Goal: Task Accomplishment & Management: Manage account settings

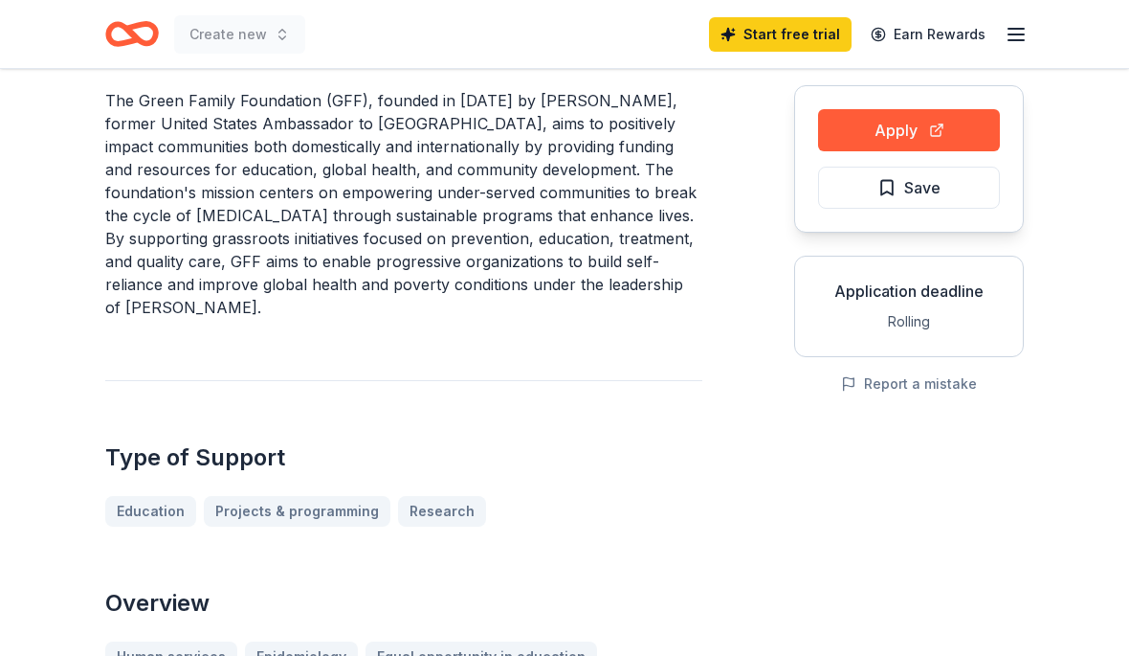
scroll to position [152, 0]
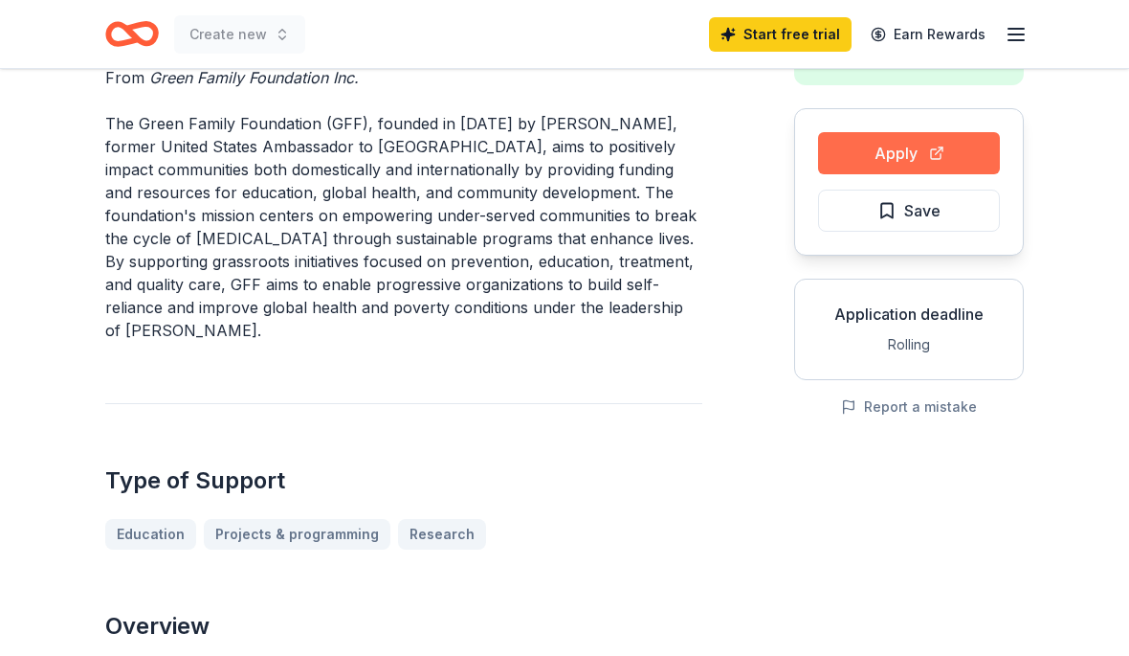
click at [985, 148] on button "Apply" at bounding box center [909, 153] width 182 height 42
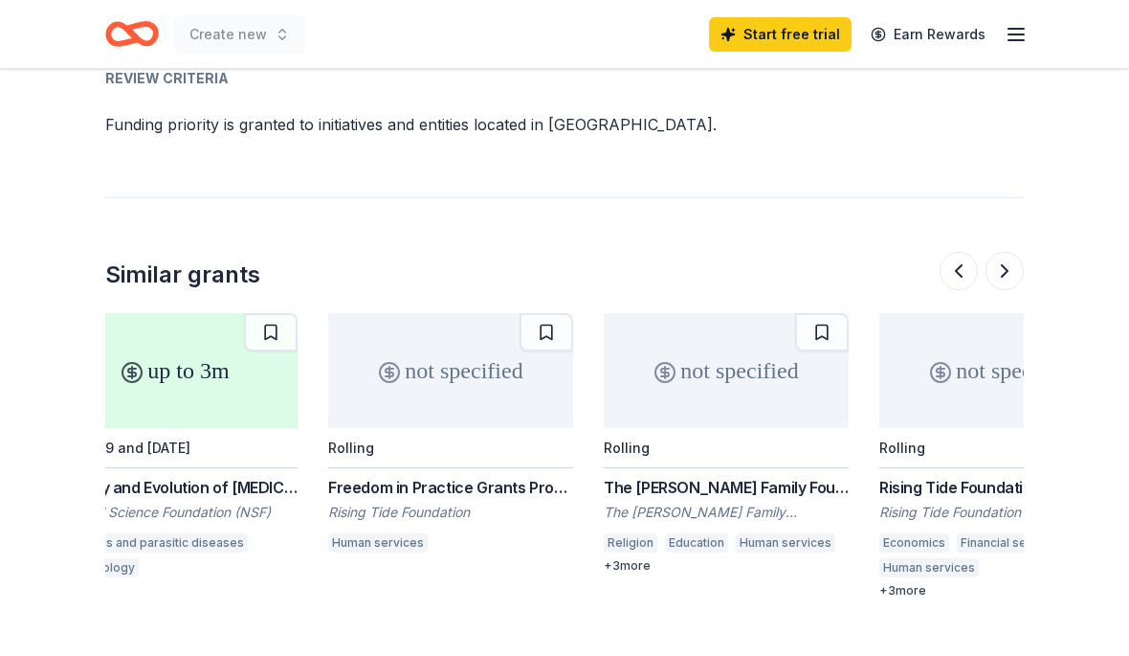
scroll to position [0, 58]
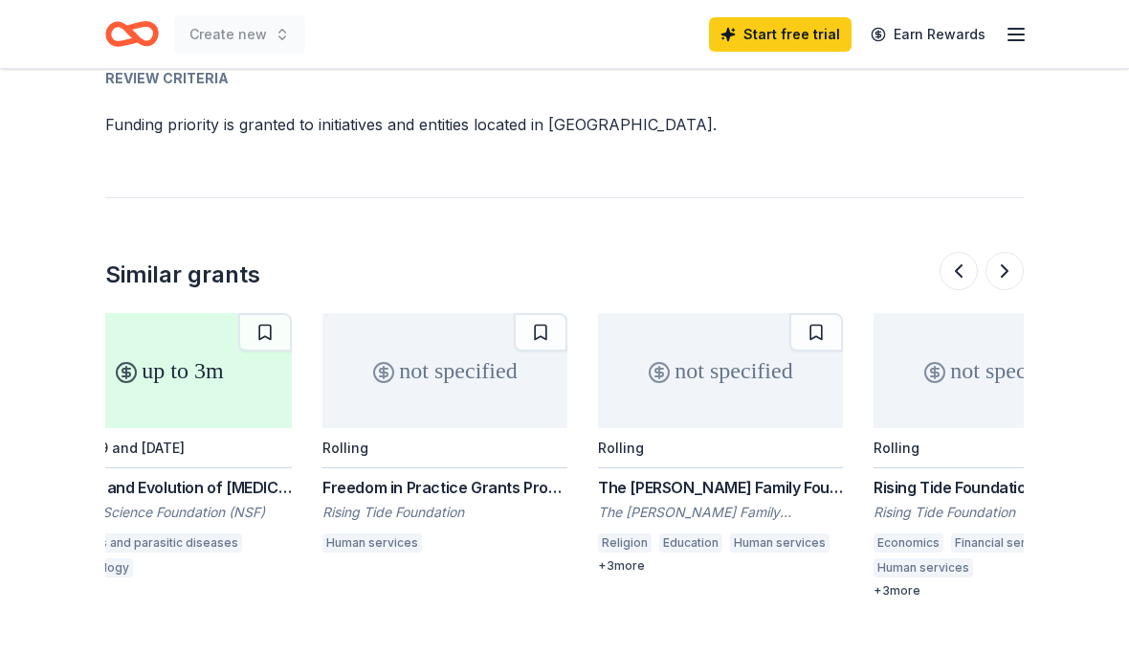
click at [478, 335] on div "not specified" at bounding box center [445, 370] width 245 height 115
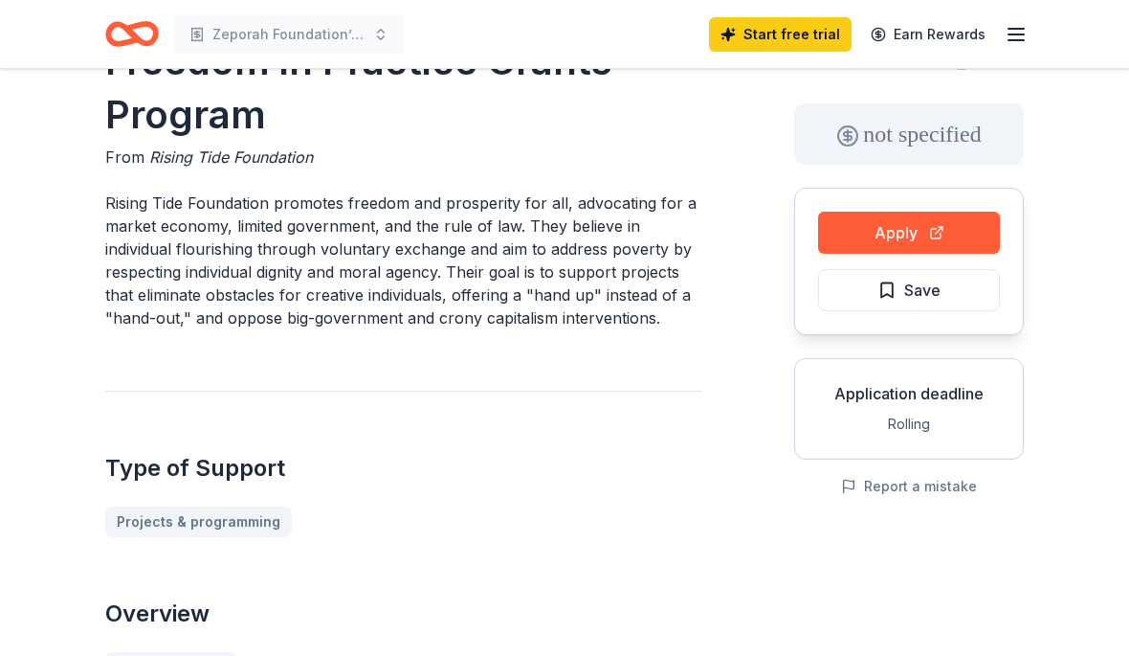
scroll to position [66, 0]
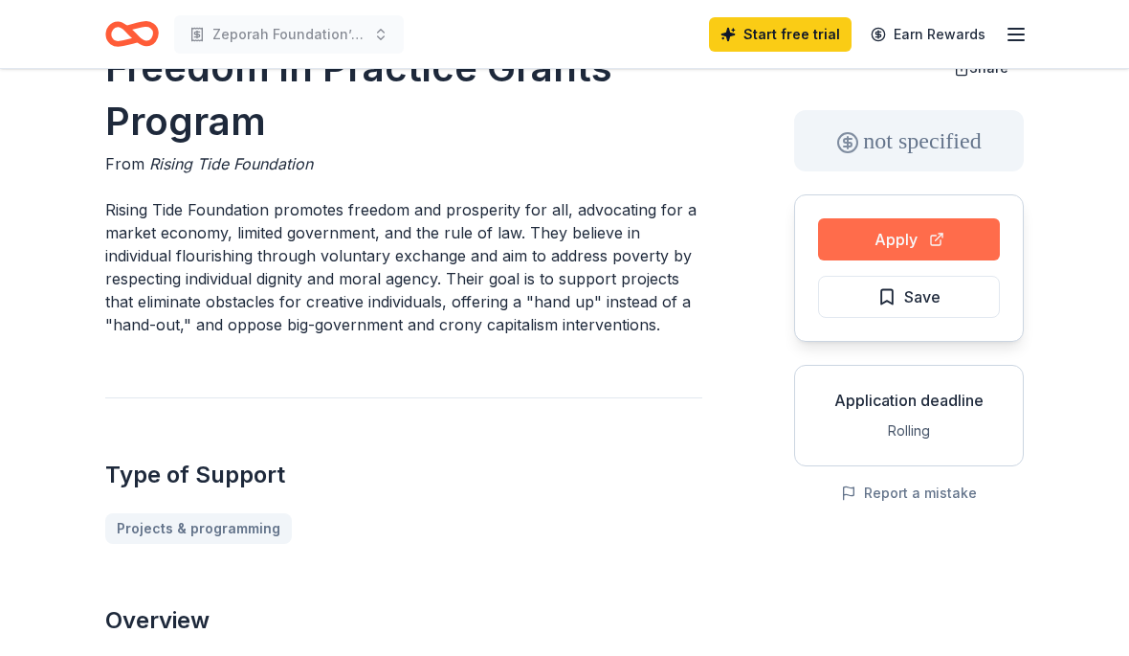
click at [928, 228] on button "Apply" at bounding box center [909, 239] width 182 height 42
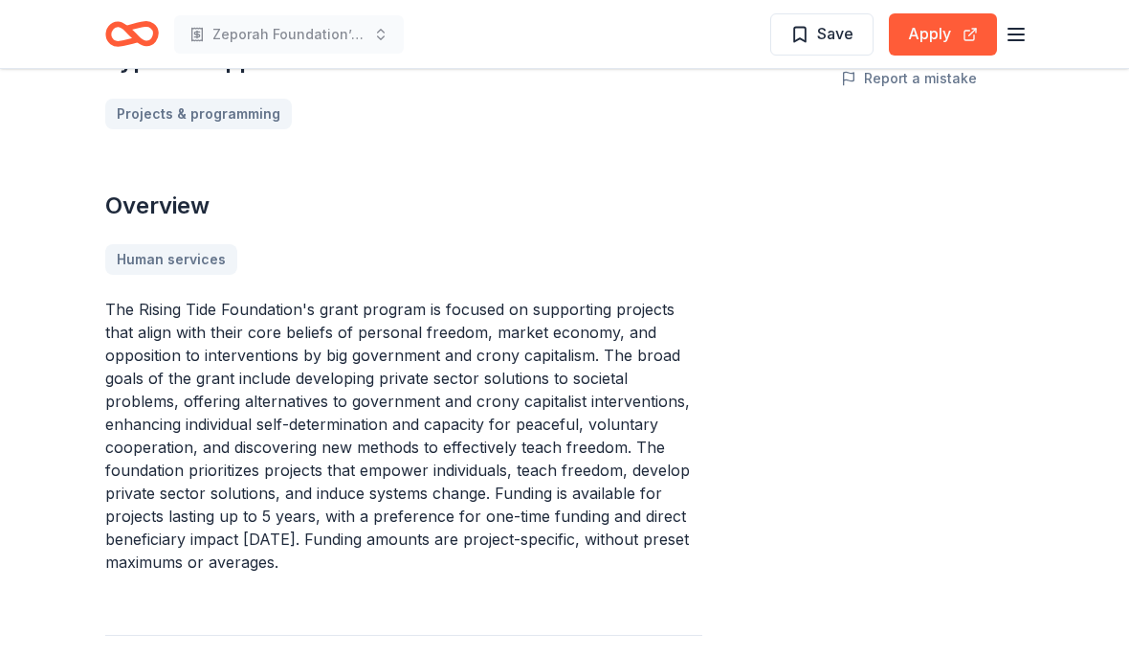
scroll to position [487, 0]
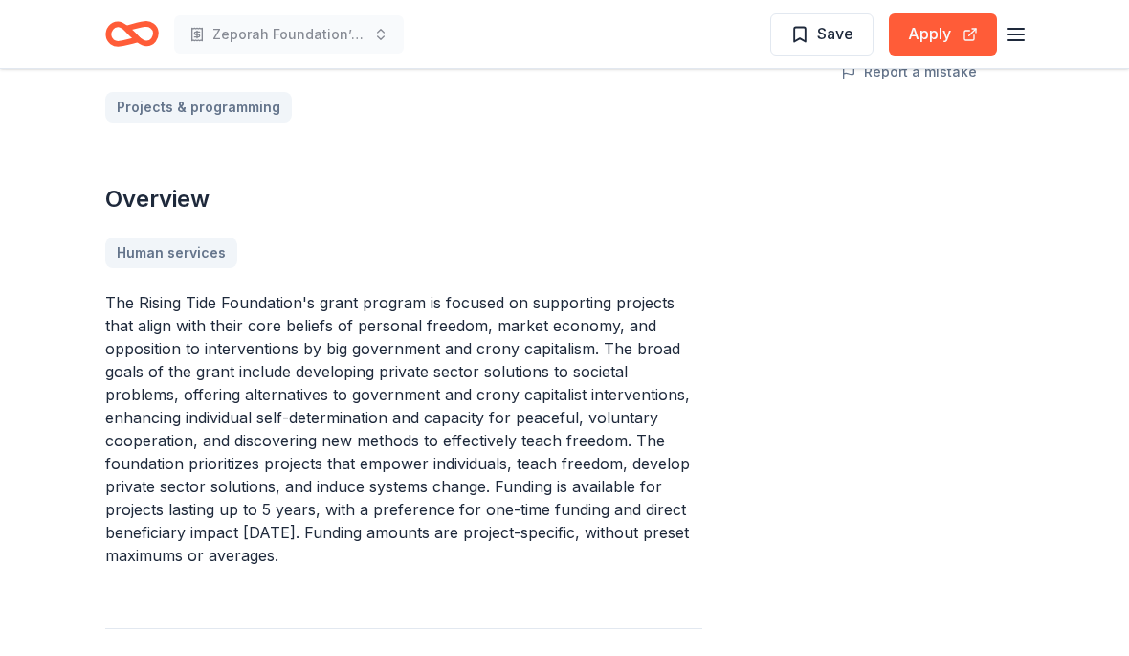
click at [112, 297] on p "The Rising Tide Foundation's grant program is focused on supporting projects th…" at bounding box center [403, 429] width 597 height 276
click at [133, 298] on p "The Rising Tide Foundation's grant program is focused on supporting projects th…" at bounding box center [403, 429] width 597 height 276
click at [132, 298] on p "The Rising Tide Foundation's grant program is focused on supporting projects th…" at bounding box center [403, 429] width 597 height 276
click at [128, 295] on p "The Rising Tide Foundation's grant program is focused on supporting projects th…" at bounding box center [403, 429] width 597 height 276
click at [127, 295] on p "The Rising Tide Foundation's grant program is focused on supporting projects th…" at bounding box center [403, 429] width 597 height 276
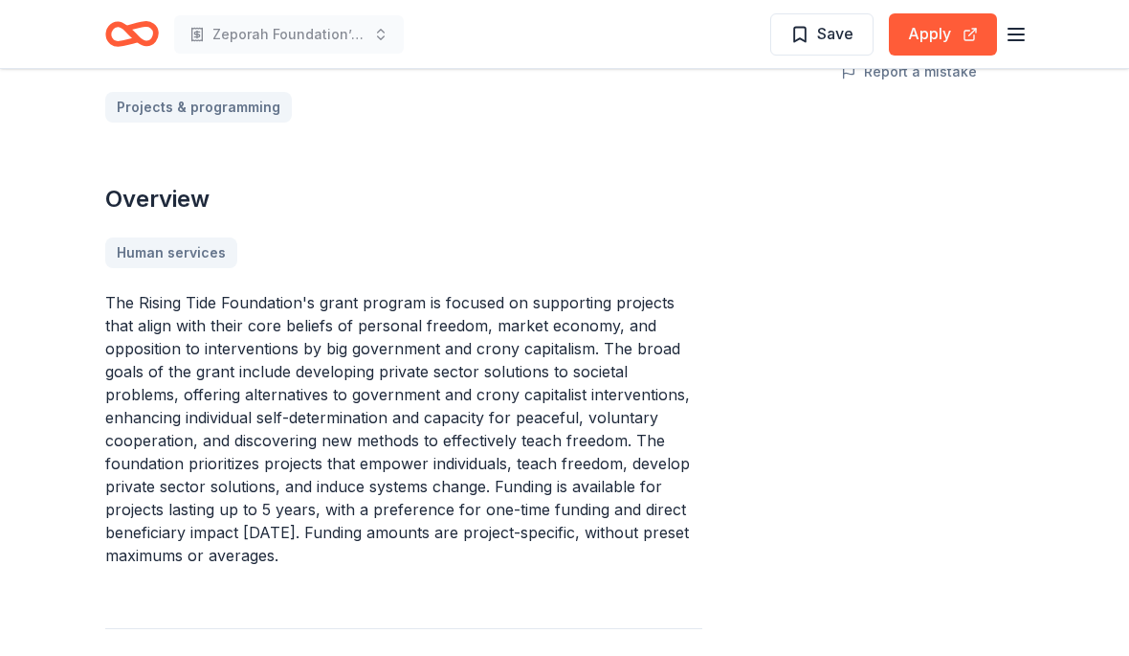
click at [143, 308] on p "The Rising Tide Foundation's grant program is focused on supporting projects th…" at bounding box center [403, 429] width 597 height 276
click at [142, 308] on p "The Rising Tide Foundation's grant program is focused on supporting projects th…" at bounding box center [403, 429] width 597 height 276
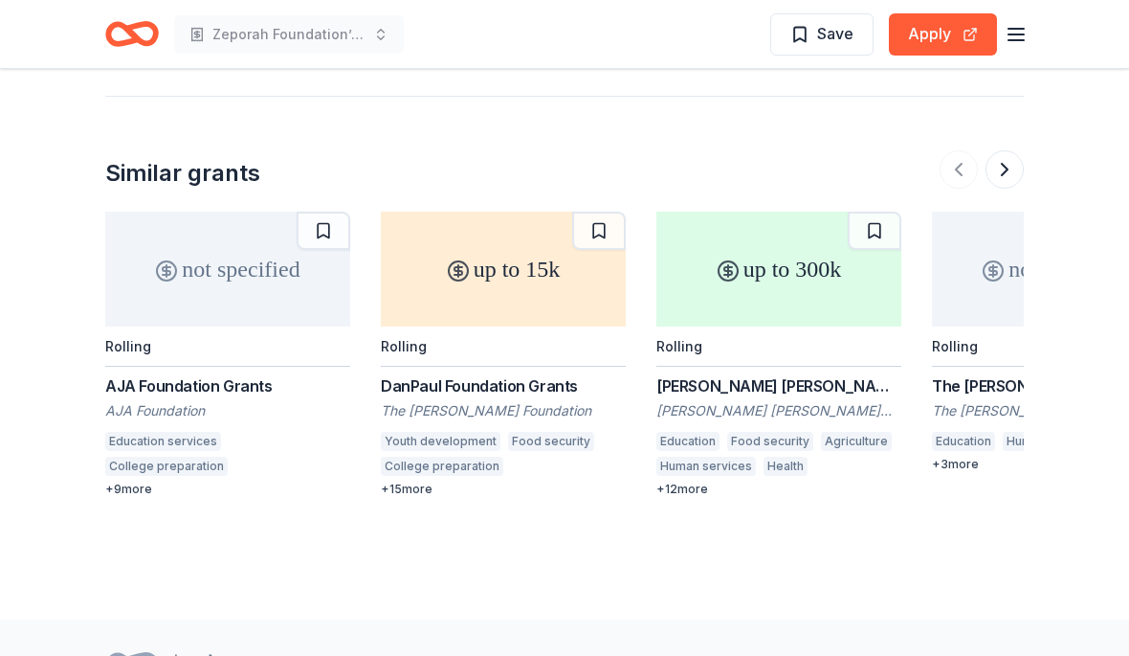
scroll to position [2114, 0]
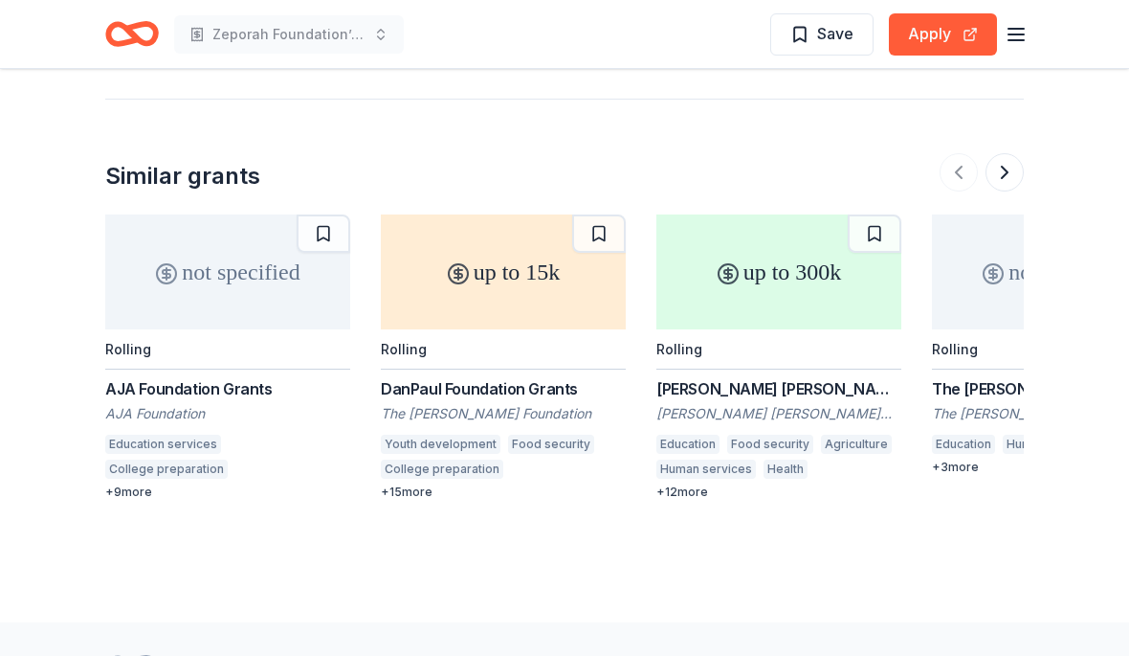
click at [265, 301] on div "not specified" at bounding box center [227, 271] width 245 height 115
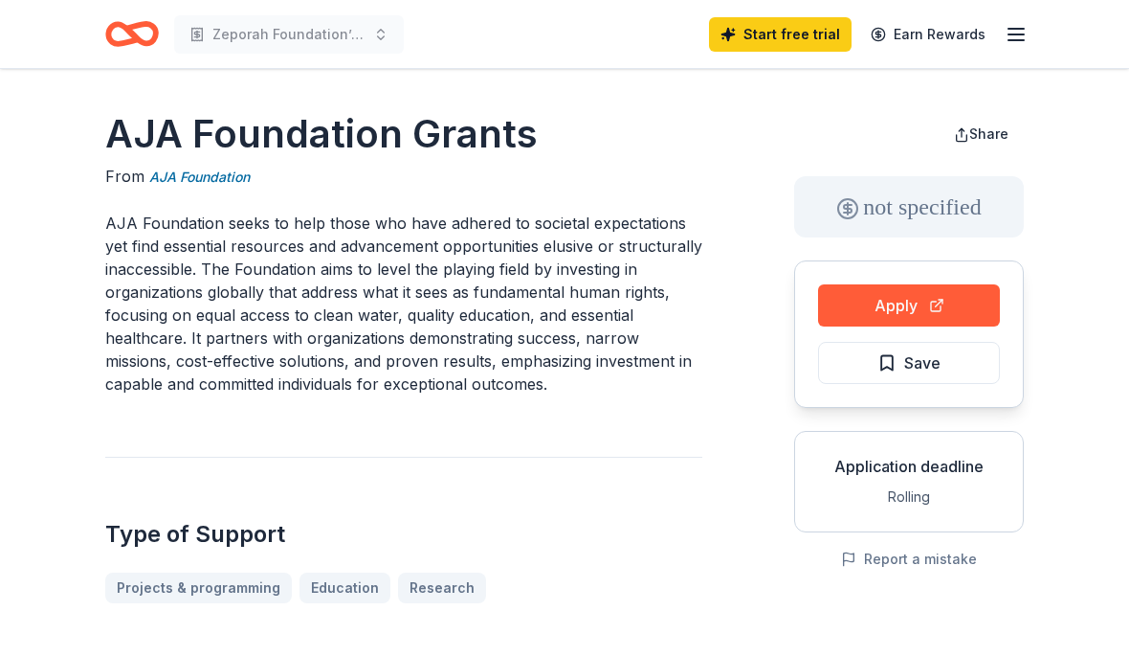
click at [118, 220] on p "AJA Foundation seeks to help those who have adhered to societal expectations ye…" at bounding box center [403, 304] width 597 height 184
click at [140, 124] on h1 "AJA Foundation Grants" at bounding box center [403, 134] width 597 height 54
click at [139, 124] on h1 "AJA Foundation Grants" at bounding box center [403, 134] width 597 height 54
click at [137, 126] on h1 "AJA Foundation Grants" at bounding box center [403, 134] width 597 height 54
click at [137, 125] on h1 "AJA Foundation Grants" at bounding box center [403, 134] width 597 height 54
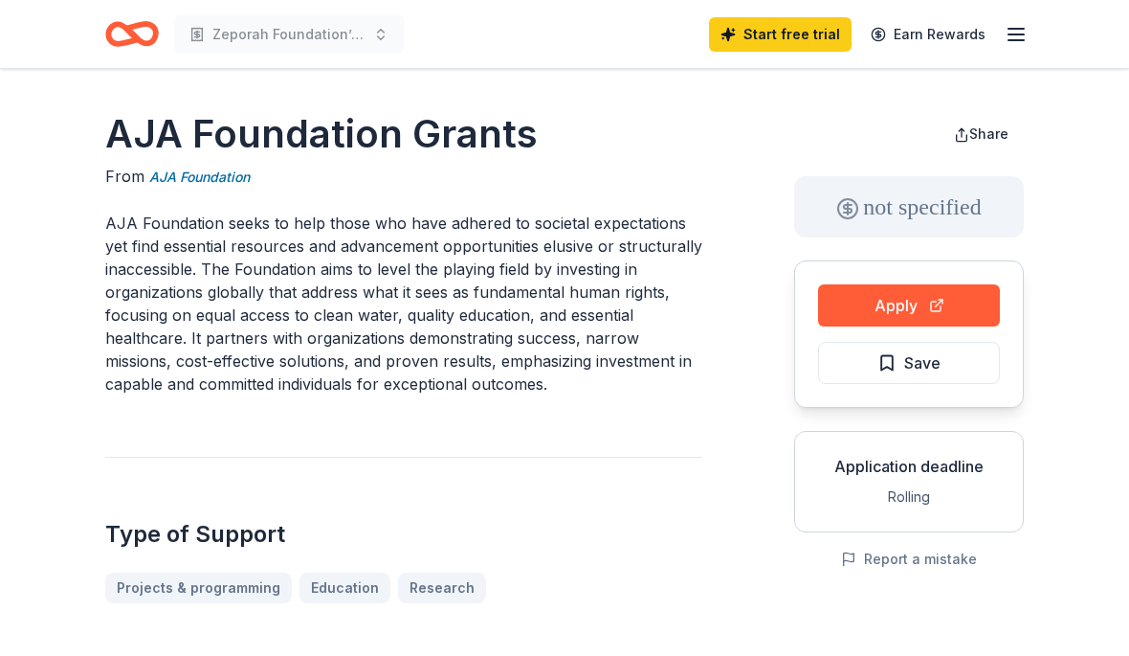
click at [143, 125] on h1 "AJA Foundation Grants" at bounding box center [403, 134] width 597 height 54
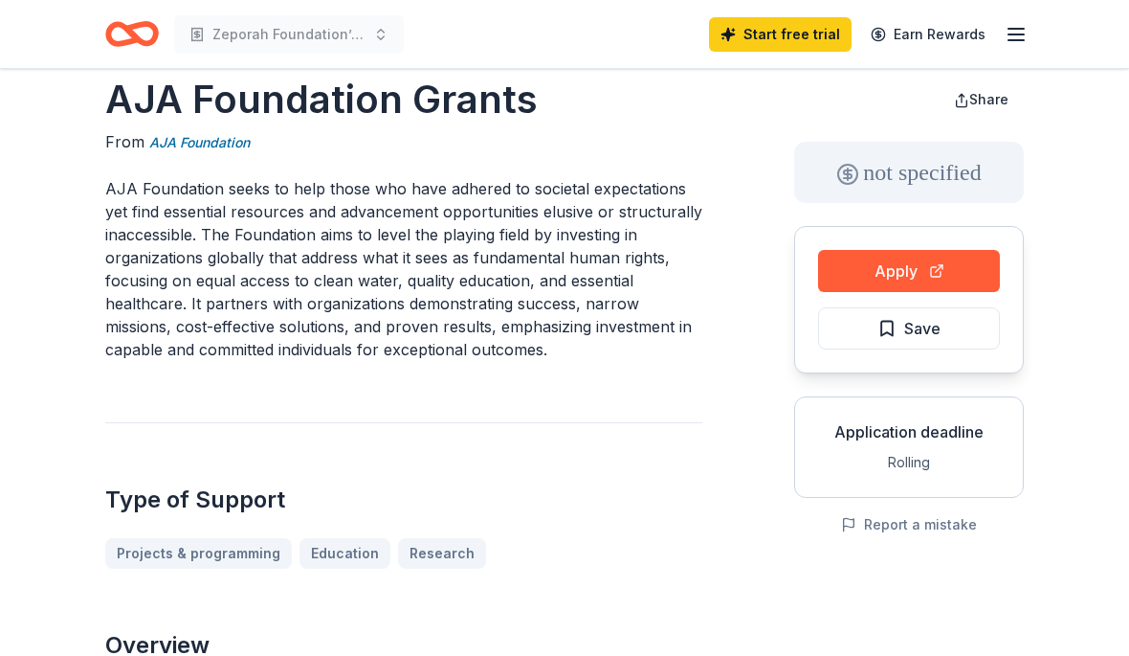
scroll to position [33, 0]
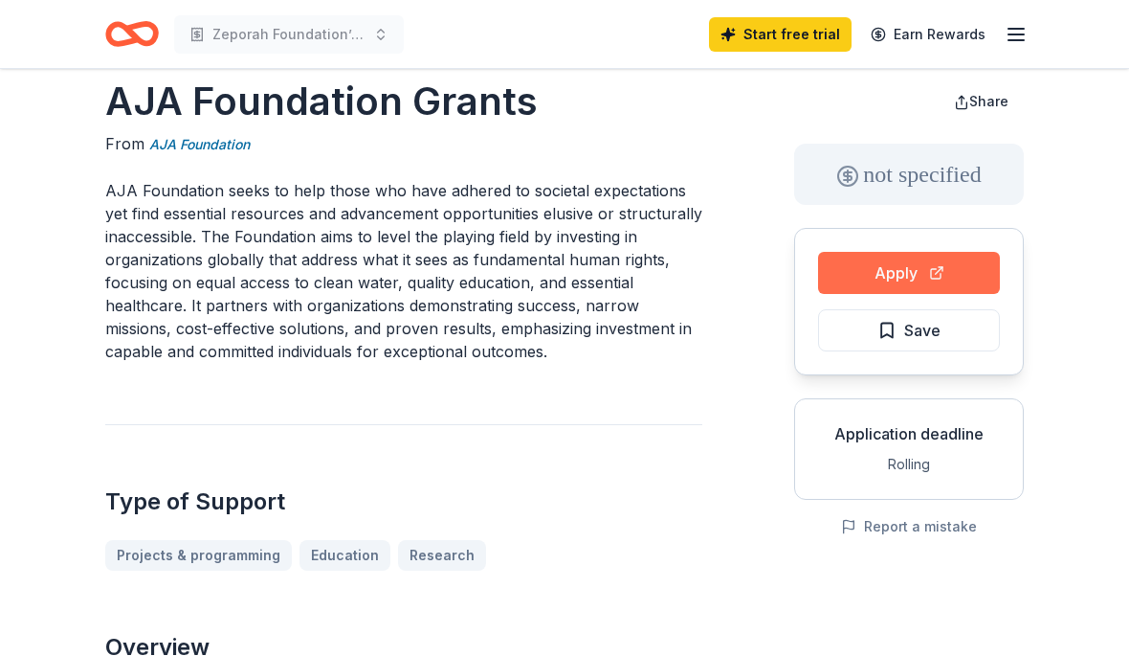
click at [951, 265] on button "Apply" at bounding box center [909, 273] width 182 height 42
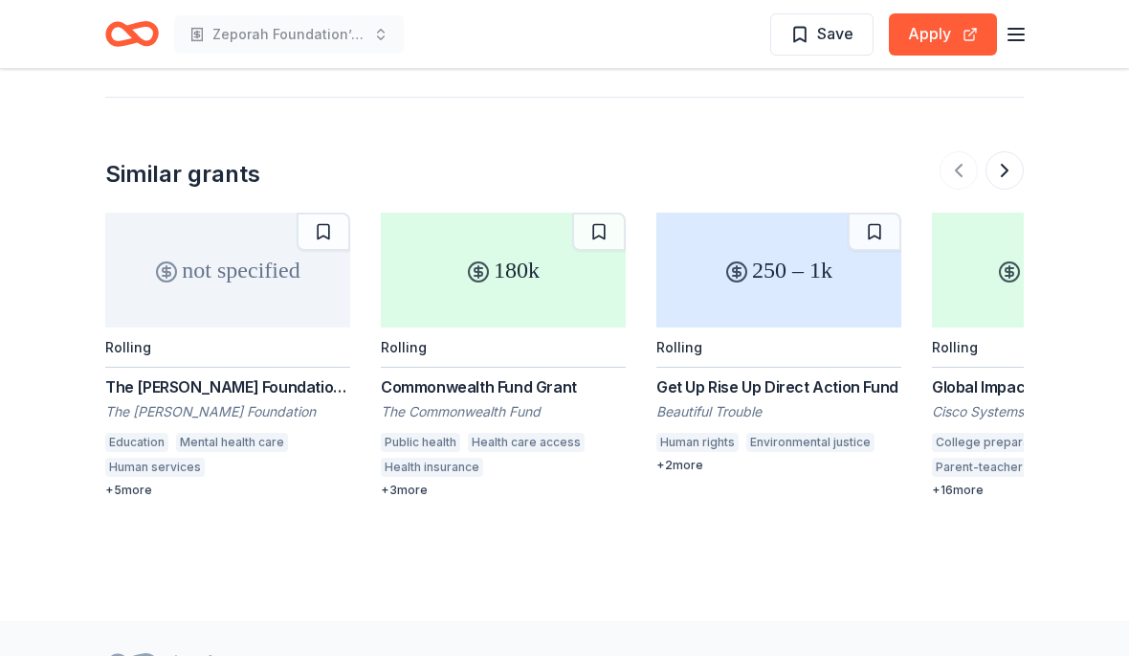
scroll to position [0, 0]
click at [268, 291] on div "not specified" at bounding box center [227, 269] width 245 height 115
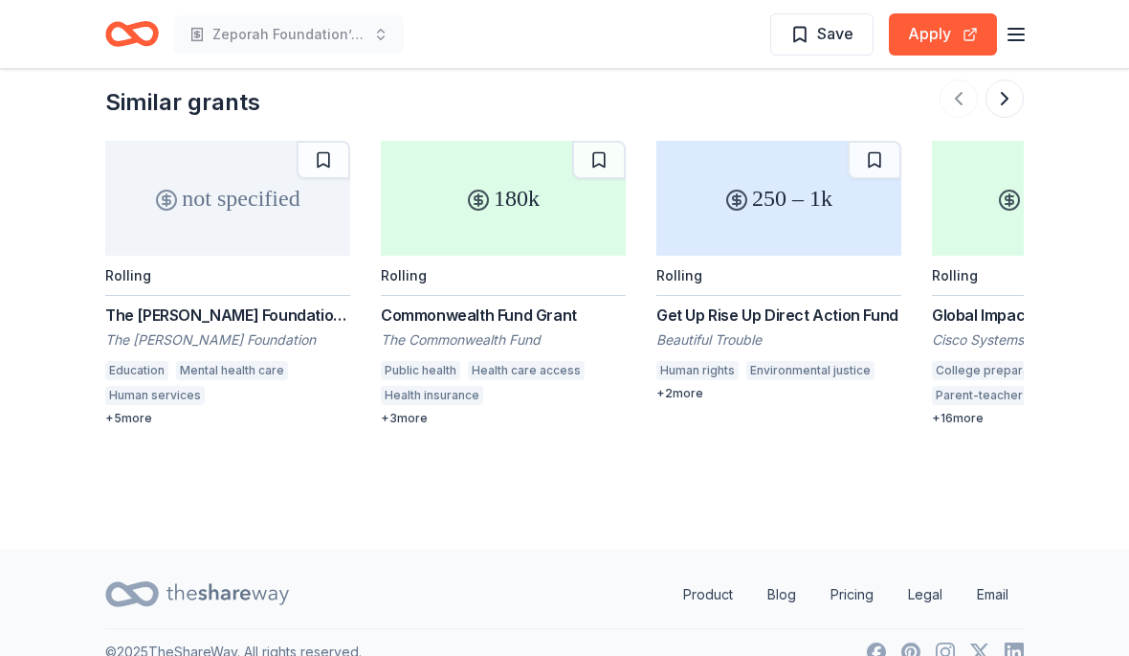
click at [542, 256] on div "Rolling" at bounding box center [503, 276] width 245 height 40
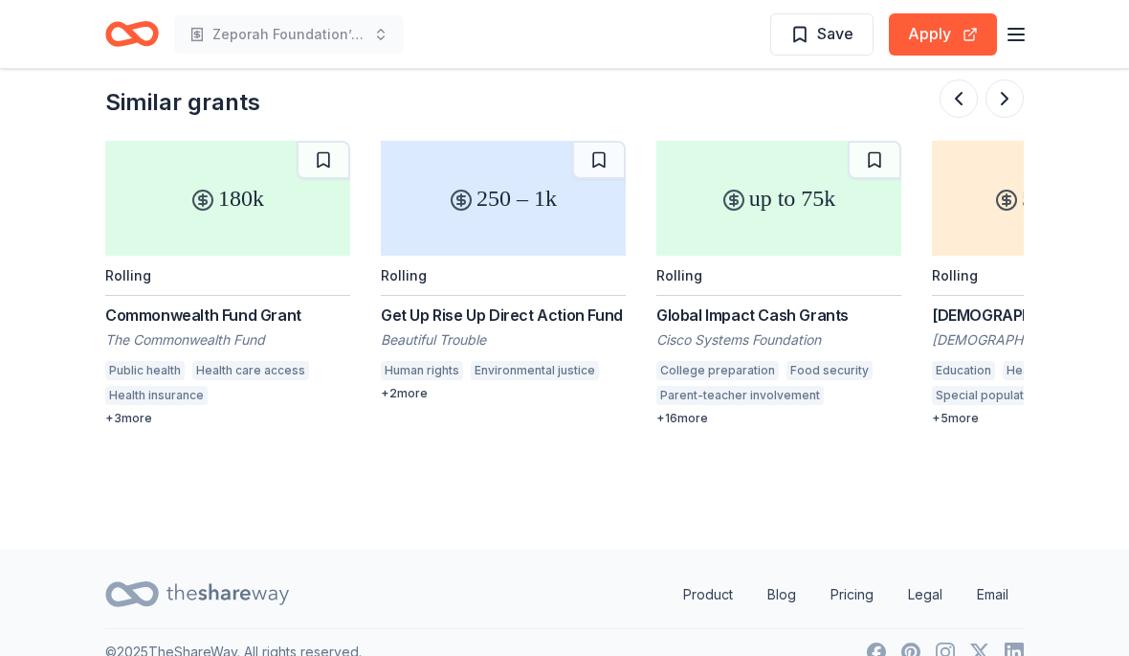
scroll to position [0, 290]
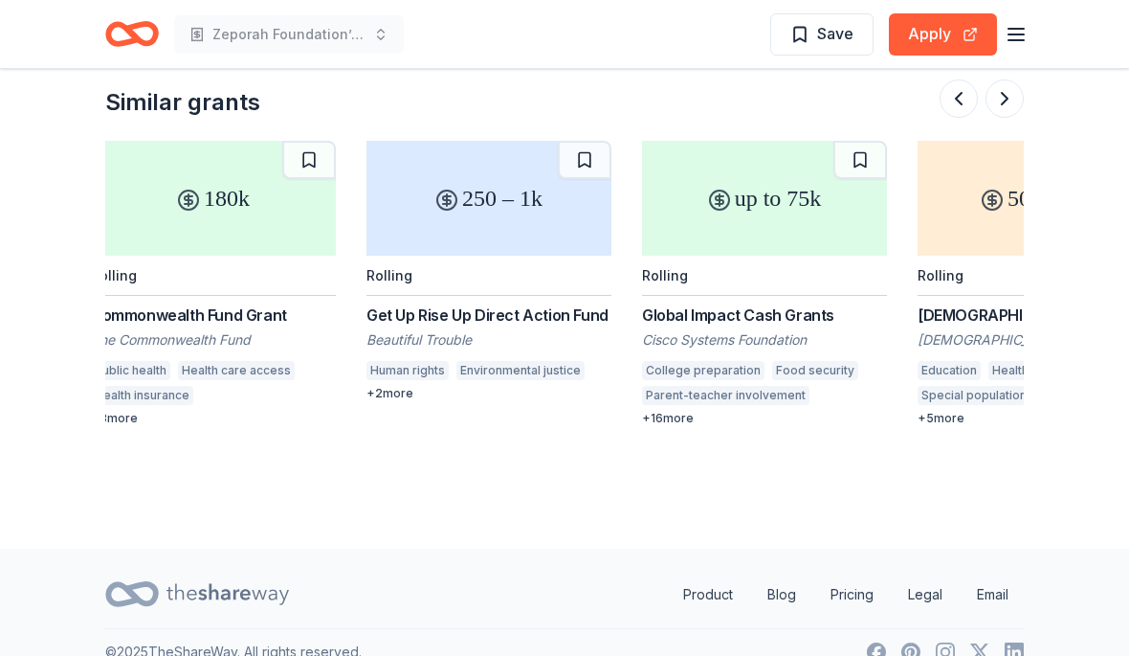
click at [551, 214] on div "250 – 1k" at bounding box center [489, 198] width 245 height 115
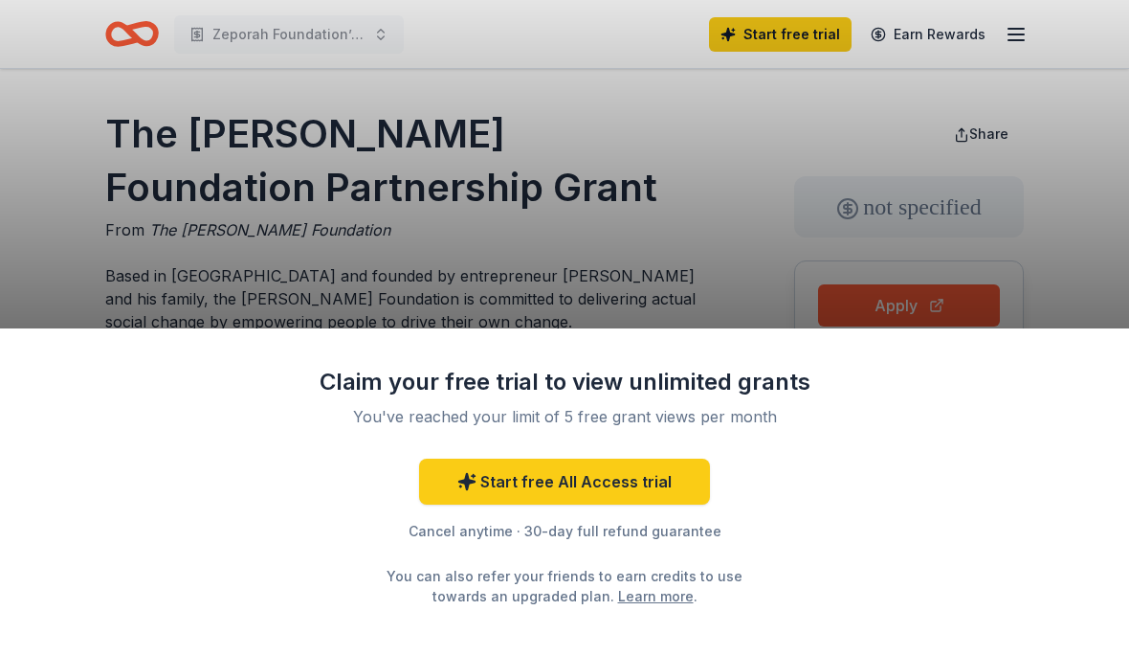
click at [54, 227] on div "Claim your free trial to view unlimited grants You've reached your limit of 5 f…" at bounding box center [564, 328] width 1129 height 656
click at [47, 243] on div "Claim your free trial to view unlimited grants You've reached your limit of 5 f…" at bounding box center [564, 328] width 1129 height 656
click at [753, 245] on div "Claim your free trial to view unlimited grants You've reached your limit of 5 f…" at bounding box center [564, 328] width 1129 height 656
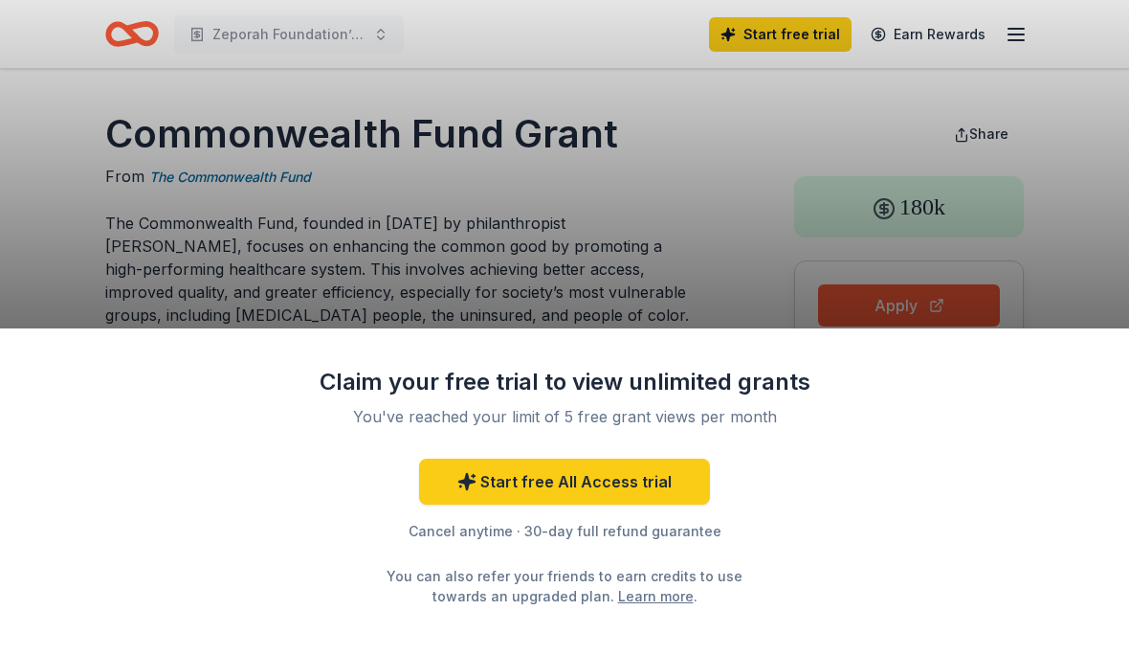
click at [746, 246] on div "Claim your free trial to view unlimited grants You've reached your limit of 5 f…" at bounding box center [564, 328] width 1129 height 656
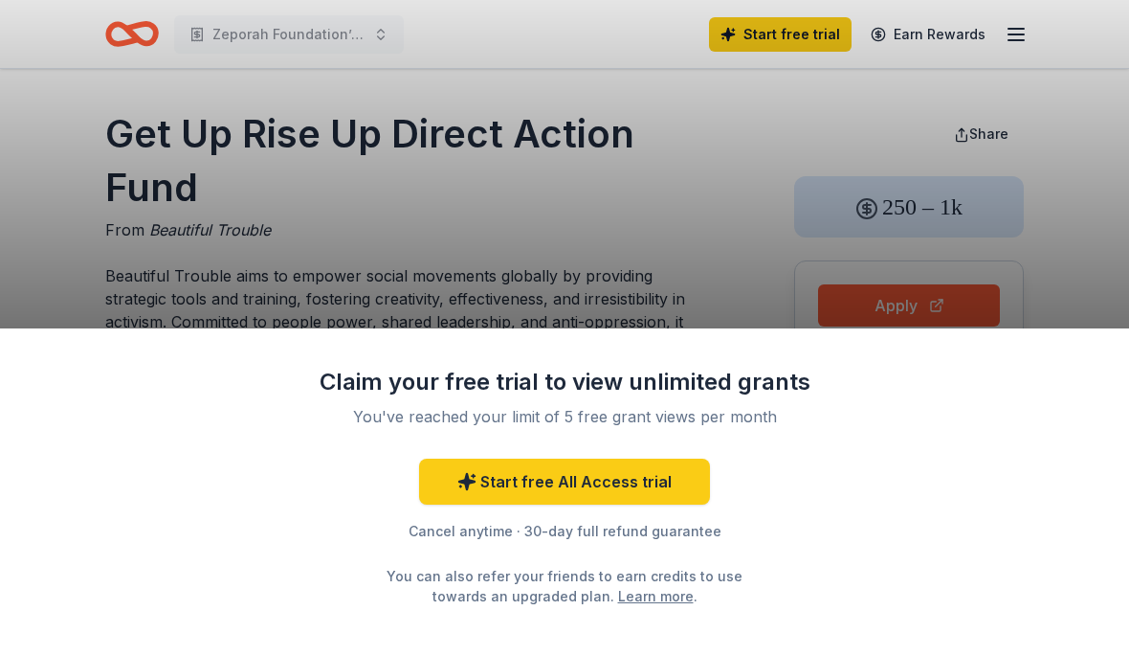
click at [760, 219] on div "Claim your free trial to view unlimited grants You've reached your limit of 5 f…" at bounding box center [564, 328] width 1129 height 656
click at [760, 218] on div "Claim your free trial to view unlimited grants You've reached your limit of 5 f…" at bounding box center [564, 328] width 1129 height 656
click at [772, 166] on div "Claim your free trial to view unlimited grants You've reached your limit of 5 f…" at bounding box center [564, 328] width 1129 height 656
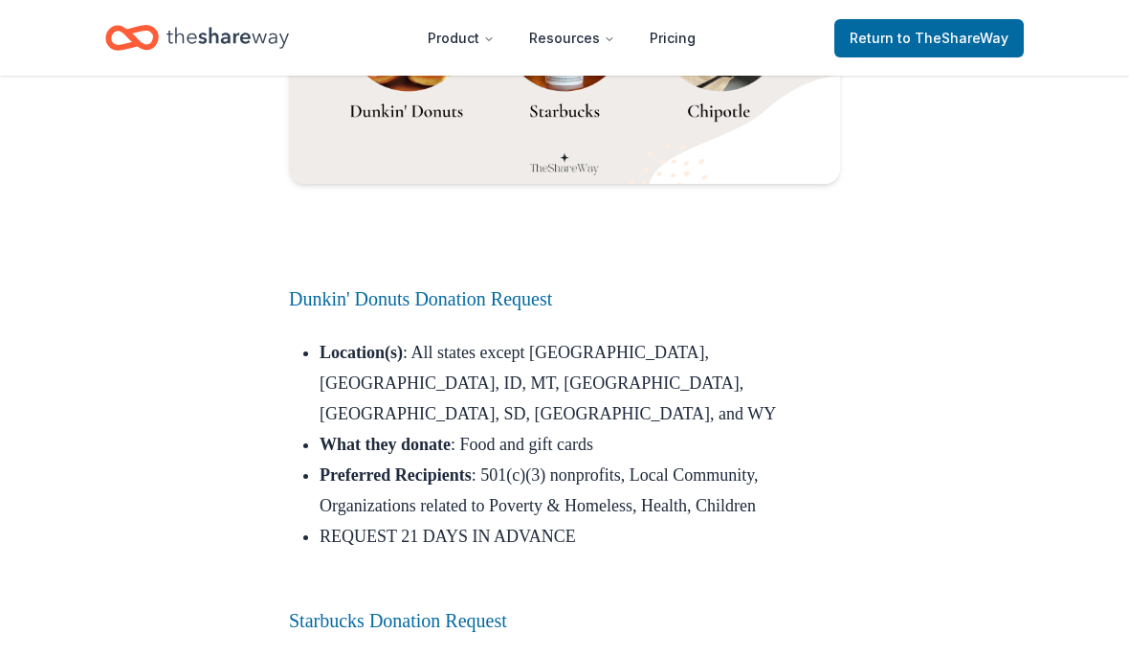
scroll to position [4201, 0]
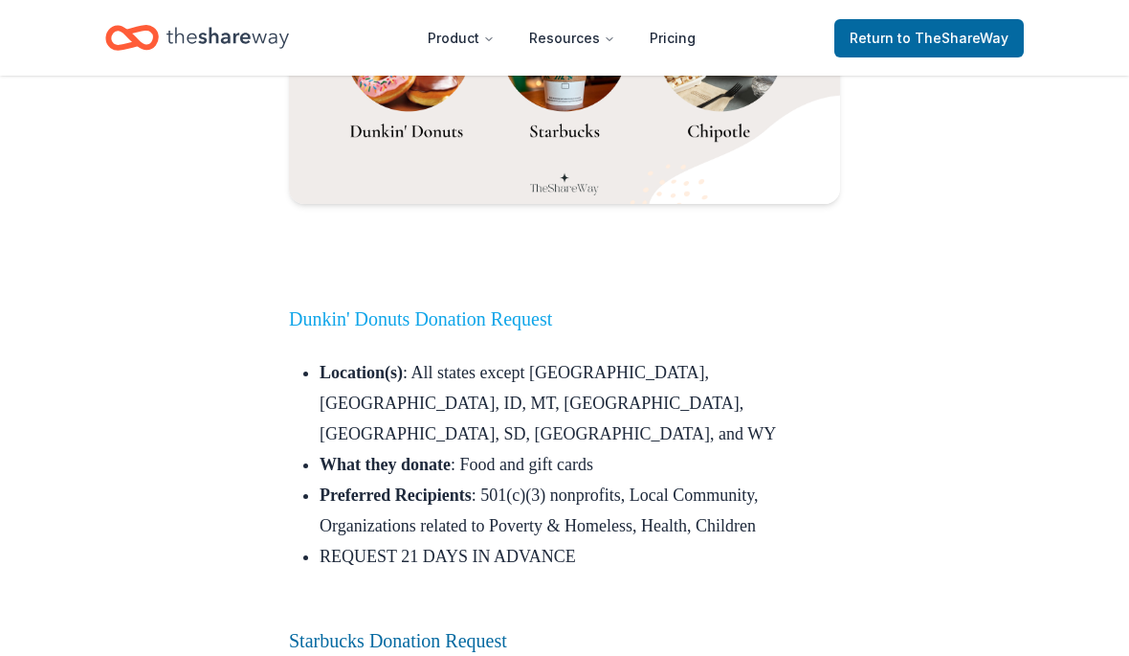
click at [520, 308] on link "Dunkin' Donuts Donation Request" at bounding box center [420, 318] width 263 height 21
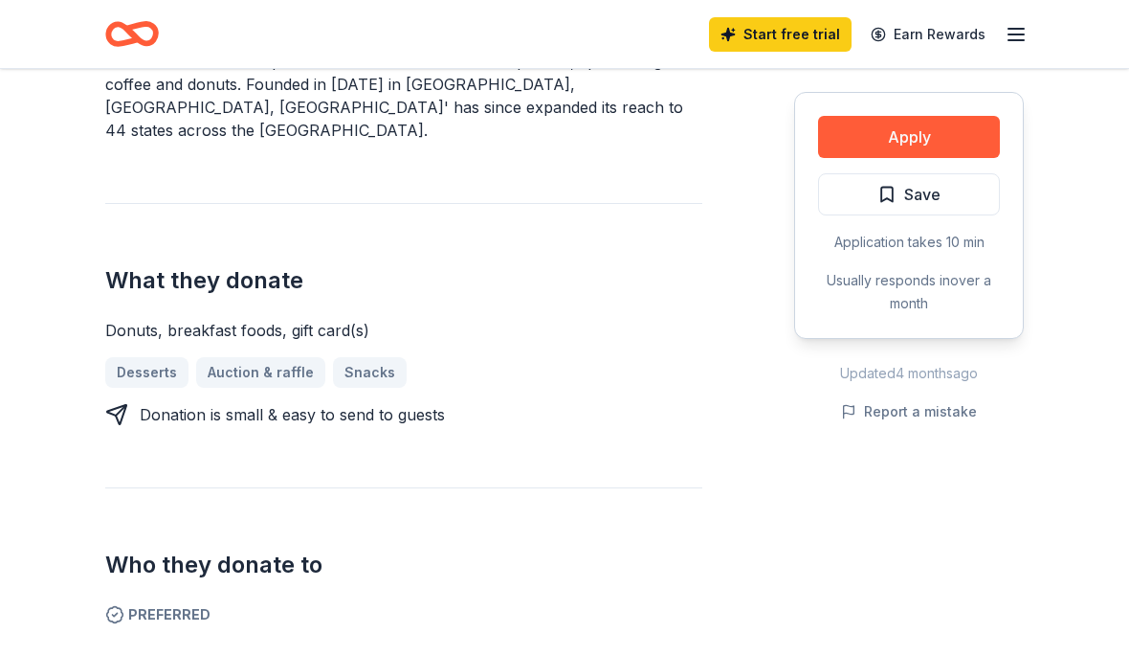
scroll to position [650, 0]
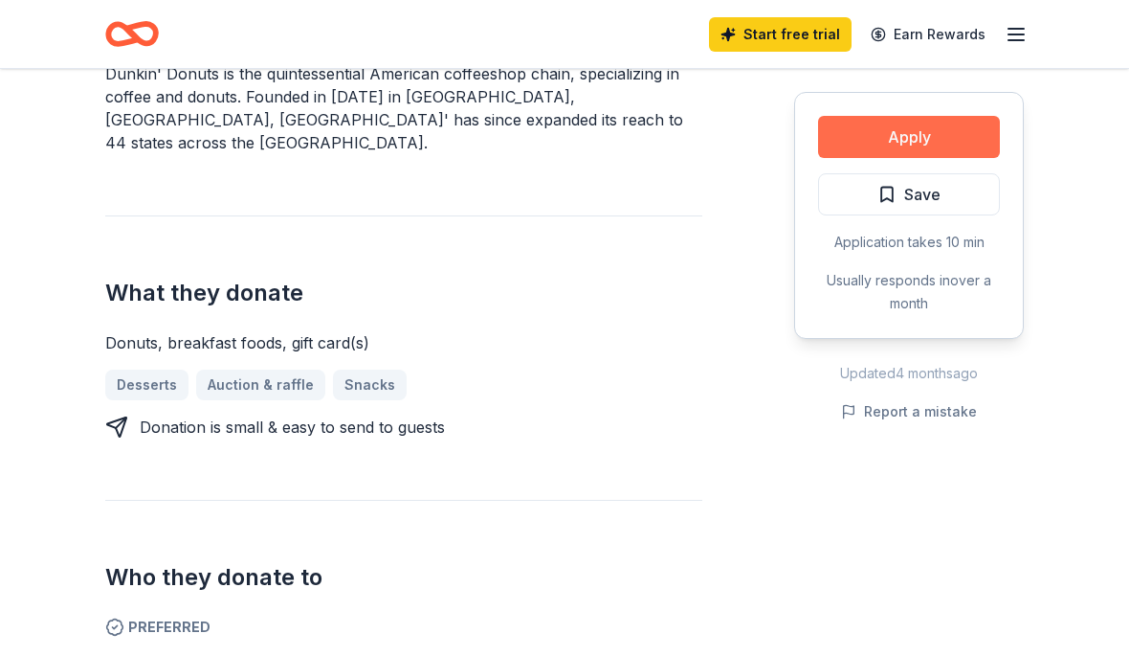
click at [959, 141] on button "Apply" at bounding box center [909, 137] width 182 height 42
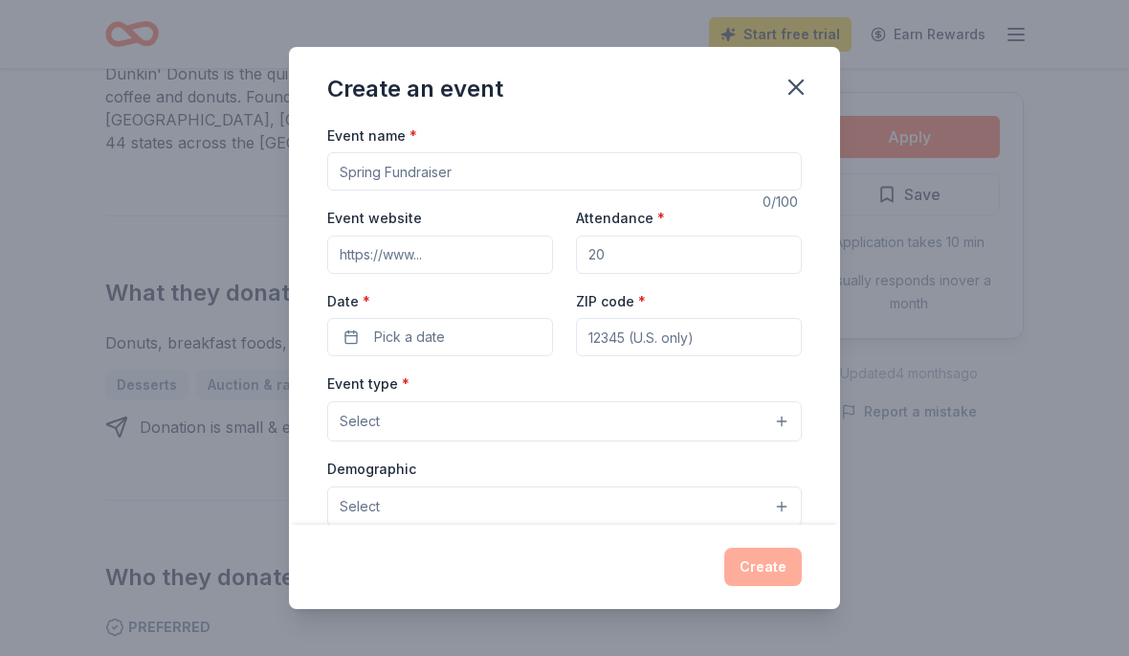
click at [560, 170] on input "Event name *" at bounding box center [564, 171] width 475 height 38
click at [444, 176] on input "Event name *" at bounding box center [564, 171] width 475 height 38
paste input "Zeporah Foundation’s Youth Enrichment & Empowerment Prog"
type input "Zeporah Foundation’s Youth Enrichment & Empowerment Prog"
click at [466, 251] on input "Event website" at bounding box center [440, 254] width 226 height 38
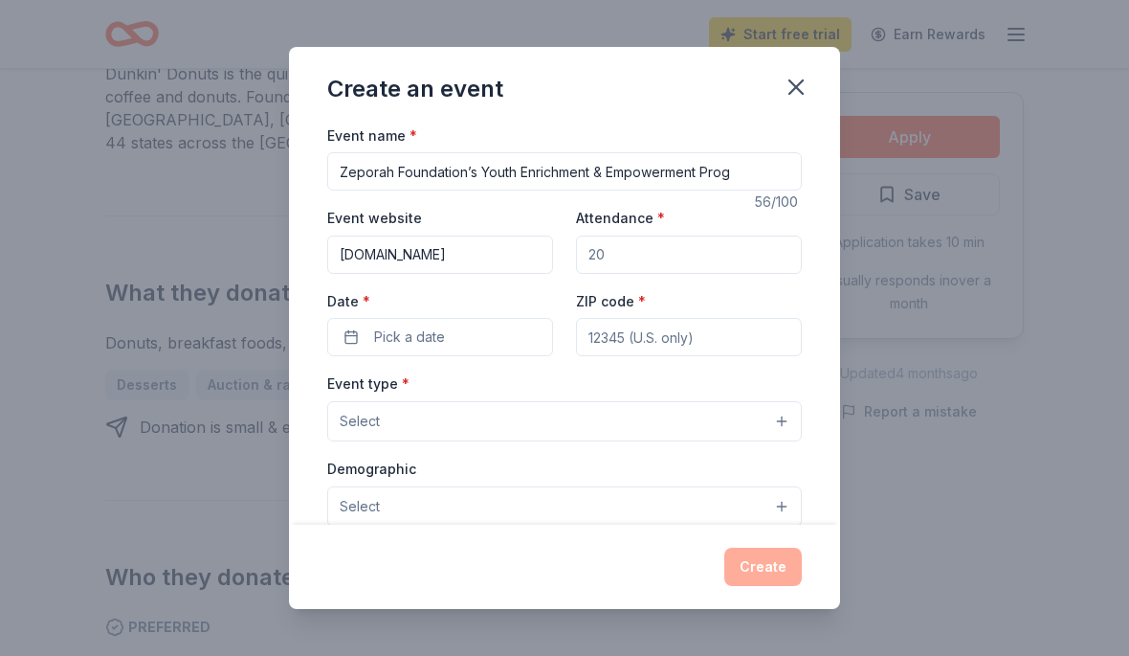
type input "Zeporahfoundation.org"
click at [624, 263] on input "Attendance *" at bounding box center [689, 254] width 226 height 38
click at [439, 323] on button "Pick a date" at bounding box center [440, 337] width 226 height 38
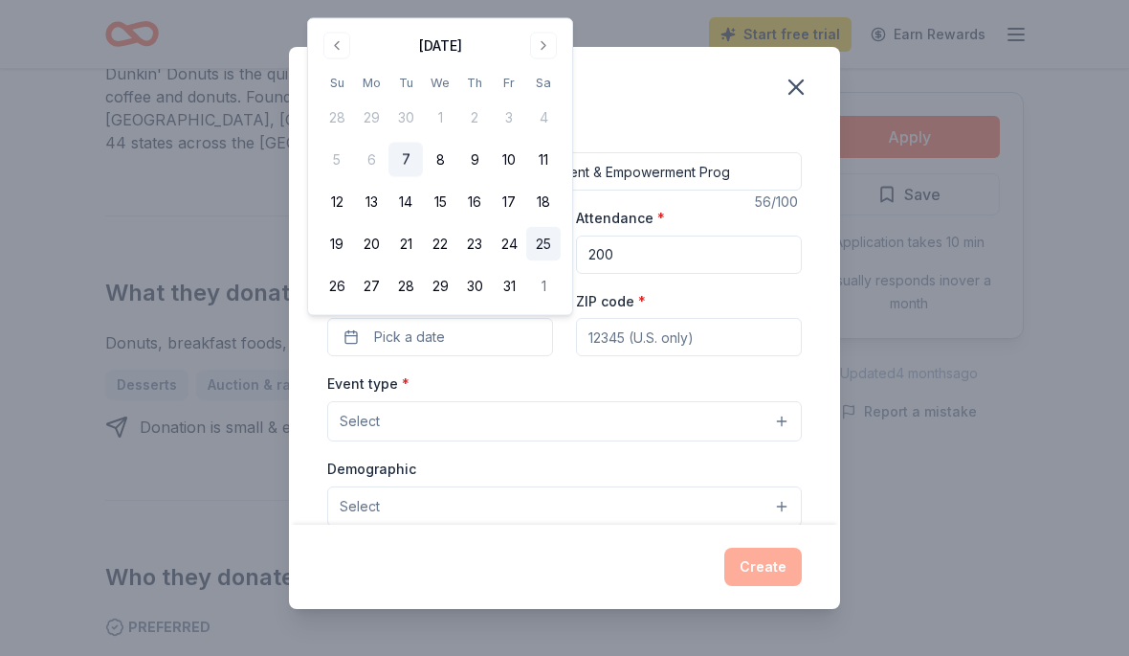
click at [551, 249] on button "25" at bounding box center [543, 244] width 34 height 34
click at [760, 228] on div "Attendance * 200" at bounding box center [689, 240] width 226 height 68
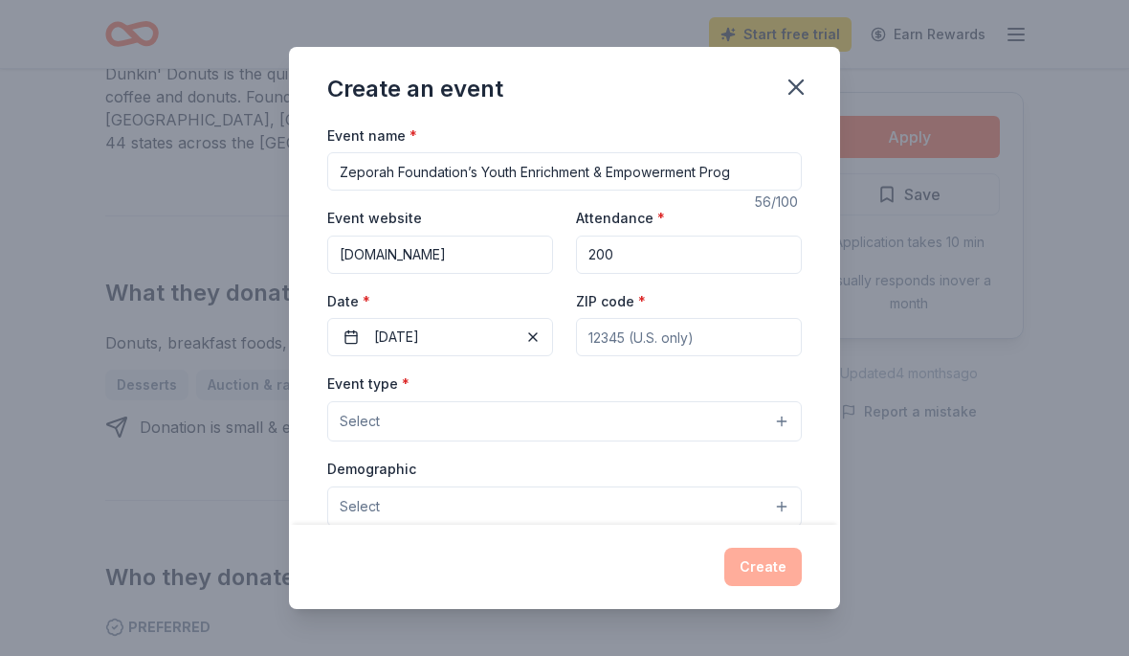
click at [708, 251] on input "200" at bounding box center [689, 254] width 226 height 38
type input "2"
type input "75"
click at [657, 335] on input "ZIP code *" at bounding box center [689, 337] width 226 height 38
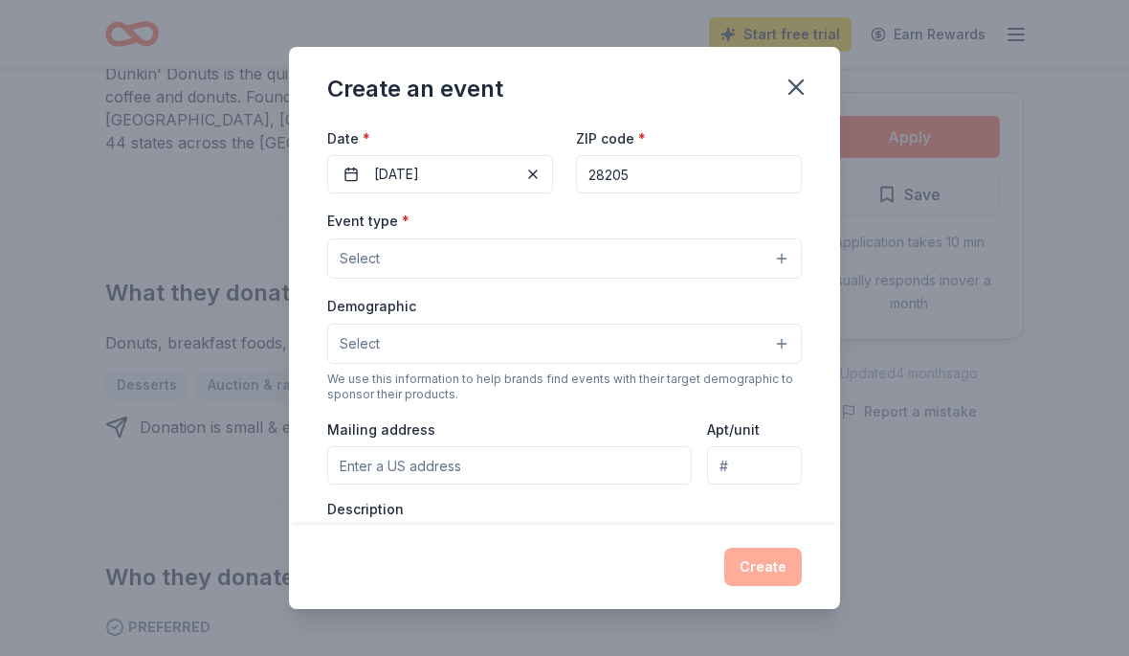
scroll to position [164, 0]
type input "28205"
click at [746, 249] on button "Select" at bounding box center [564, 257] width 475 height 40
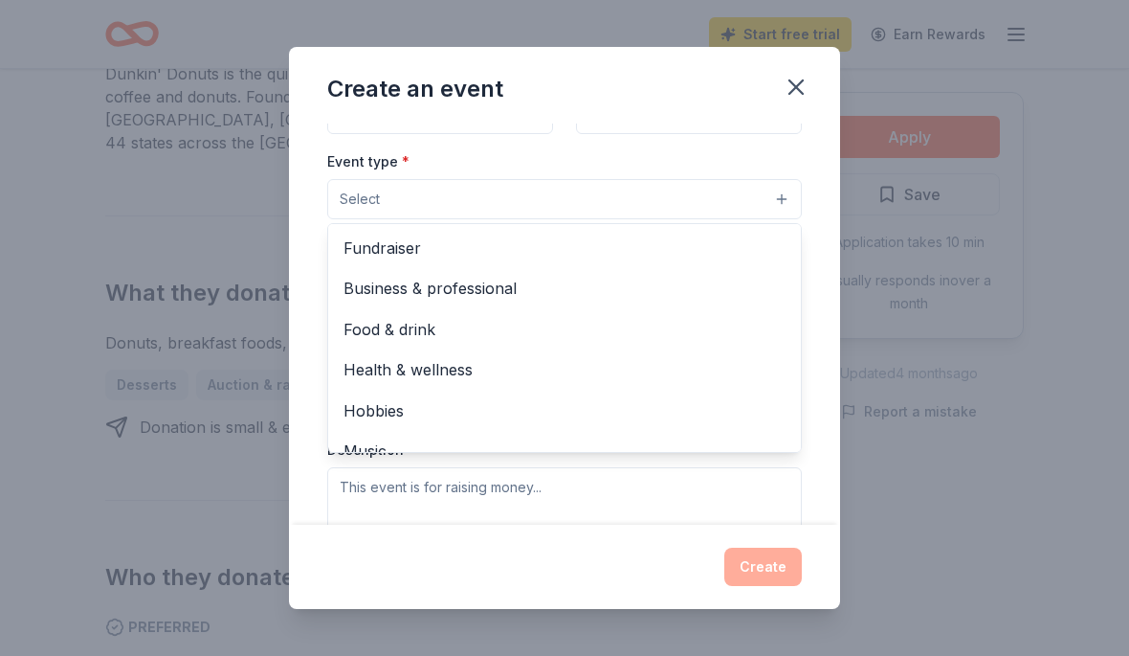
scroll to position [0, 0]
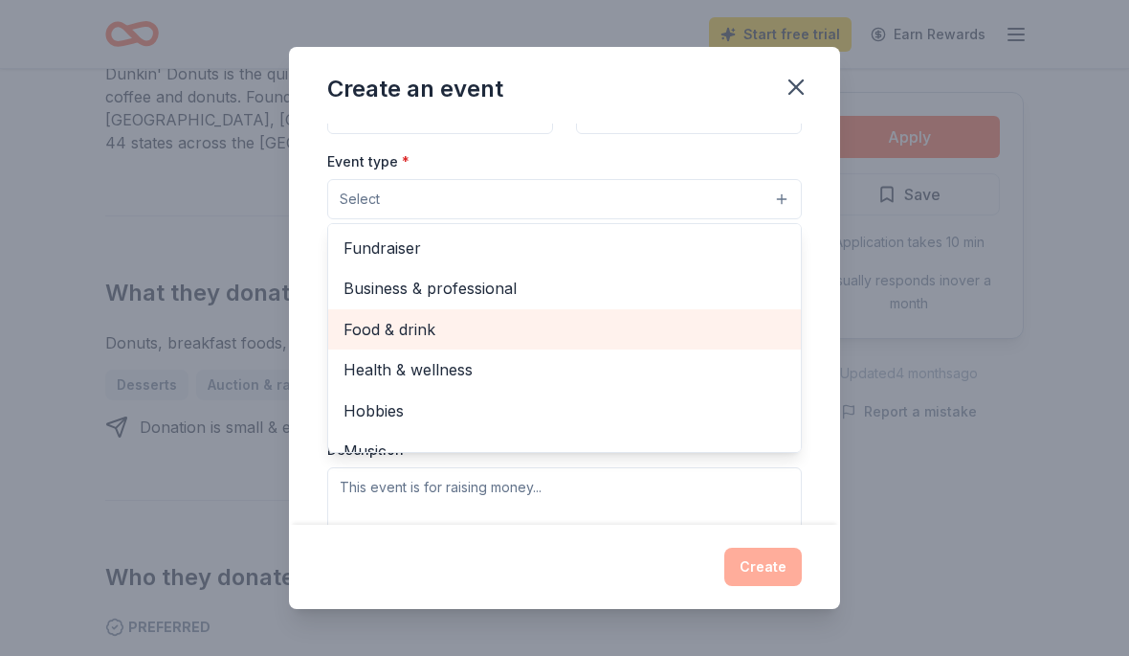
click at [410, 325] on span "Food & drink" at bounding box center [565, 329] width 442 height 25
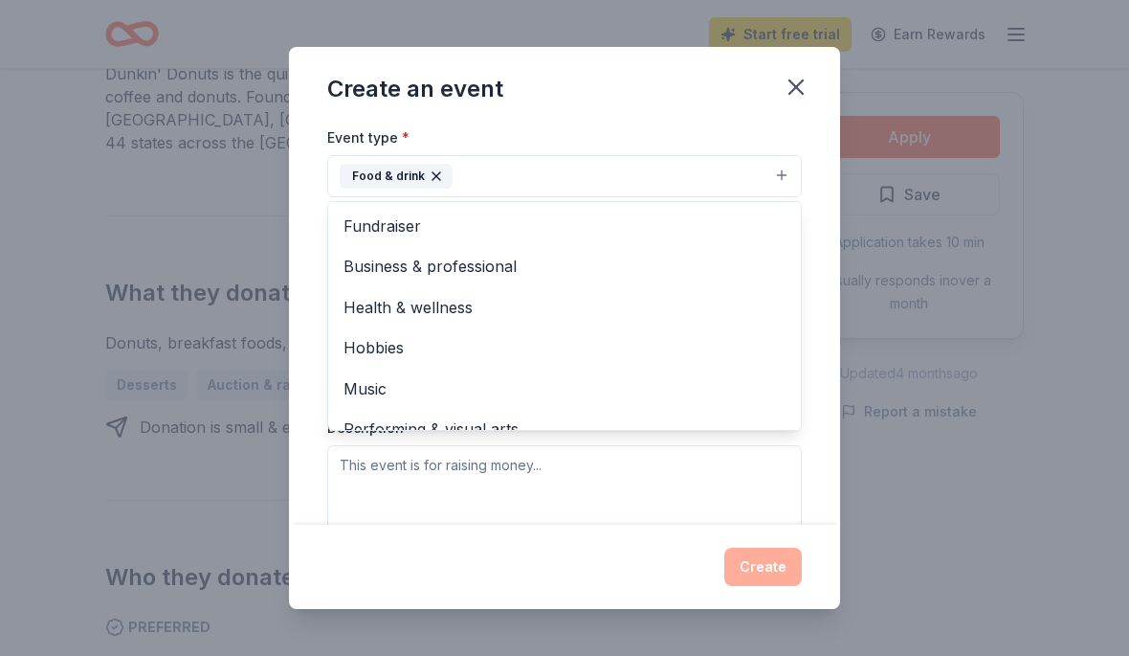
scroll to position [222, 0]
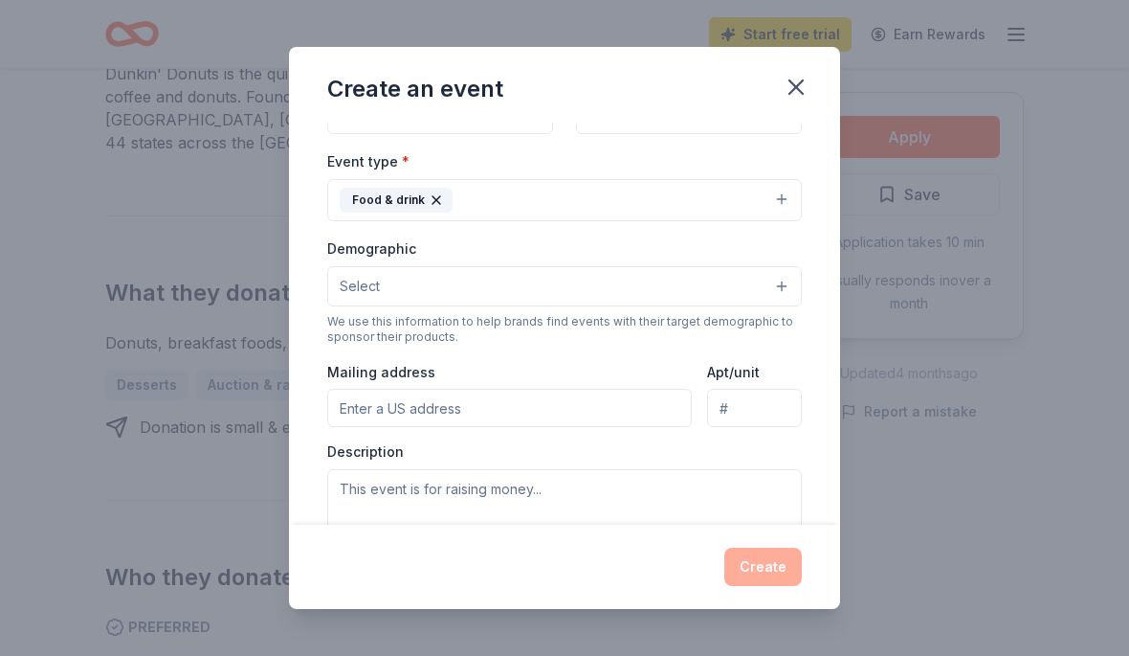
click at [639, 286] on button "Select" at bounding box center [564, 286] width 475 height 40
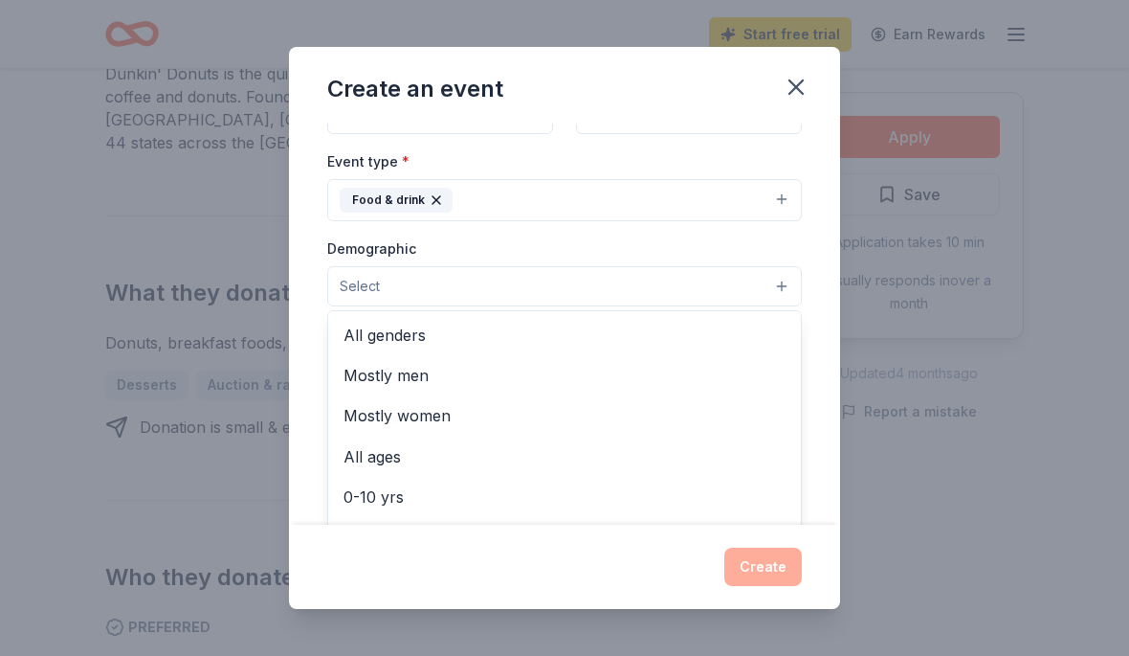
scroll to position [0, 0]
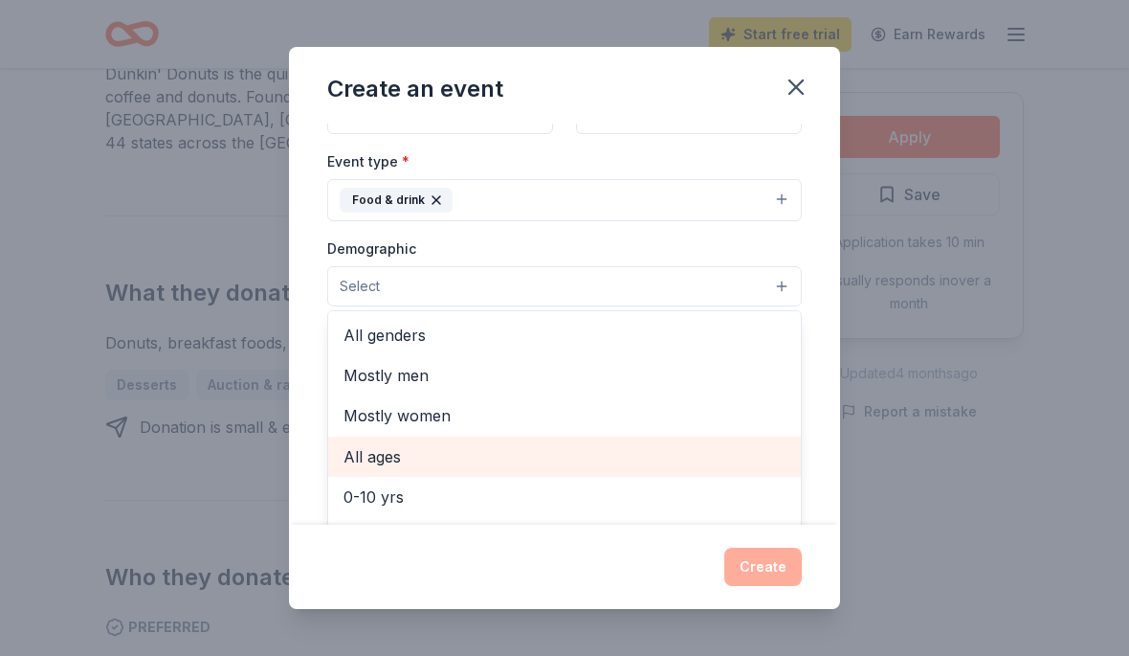
click at [399, 456] on span "All ages" at bounding box center [565, 456] width 442 height 25
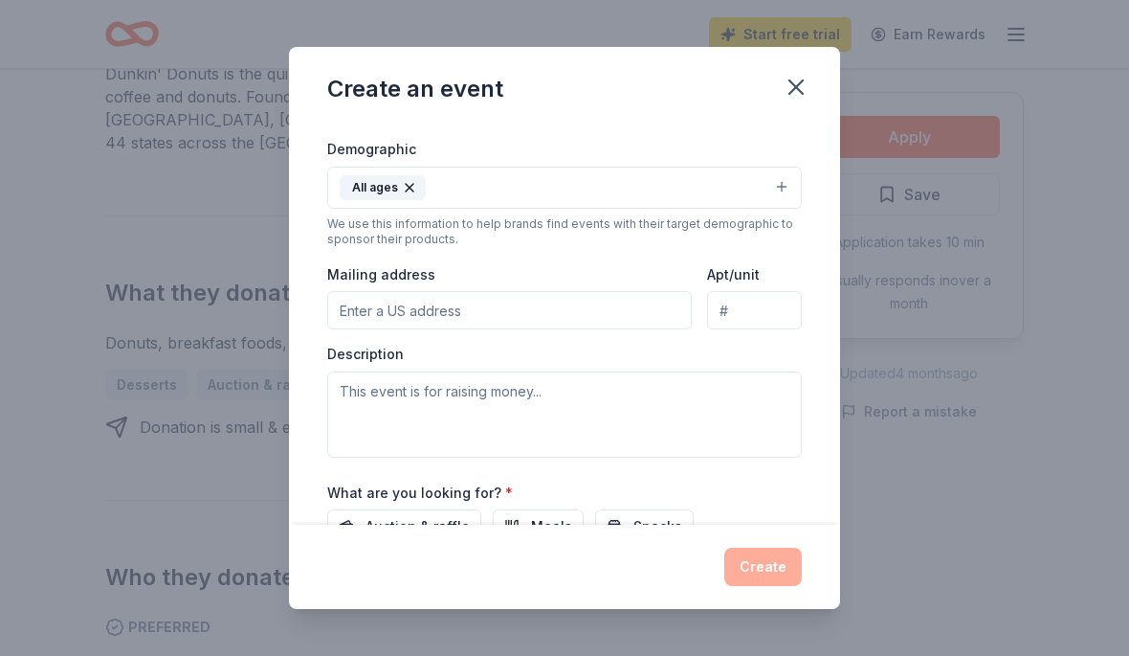
scroll to position [323, 0]
click at [475, 315] on input "Mailing address" at bounding box center [509, 309] width 365 height 38
type input "4105 Lawrence Daniel Drive, Matthews, NC, 28104"
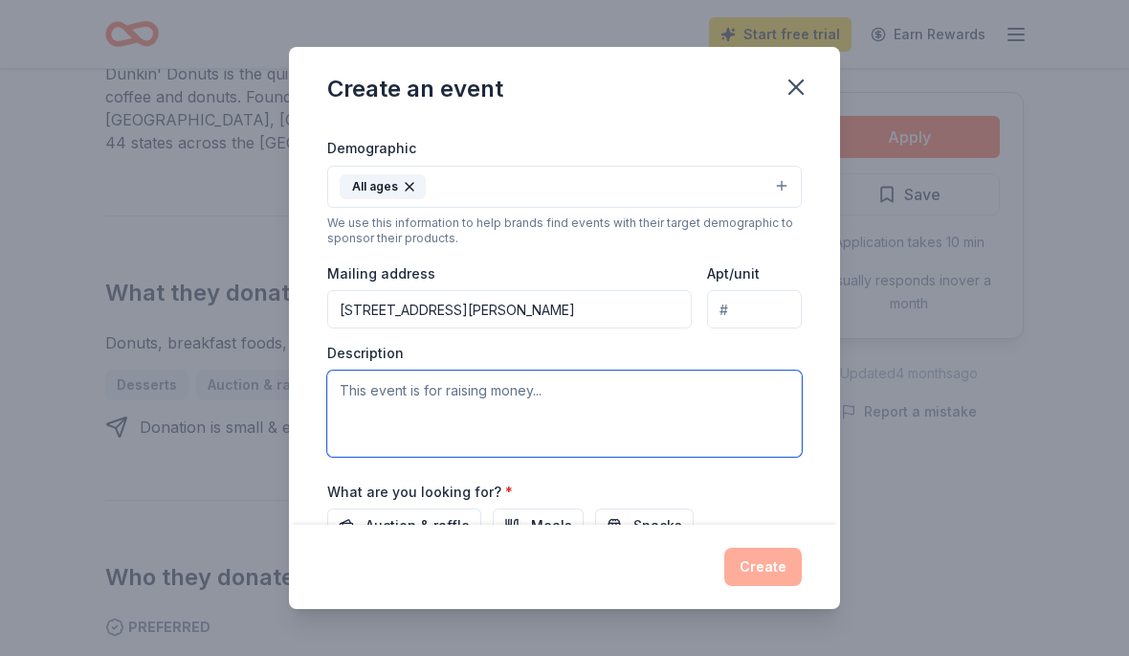
click at [485, 403] on textarea at bounding box center [564, 413] width 475 height 86
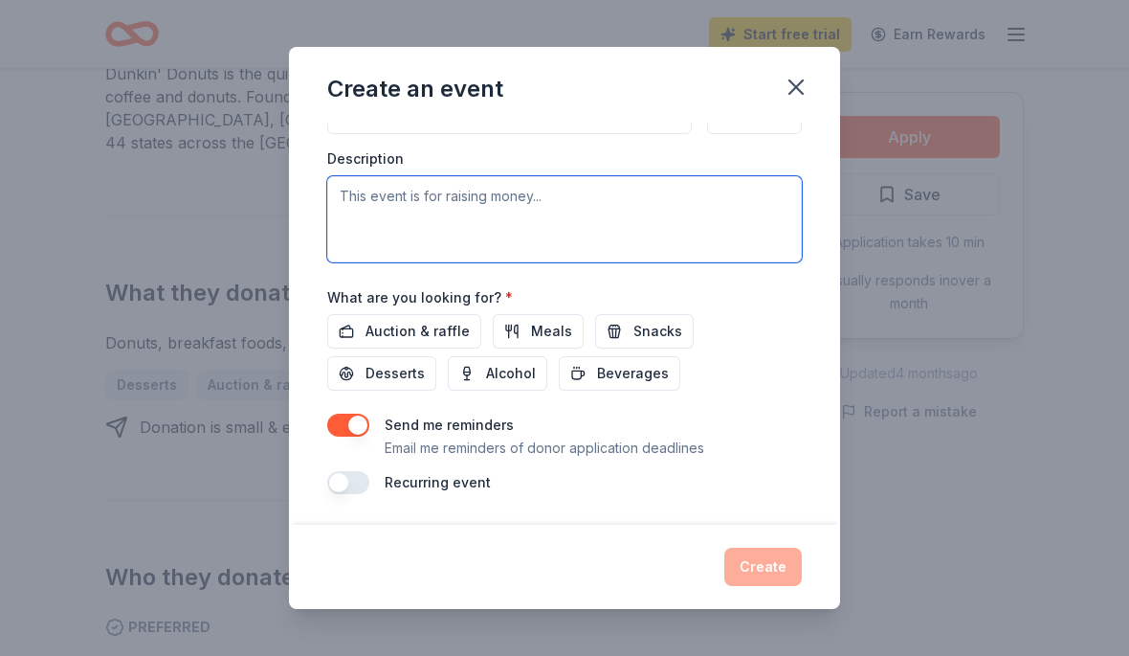
scroll to position [519, 0]
click at [380, 196] on textarea at bounding box center [564, 219] width 475 height 86
paste textarea "The Zeporah Foundation’s Youth Enrichment & Empowerment Program is a year-round…"
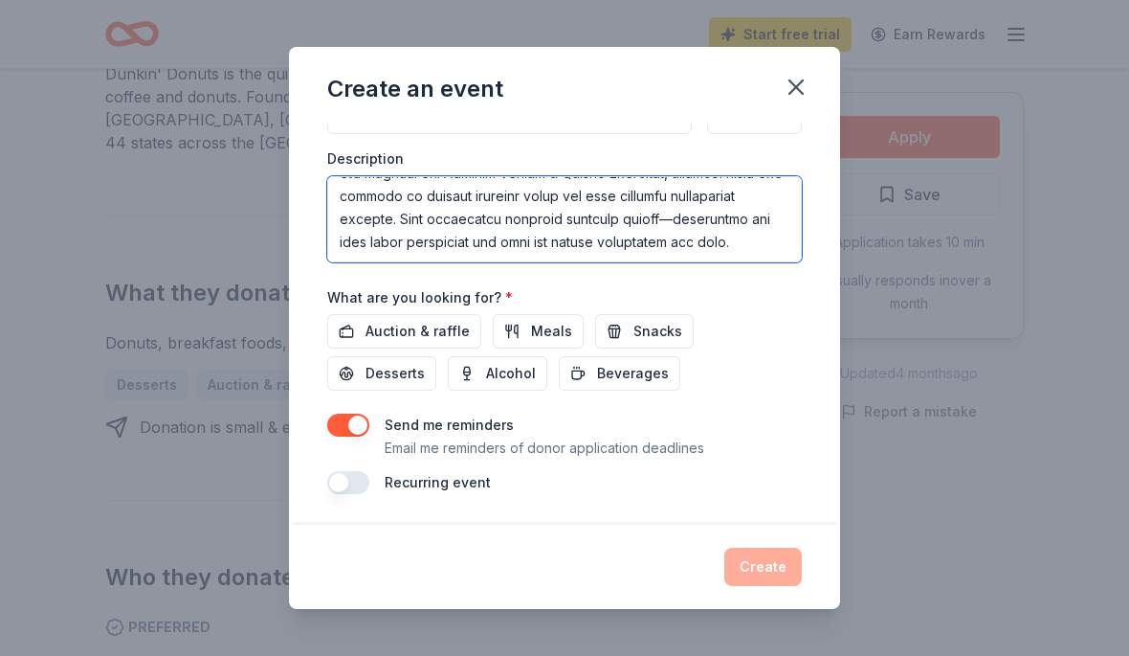
scroll to position [459, 0]
type textarea "The Zeporah Foundation’s Youth Enrichment & Empowerment Program is a year-round…"
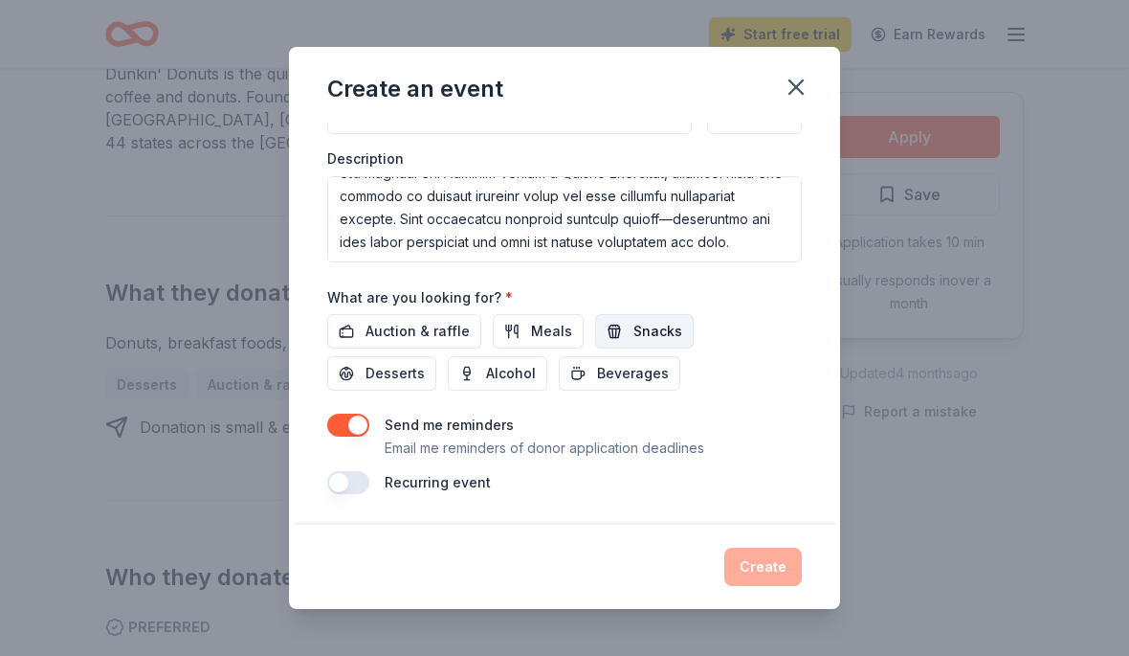
click at [644, 332] on span "Snacks" at bounding box center [658, 331] width 49 height 23
click at [425, 362] on span "Desserts" at bounding box center [395, 373] width 59 height 23
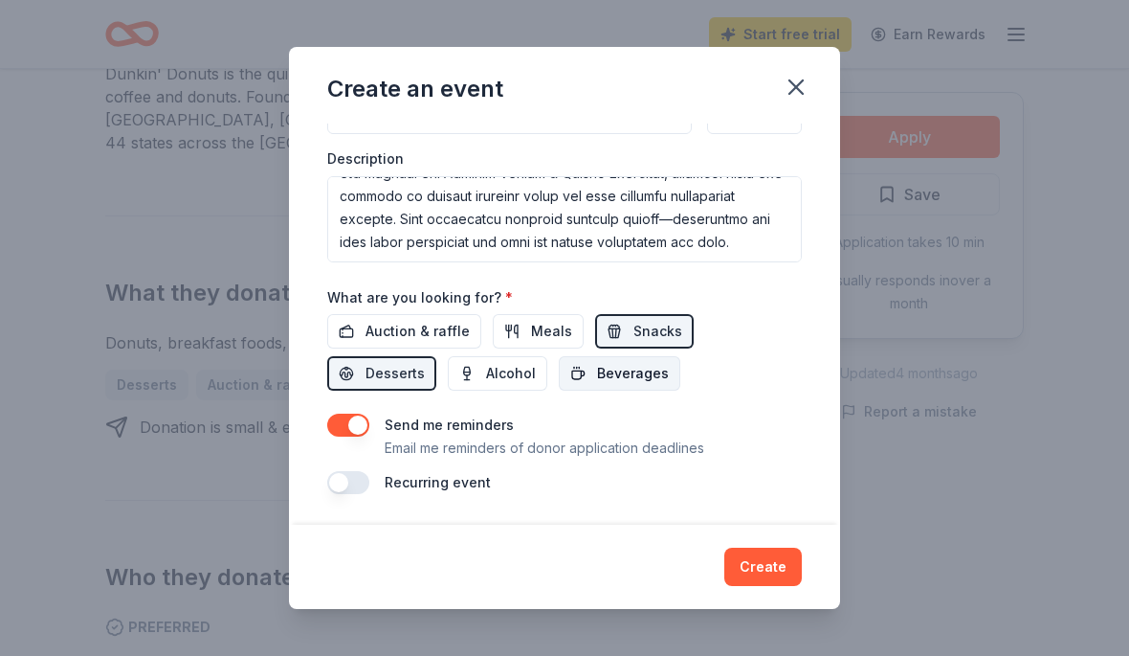
click at [597, 372] on span "Beverages" at bounding box center [633, 373] width 72 height 23
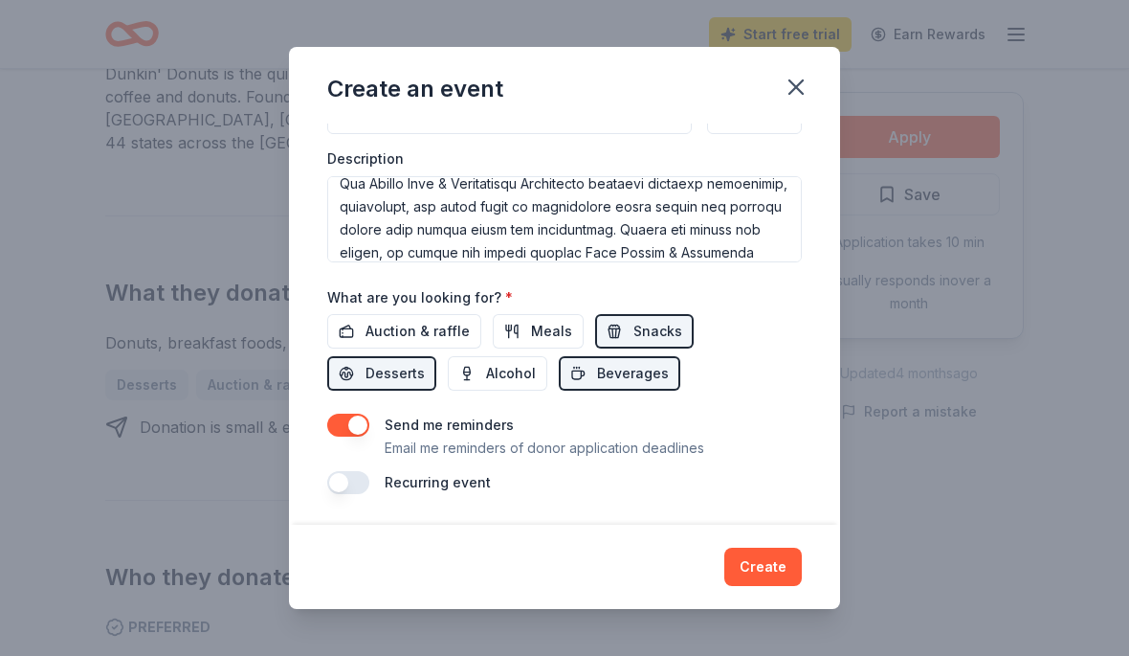
click at [356, 473] on button "button" at bounding box center [348, 482] width 42 height 23
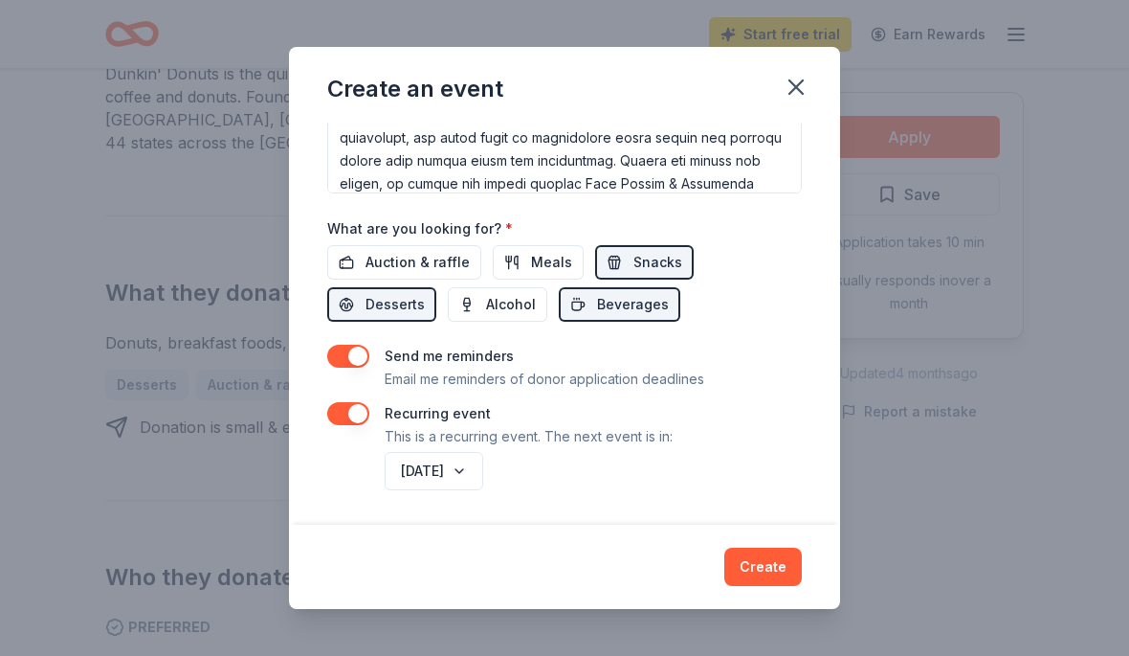
scroll to position [588, 0]
click at [483, 466] on button "October 2026" at bounding box center [434, 471] width 99 height 38
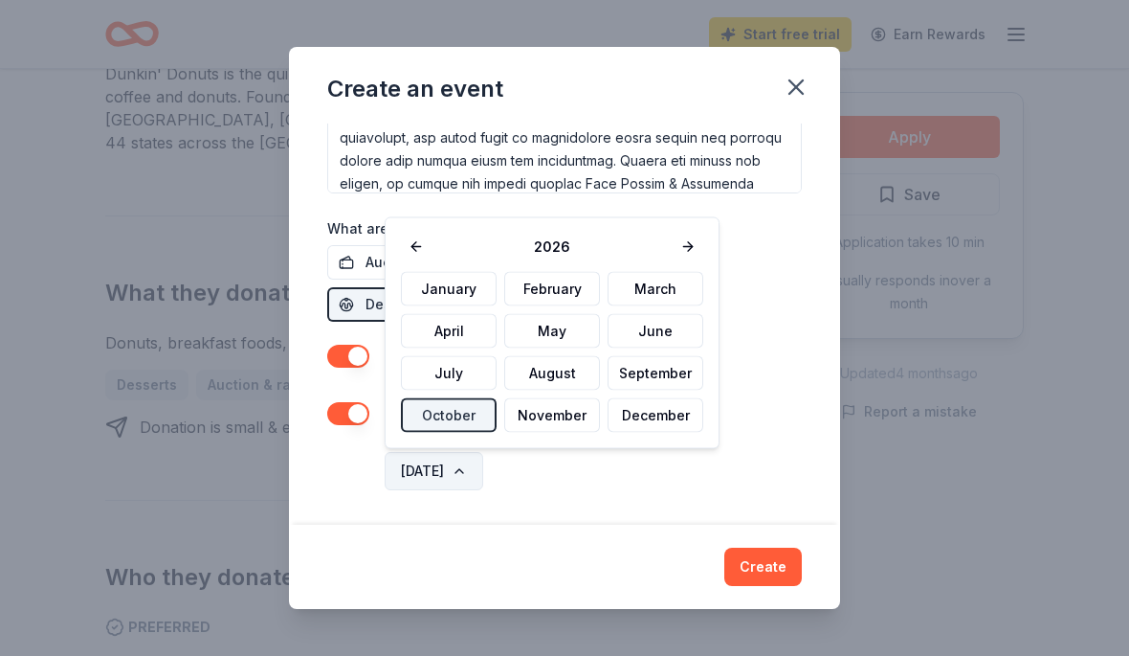
click at [483, 471] on button "October 2026" at bounding box center [434, 471] width 99 height 38
click at [476, 408] on button "October" at bounding box center [449, 415] width 96 height 34
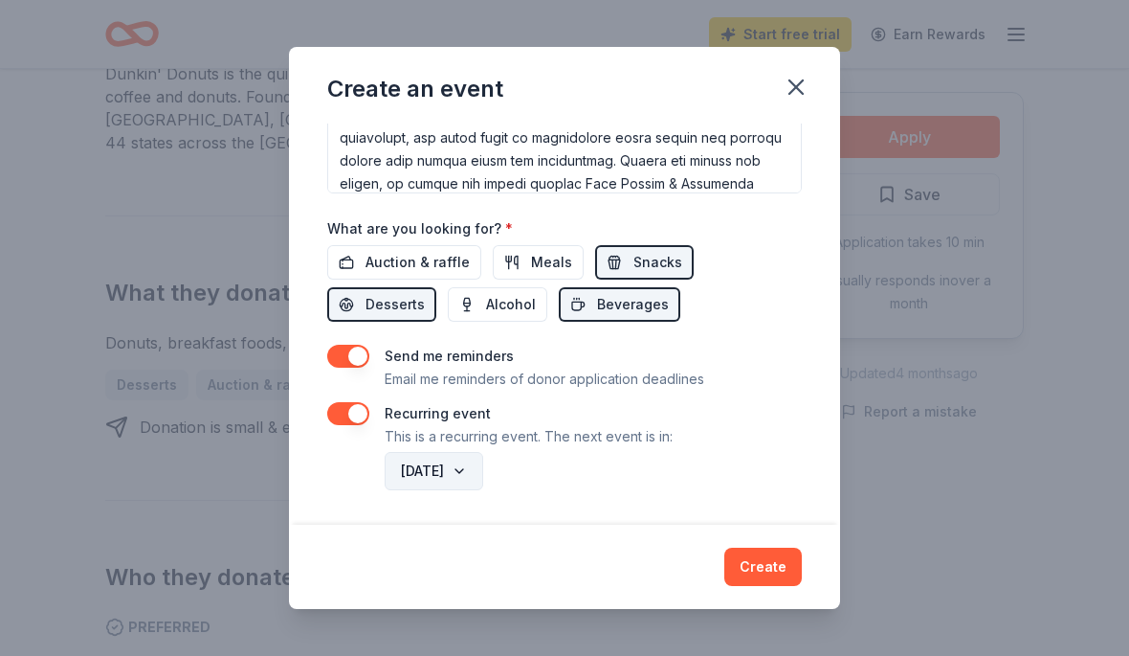
click at [483, 462] on button "October 2026" at bounding box center [434, 471] width 99 height 38
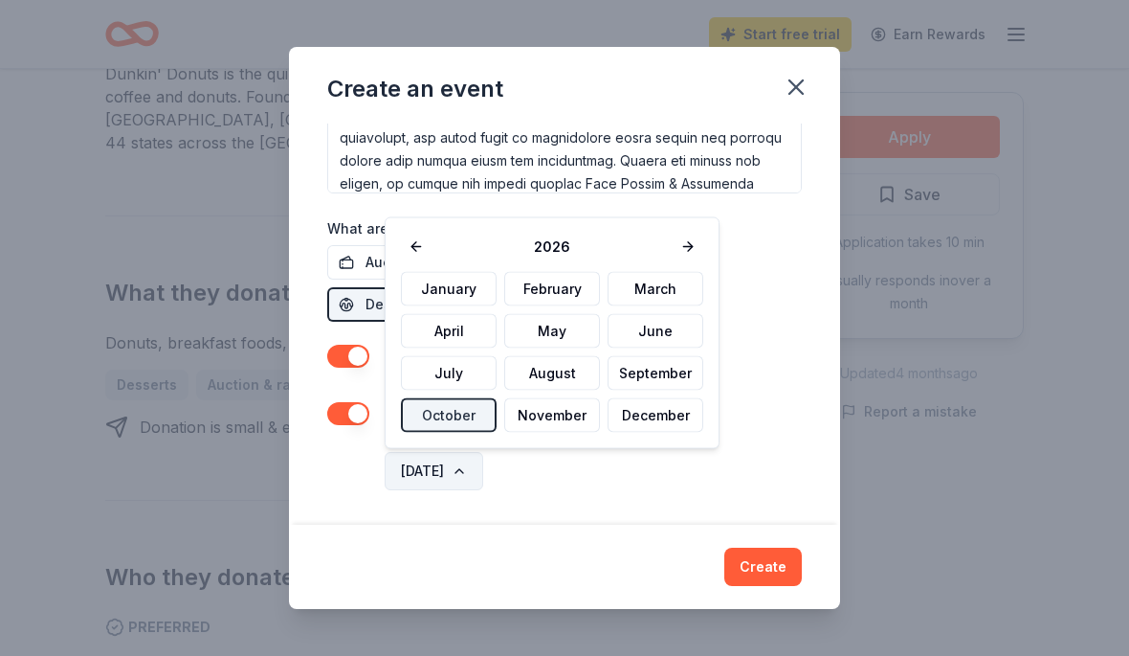
click at [483, 467] on button "October 2026" at bounding box center [434, 471] width 99 height 38
click at [569, 411] on button "November" at bounding box center [552, 415] width 96 height 34
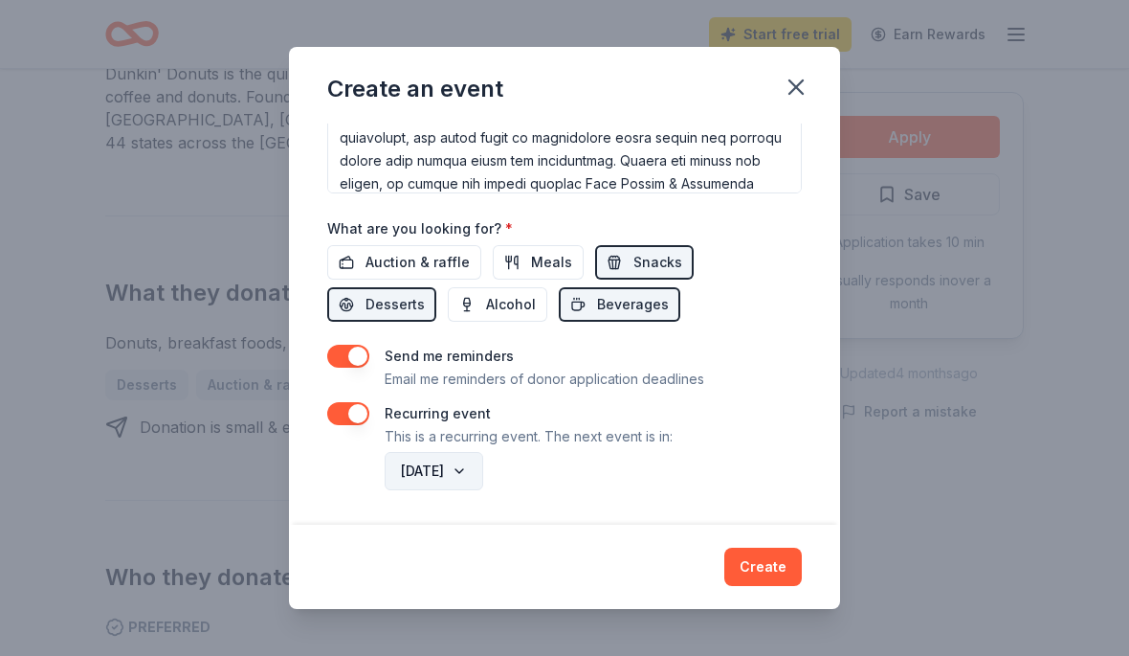
click at [483, 467] on button "November 2026" at bounding box center [434, 471] width 99 height 38
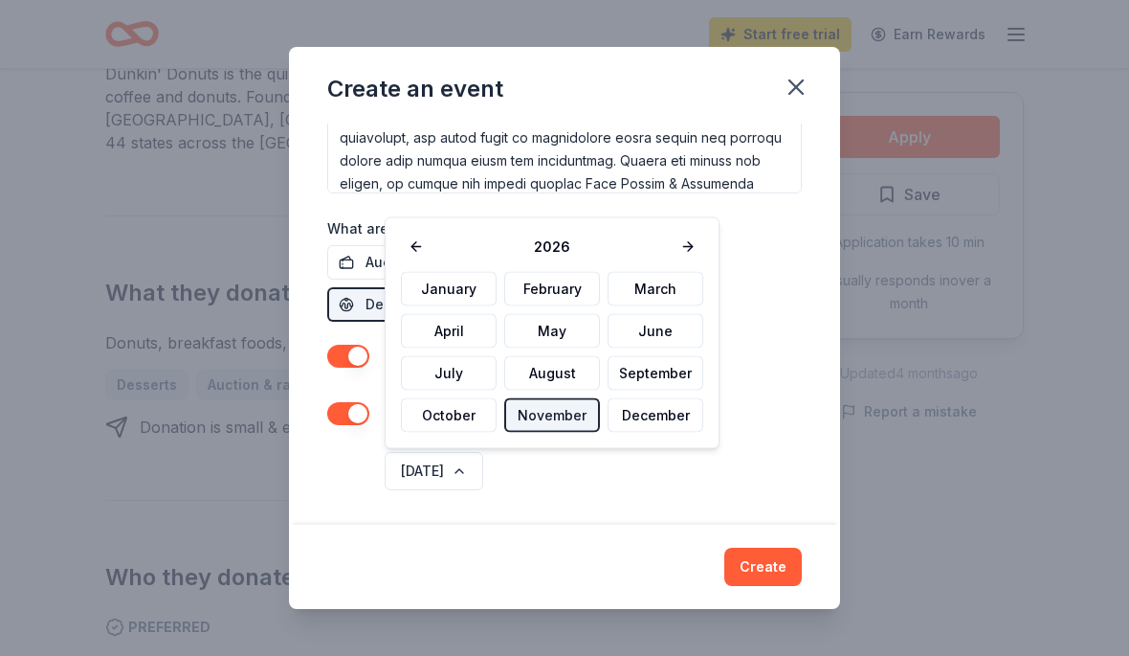
click at [576, 407] on button "November" at bounding box center [552, 415] width 96 height 34
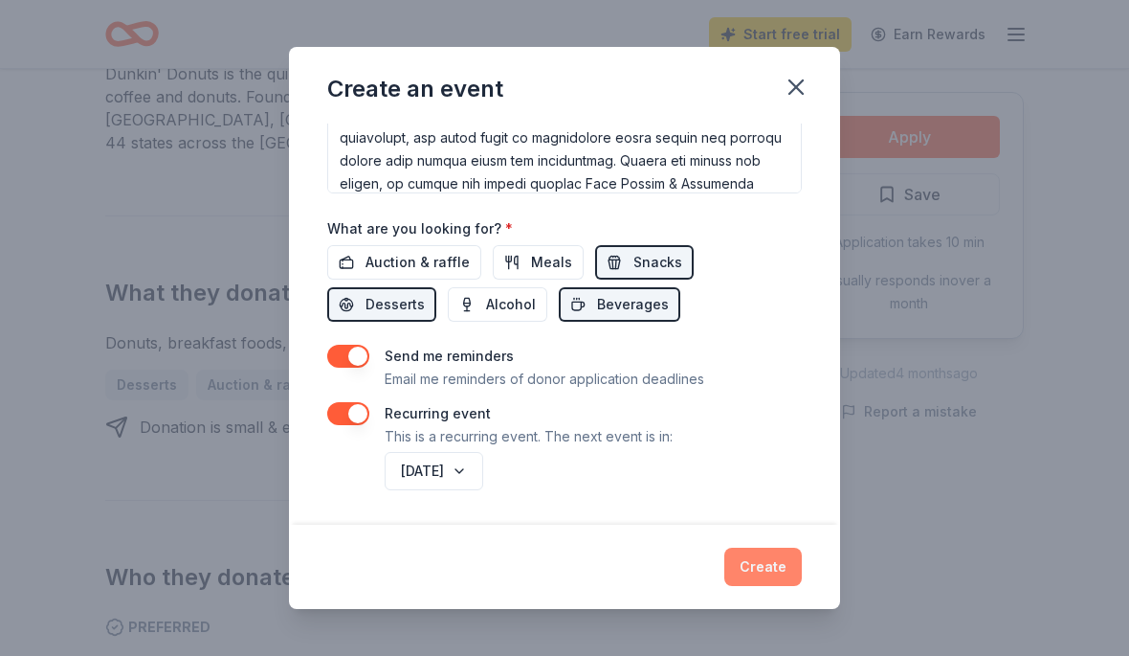
click at [787, 573] on button "Create" at bounding box center [763, 566] width 78 height 38
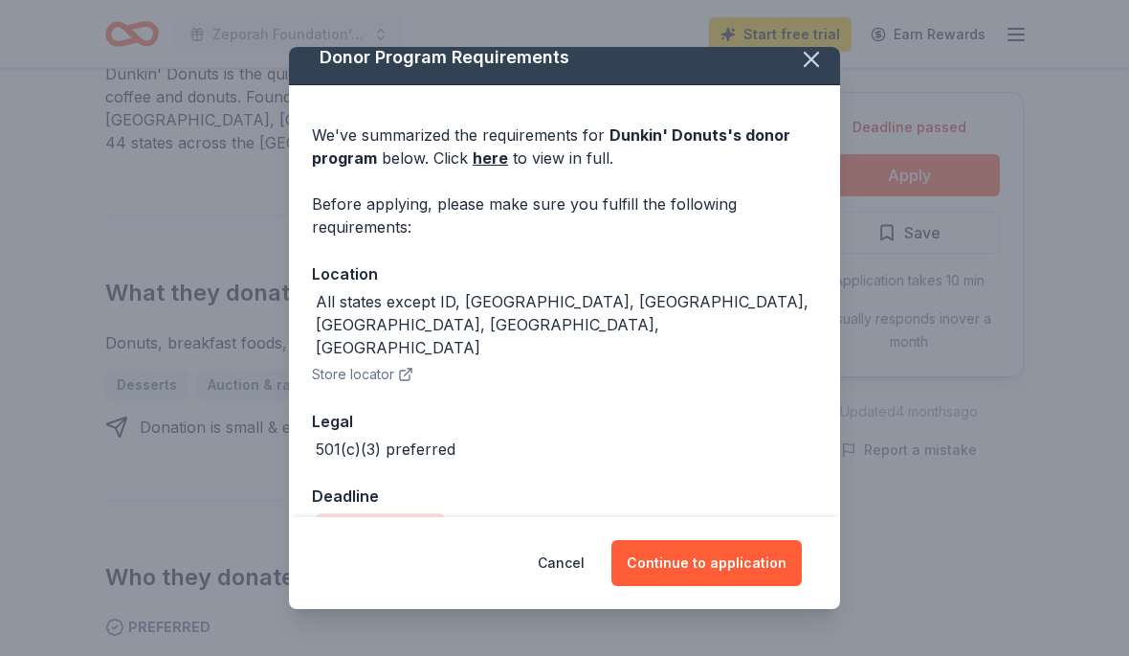
scroll to position [14, 0]
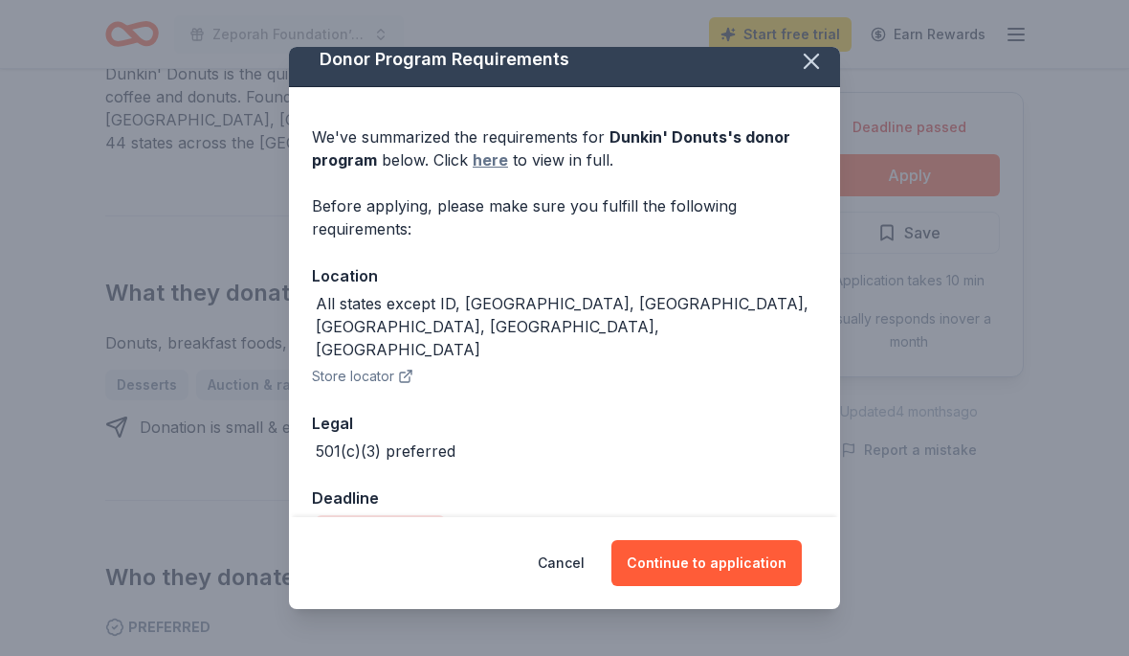
click at [495, 160] on link "here" at bounding box center [490, 159] width 35 height 23
click at [583, 556] on button "Cancel" at bounding box center [561, 563] width 47 height 46
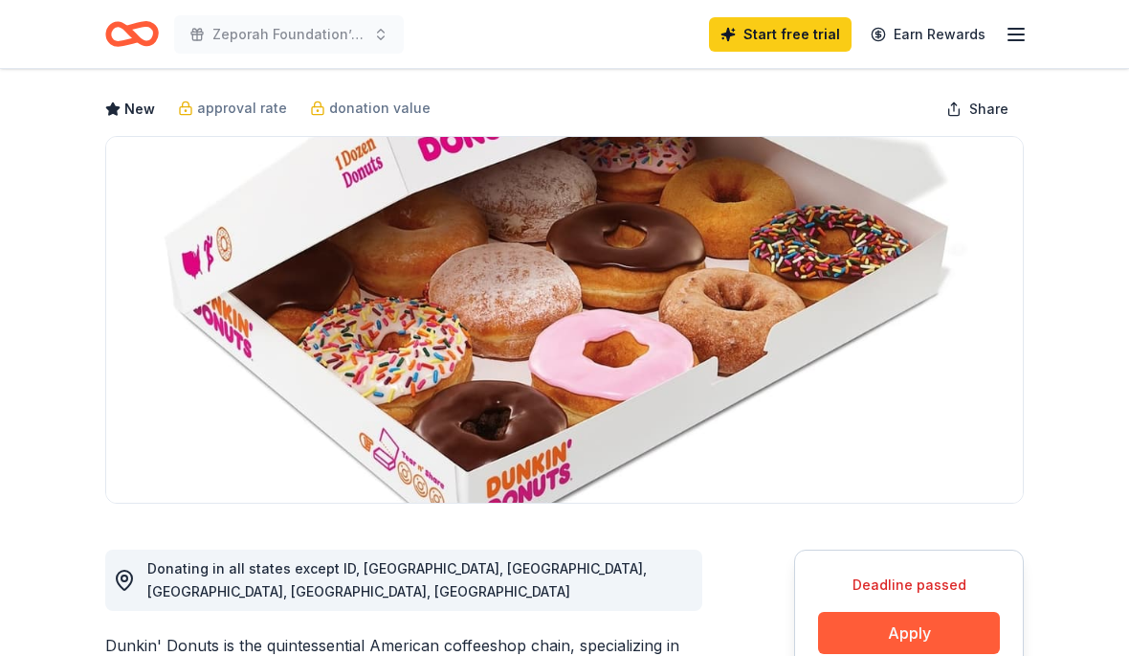
scroll to position [0, 0]
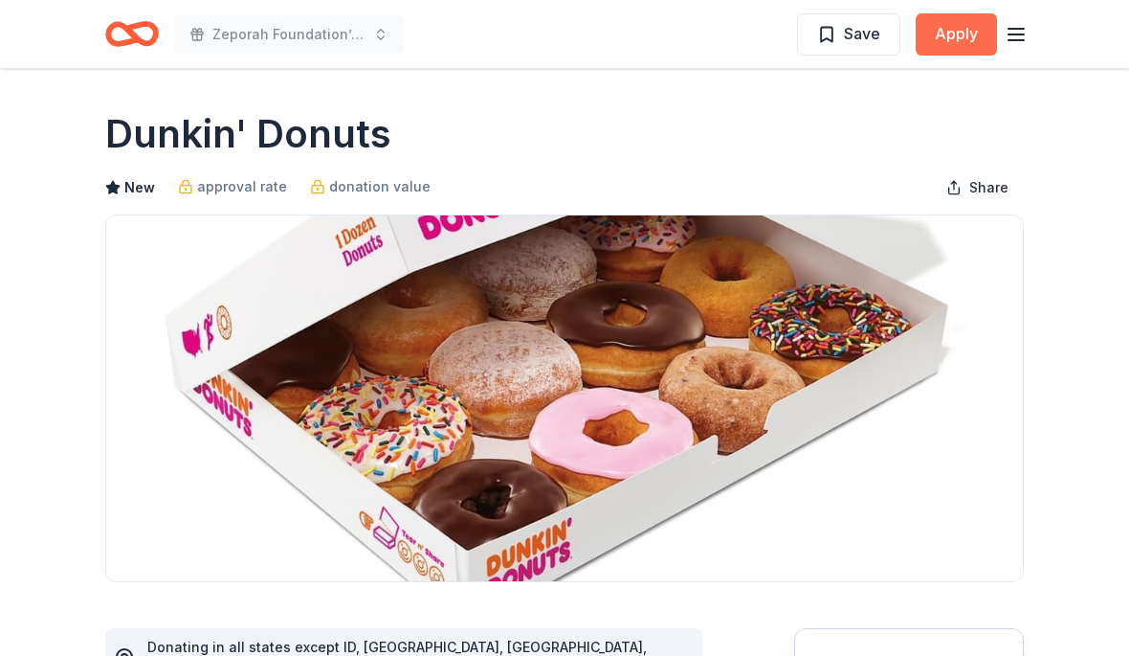
click at [978, 40] on button "Apply" at bounding box center [956, 34] width 81 height 42
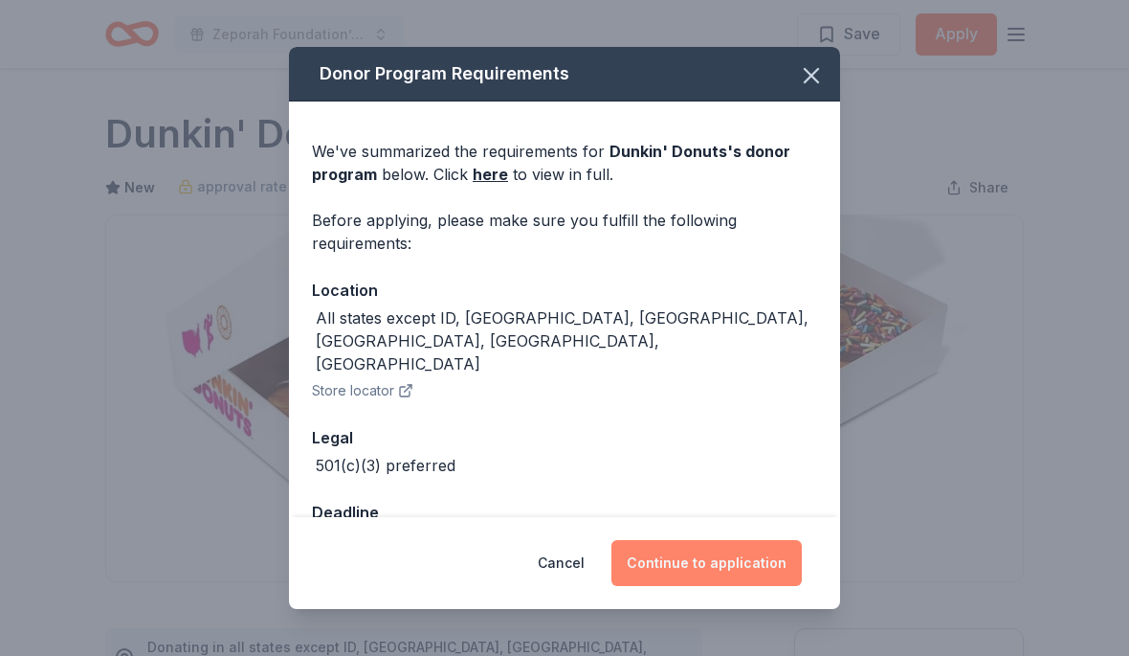
click at [751, 567] on button "Continue to application" at bounding box center [707, 563] width 190 height 46
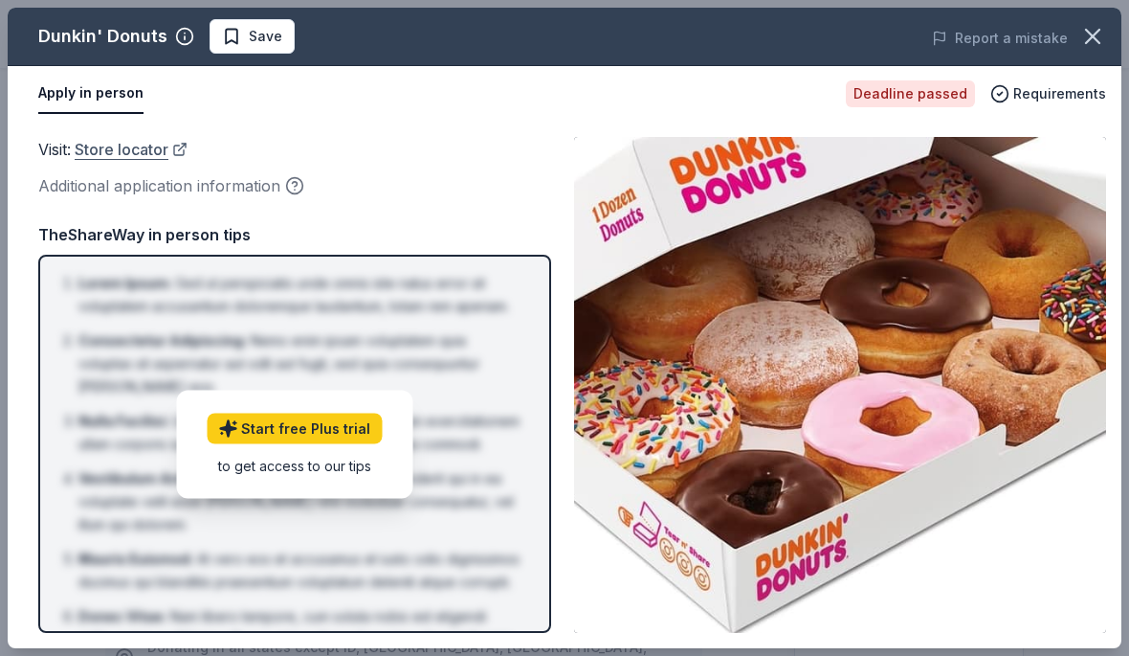
click at [158, 149] on link "Store locator" at bounding box center [131, 149] width 113 height 25
click at [1040, 92] on span "Requirements" at bounding box center [1060, 93] width 93 height 23
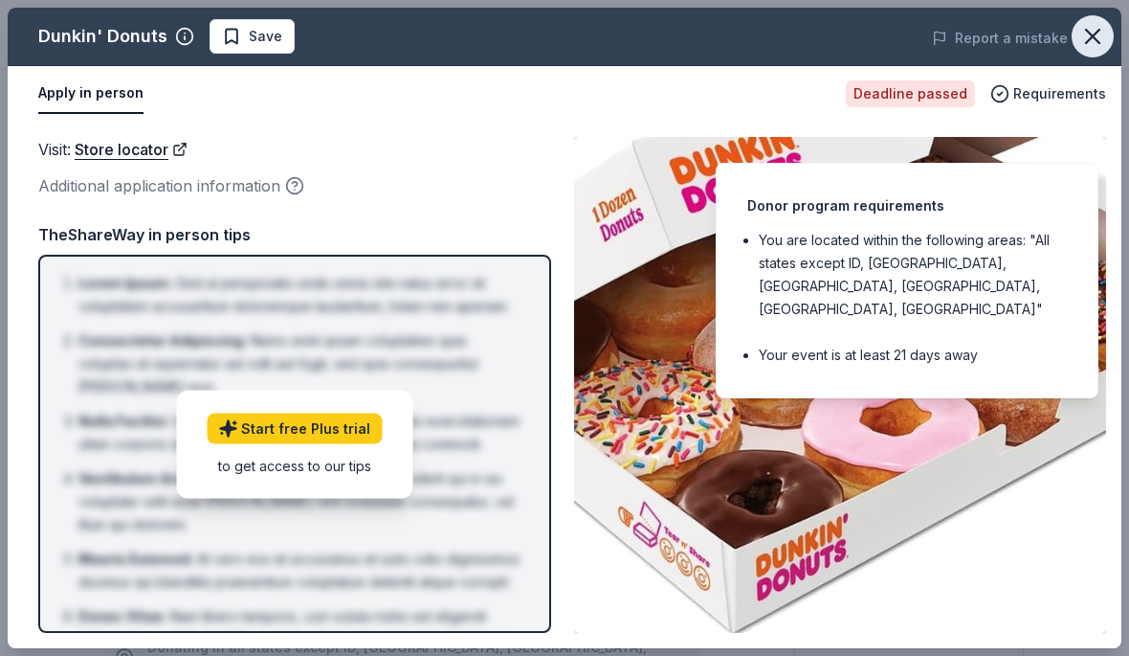
click at [1094, 31] on icon "button" at bounding box center [1093, 36] width 27 height 27
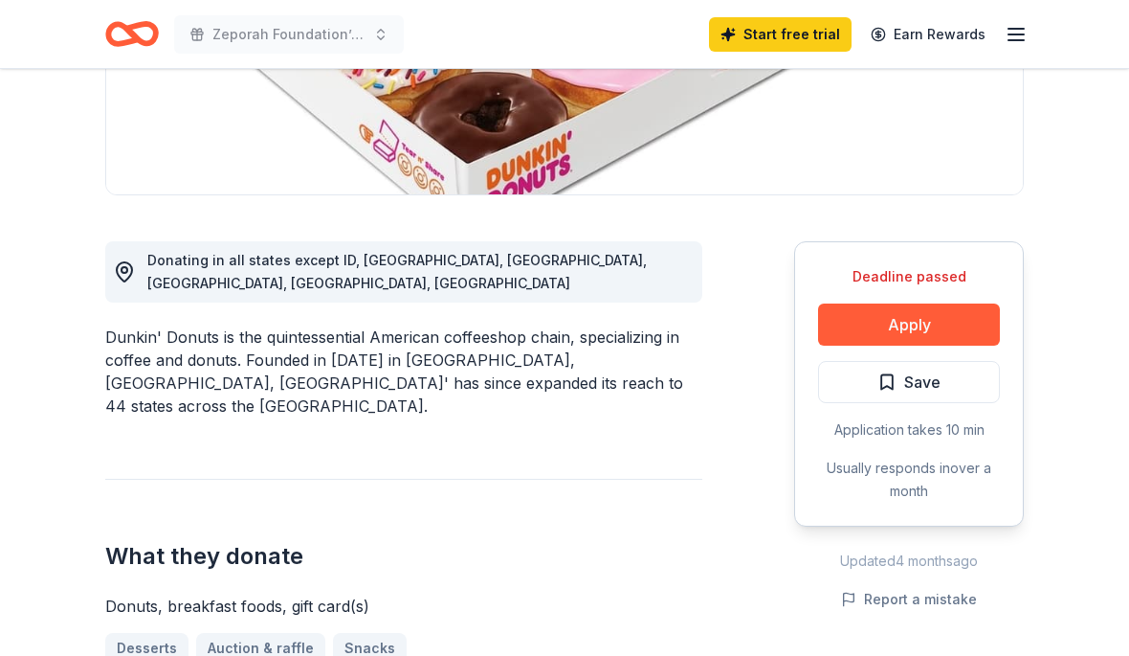
scroll to position [385, 0]
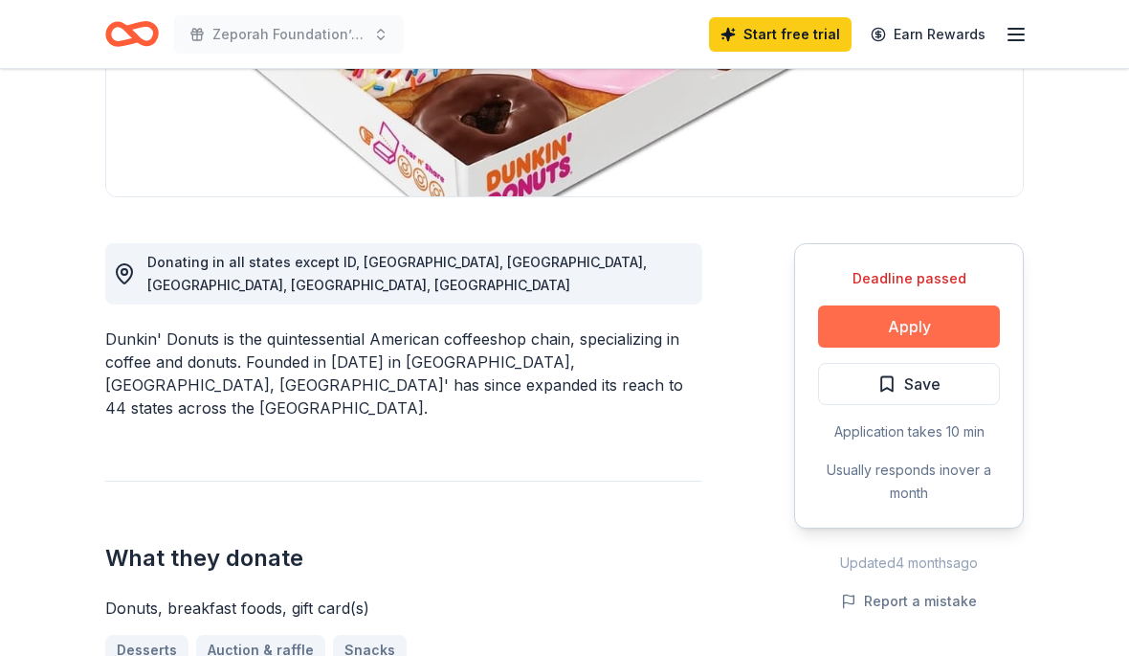
click at [969, 328] on button "Apply" at bounding box center [909, 326] width 182 height 42
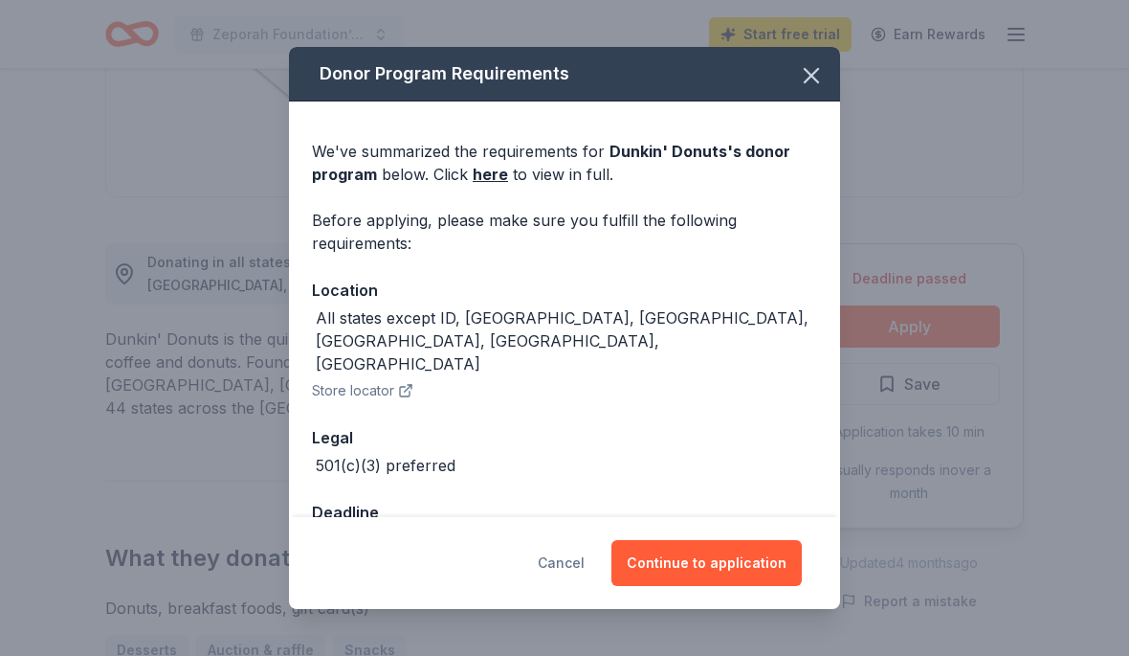
click at [570, 586] on button "Cancel" at bounding box center [561, 563] width 47 height 46
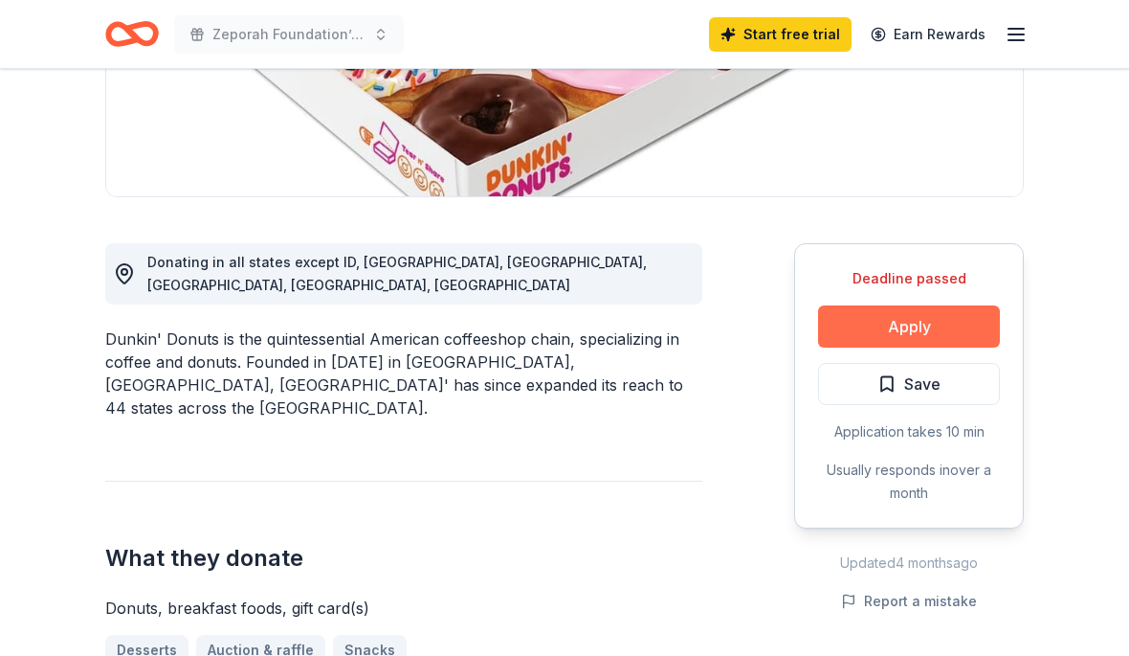
click at [962, 326] on button "Apply" at bounding box center [909, 326] width 182 height 42
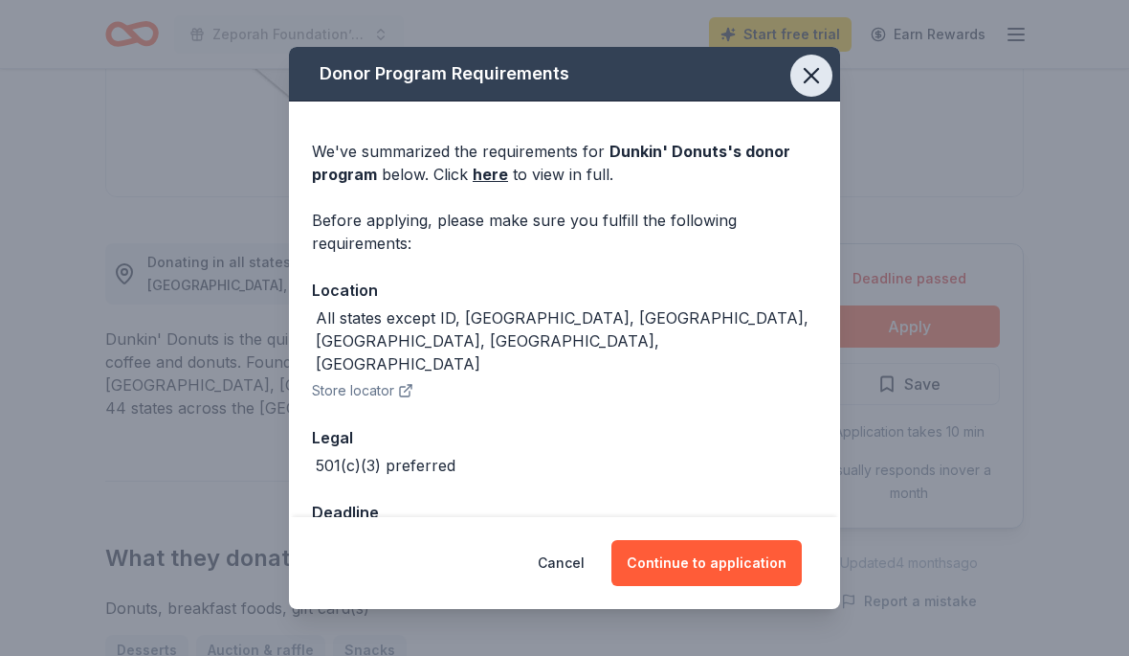
click at [814, 82] on icon "button" at bounding box center [811, 75] width 13 height 13
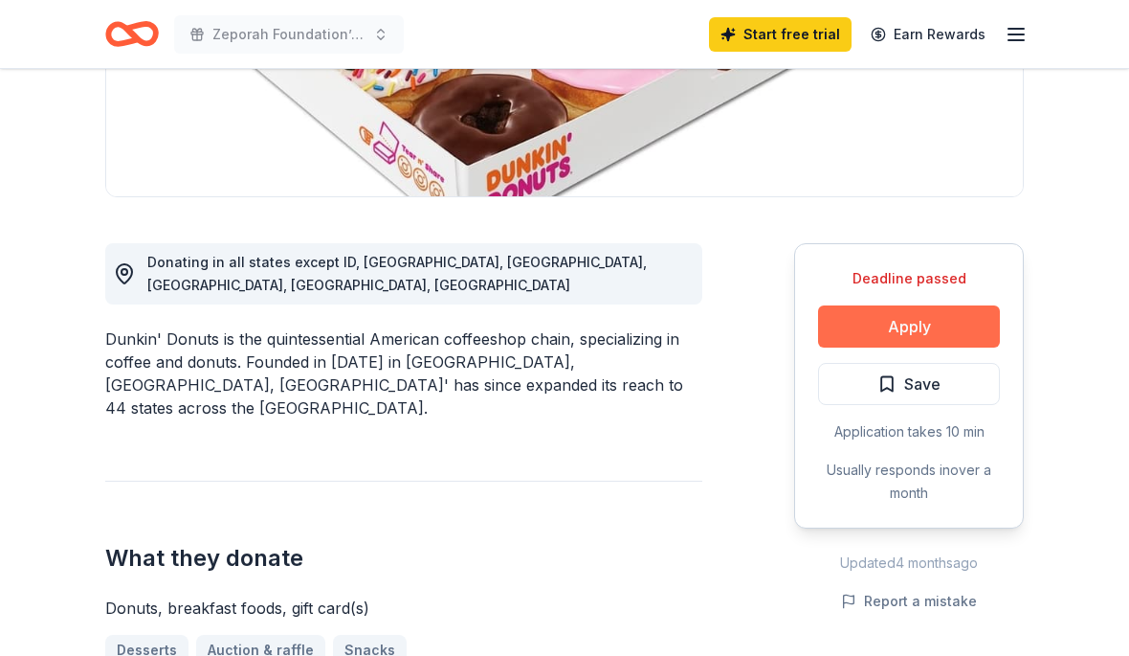
click at [930, 336] on button "Apply" at bounding box center [909, 326] width 182 height 42
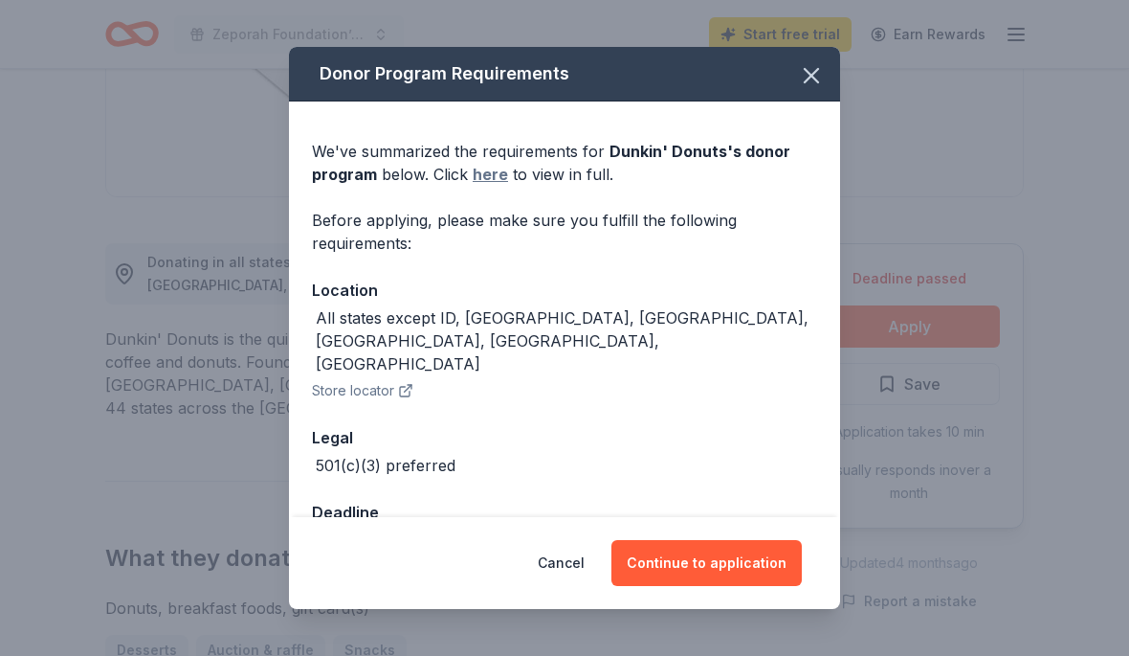
click at [495, 186] on link "here" at bounding box center [490, 174] width 35 height 23
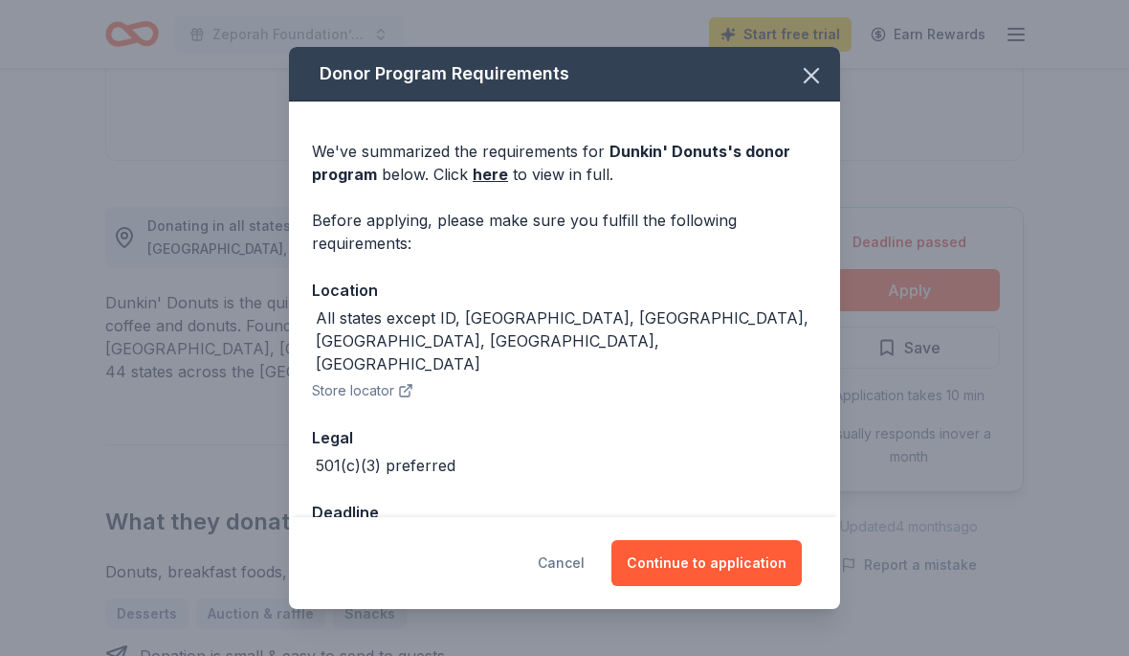
click at [585, 555] on button "Cancel" at bounding box center [561, 563] width 47 height 46
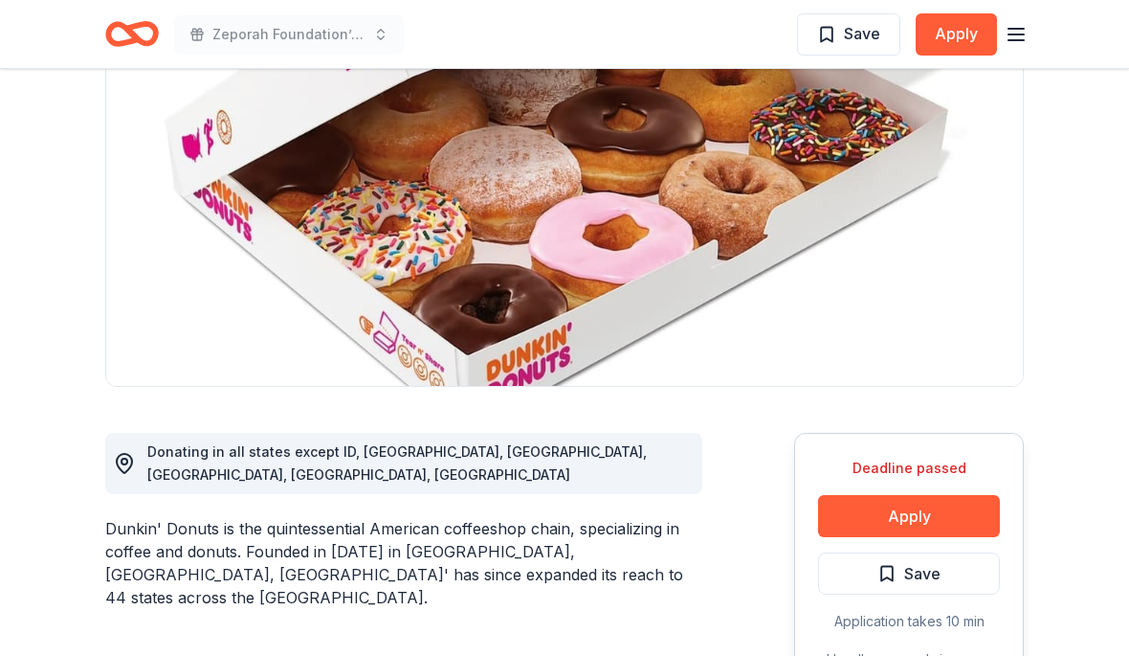
scroll to position [0, 0]
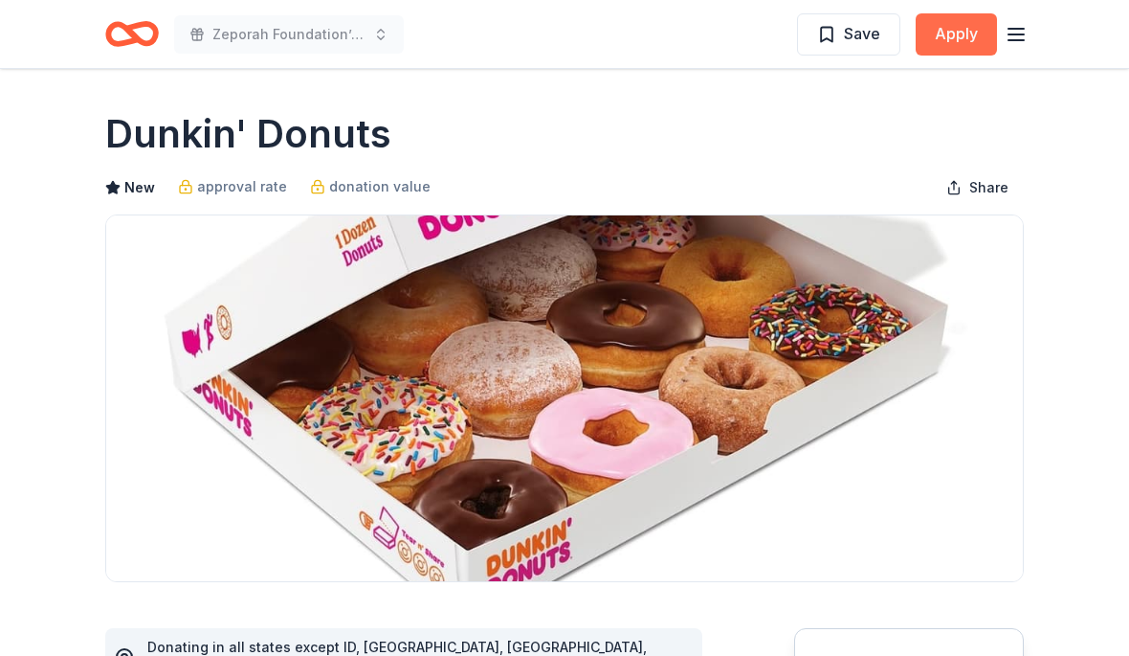
click at [969, 39] on button "Apply" at bounding box center [956, 34] width 81 height 42
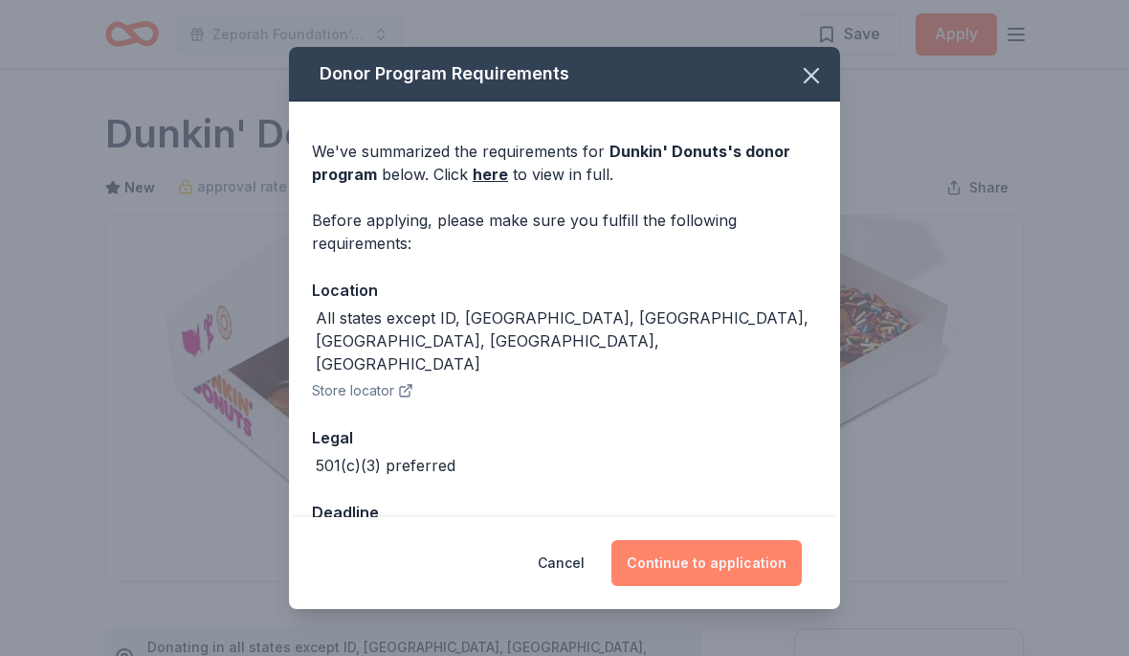
click at [723, 568] on button "Continue to application" at bounding box center [707, 563] width 190 height 46
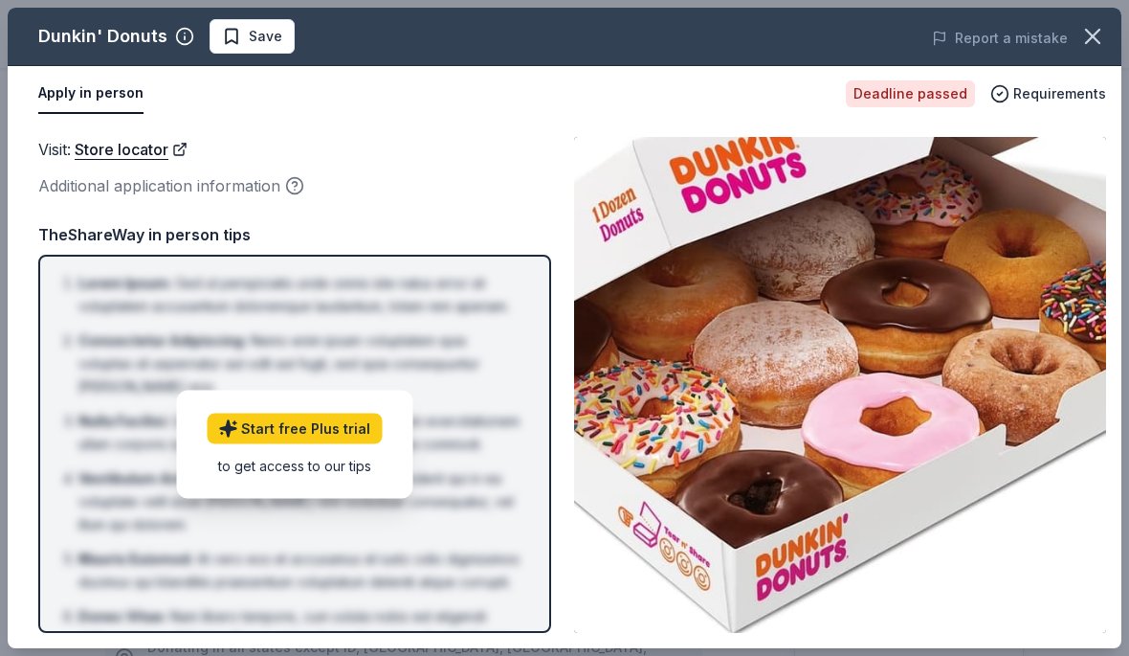
click at [330, 465] on div "to get access to our tips" at bounding box center [294, 465] width 175 height 20
click at [447, 203] on div "Visit : Store locator Additional application information TheShareWay in person …" at bounding box center [294, 385] width 513 height 496
click at [1074, 99] on span "Requirements" at bounding box center [1060, 93] width 93 height 23
click at [930, 82] on div "Deadline passed" at bounding box center [910, 93] width 129 height 27
click at [929, 81] on div "Deadline passed" at bounding box center [910, 93] width 129 height 27
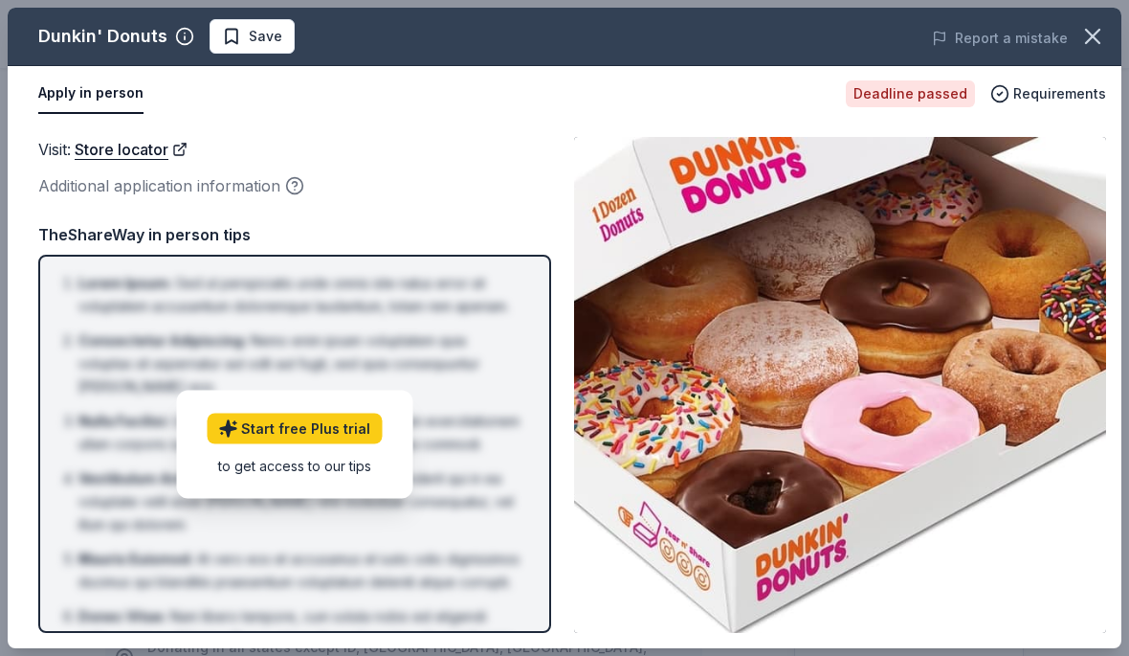
click at [112, 107] on button "Apply in person" at bounding box center [90, 94] width 105 height 40
click at [1100, 32] on icon "button" at bounding box center [1093, 36] width 27 height 27
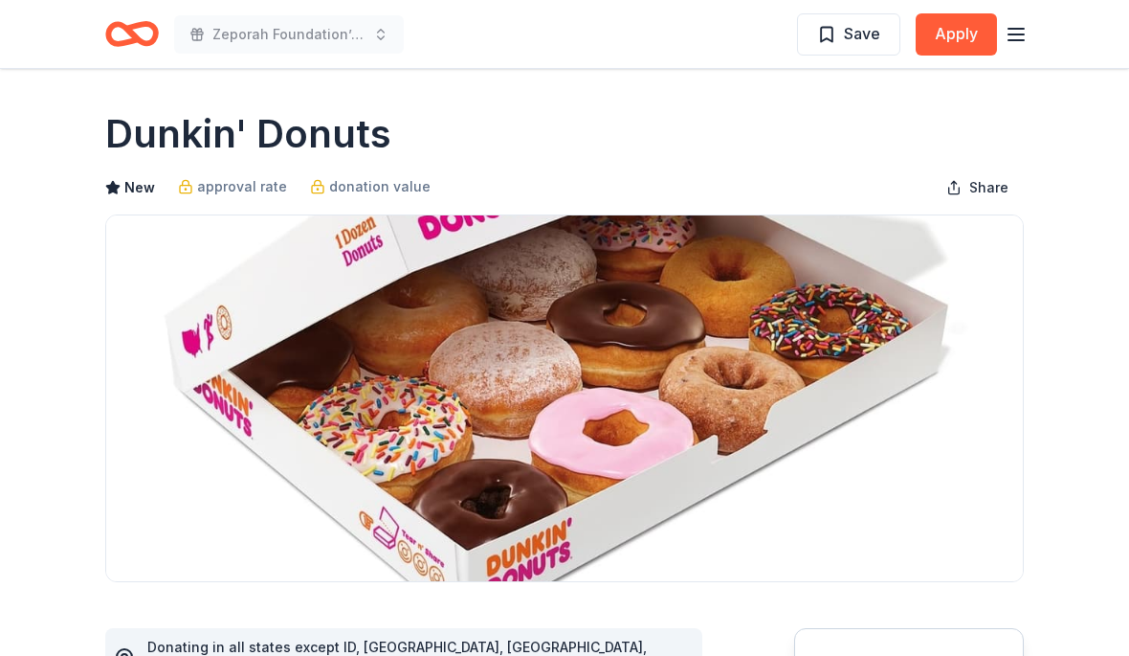
click at [1024, 34] on line "button" at bounding box center [1016, 34] width 15 height 0
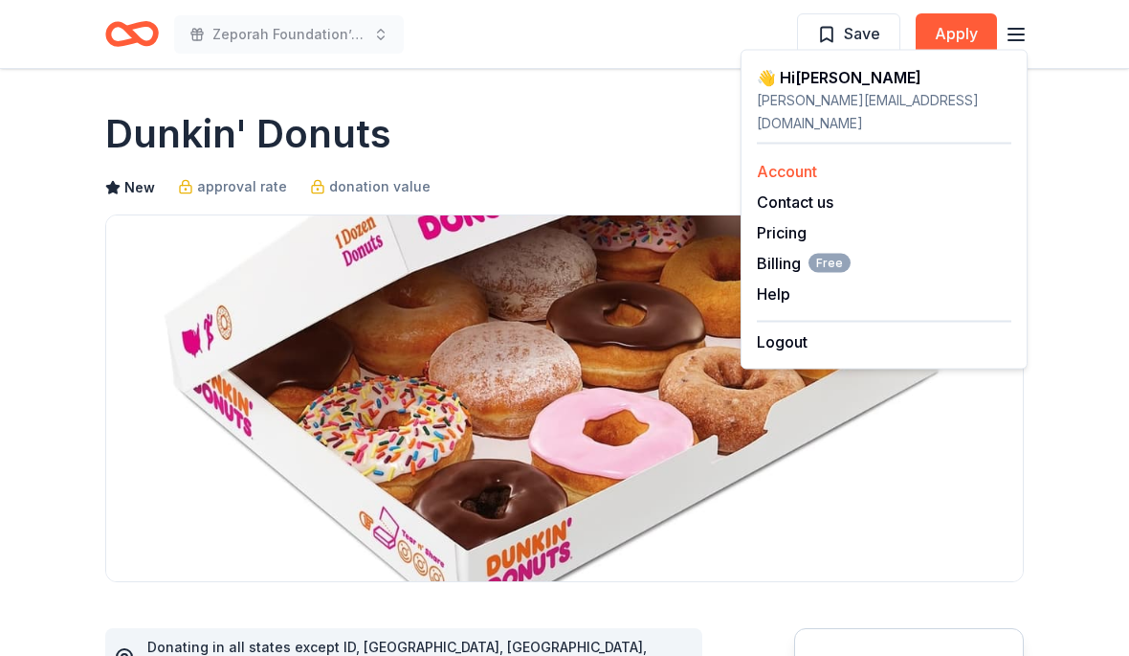
click at [805, 162] on link "Account" at bounding box center [787, 171] width 60 height 19
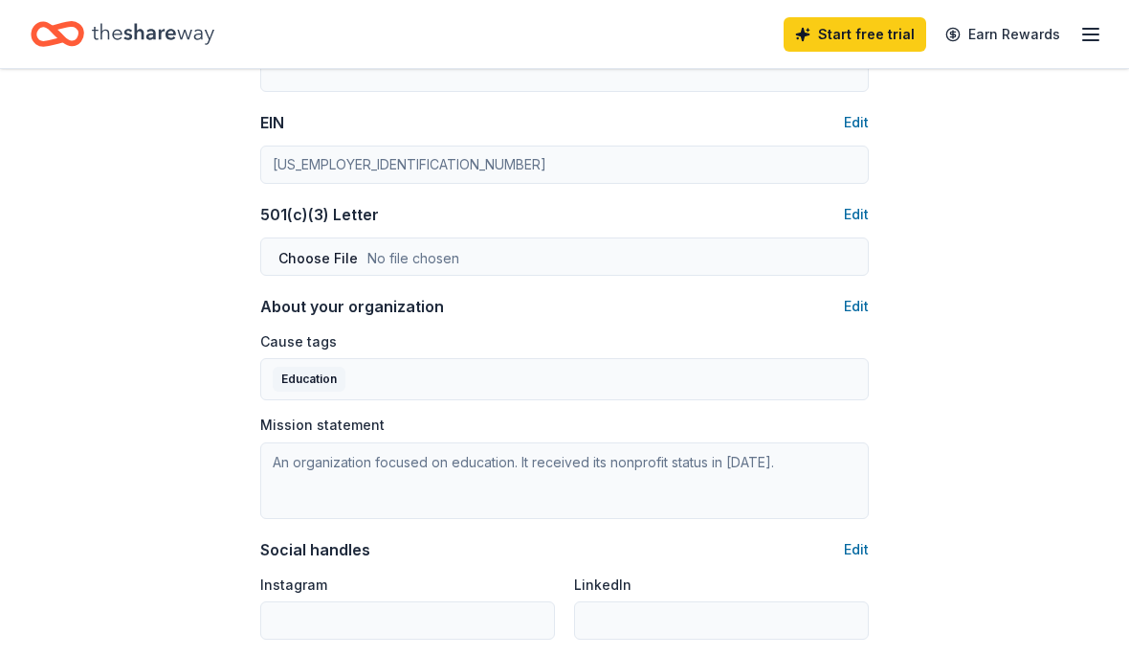
scroll to position [916, 0]
click at [863, 301] on button "Edit" at bounding box center [856, 305] width 25 height 23
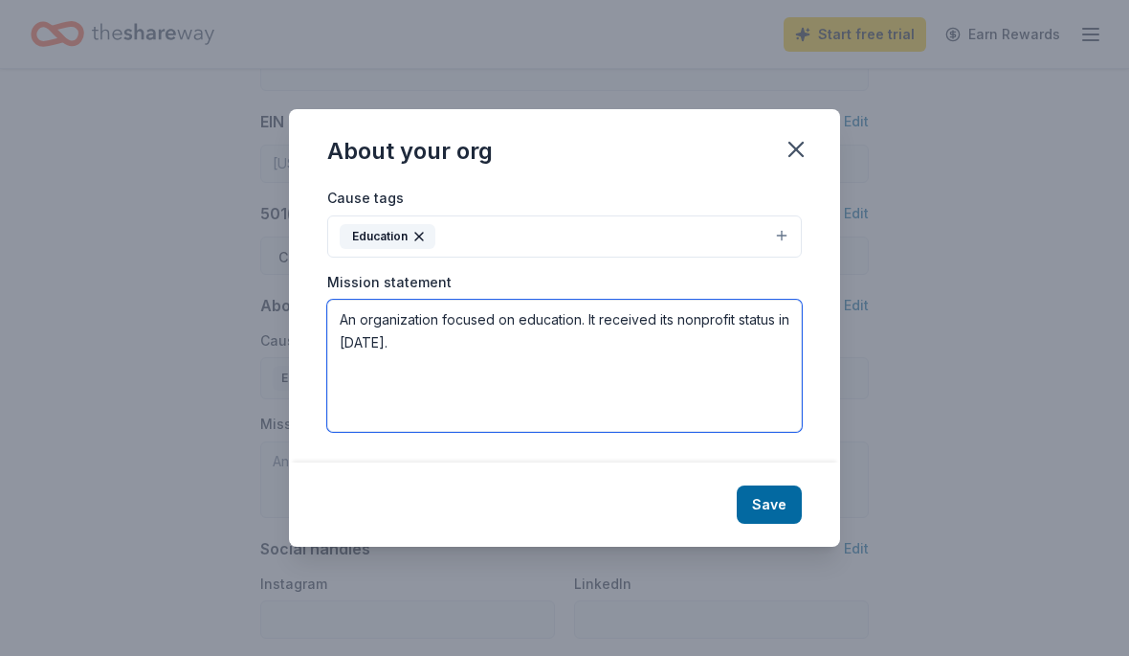
click at [389, 401] on textarea "An organization focused on education. It received its nonprofit status in 2025." at bounding box center [564, 366] width 475 height 132
click at [388, 400] on textarea "An organization focused on education. It received its nonprofit status in 2025." at bounding box center [564, 366] width 475 height 132
type textarea "A"
click at [387, 364] on textarea at bounding box center [564, 366] width 475 height 132
click at [385, 361] on textarea at bounding box center [564, 366] width 475 height 132
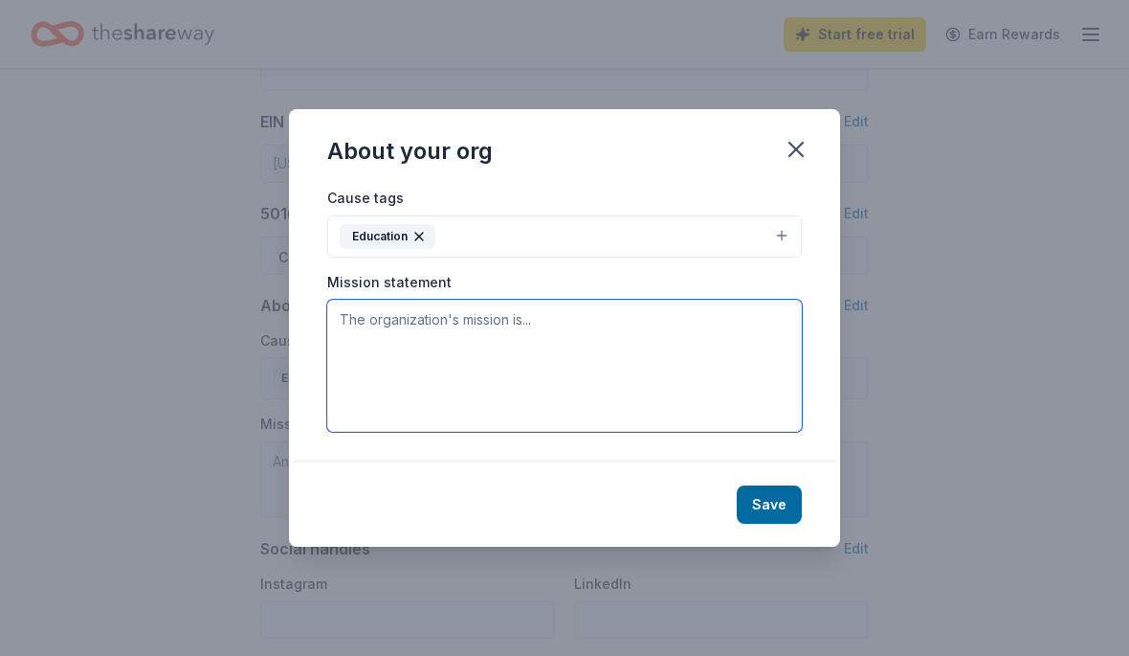
click at [388, 358] on textarea at bounding box center [564, 366] width 475 height 132
paste textarea "The Zeporah Foundation empowers youth and strengthens families through educatio…"
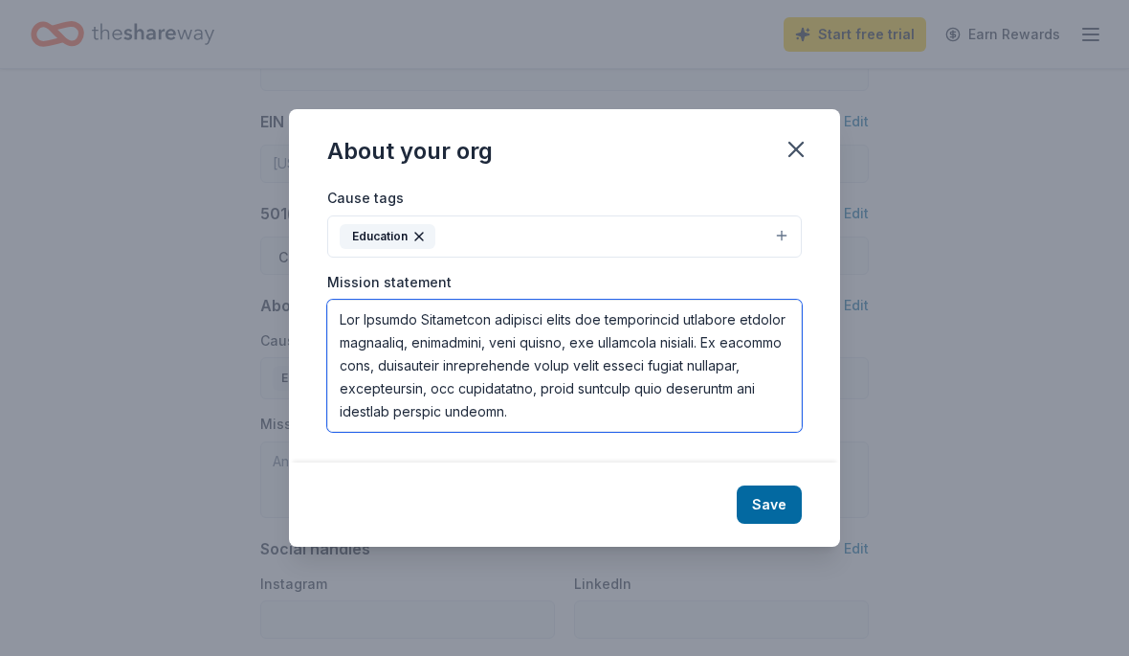
scroll to position [459, 0]
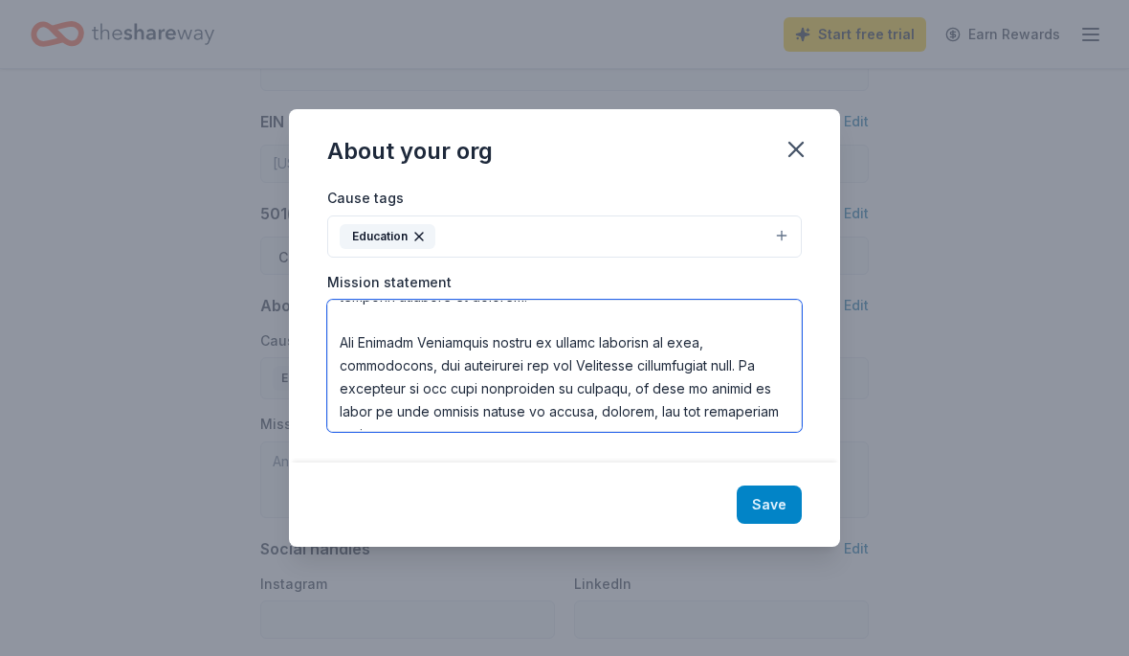
type textarea "The Zeporah Foundation empowers youth and strengthens families through educatio…"
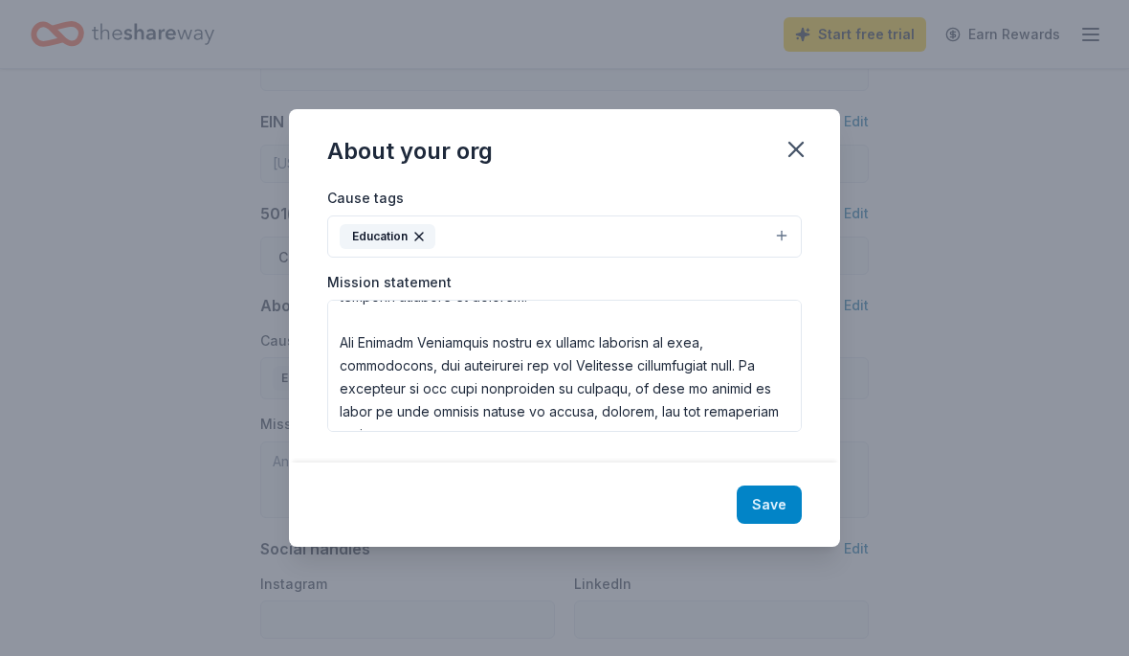
click at [787, 524] on button "Save" at bounding box center [769, 504] width 65 height 38
type textarea "The Zeporah Foundation empowers youth and strengthens families through educatio…"
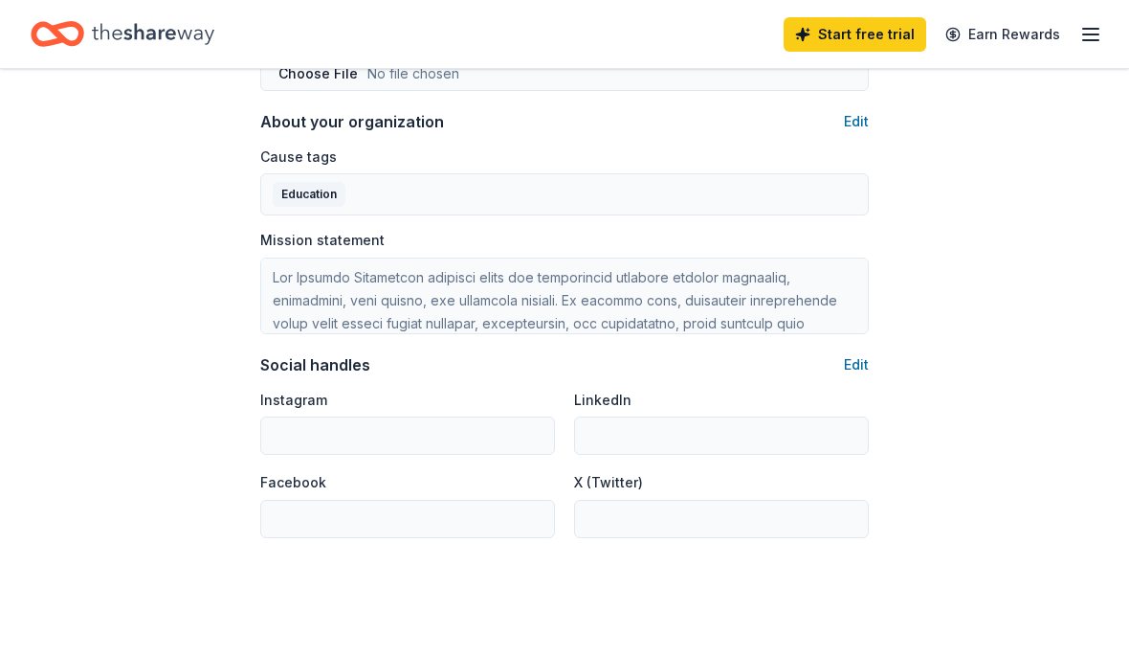
scroll to position [1109, 0]
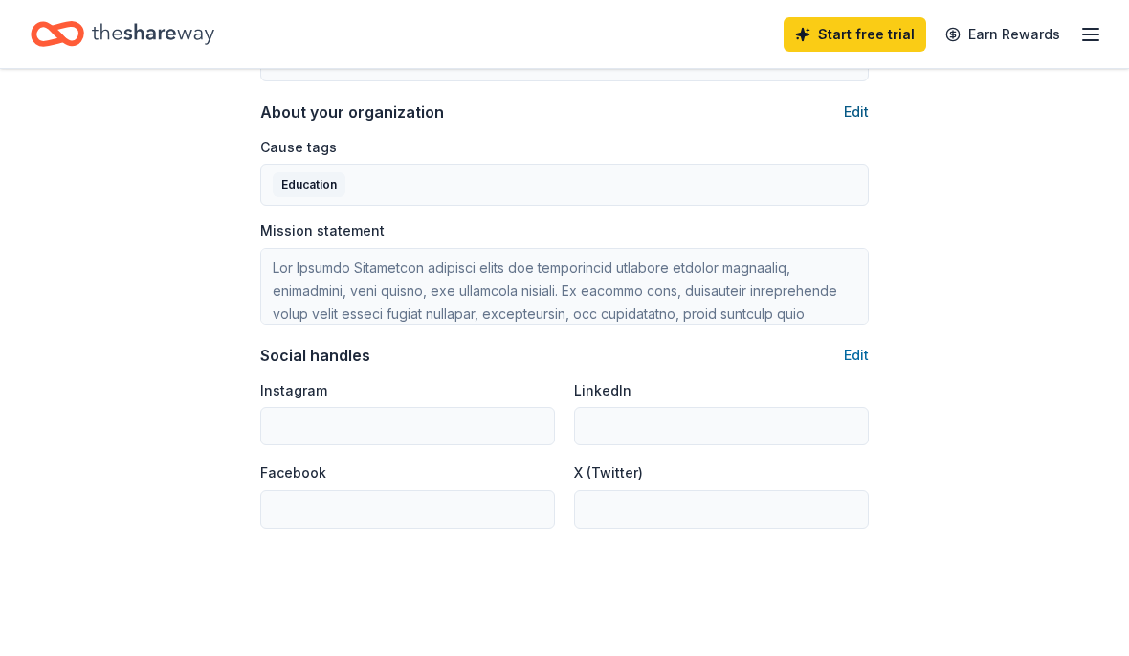
click at [858, 122] on button "Edit" at bounding box center [856, 111] width 25 height 23
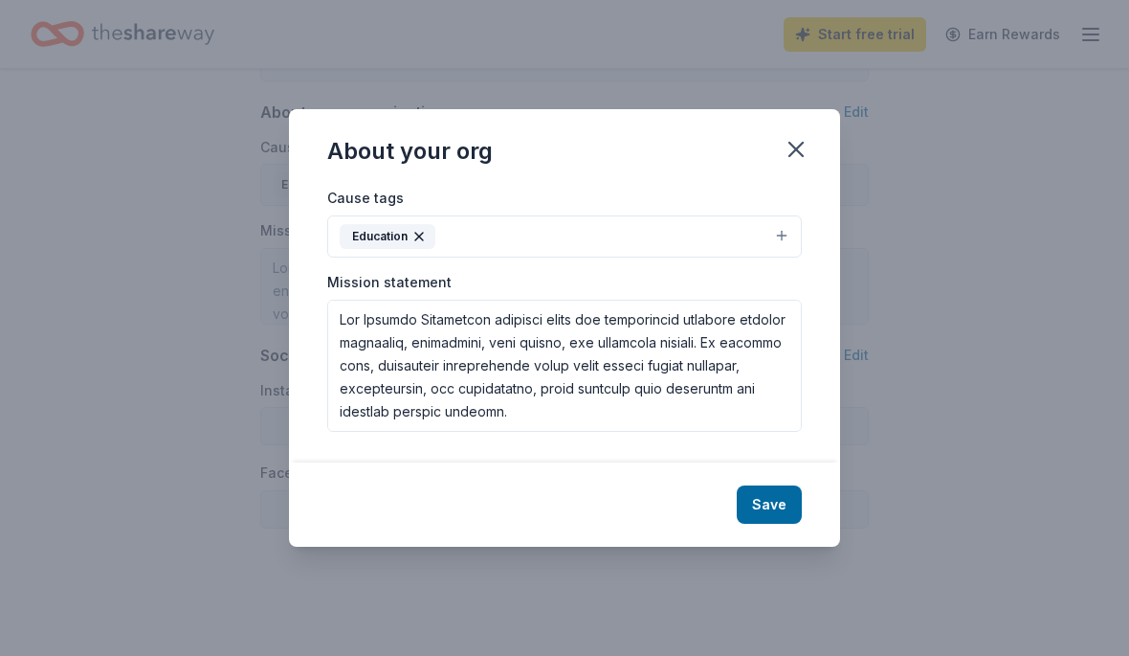
click at [789, 257] on button "Education" at bounding box center [564, 236] width 475 height 42
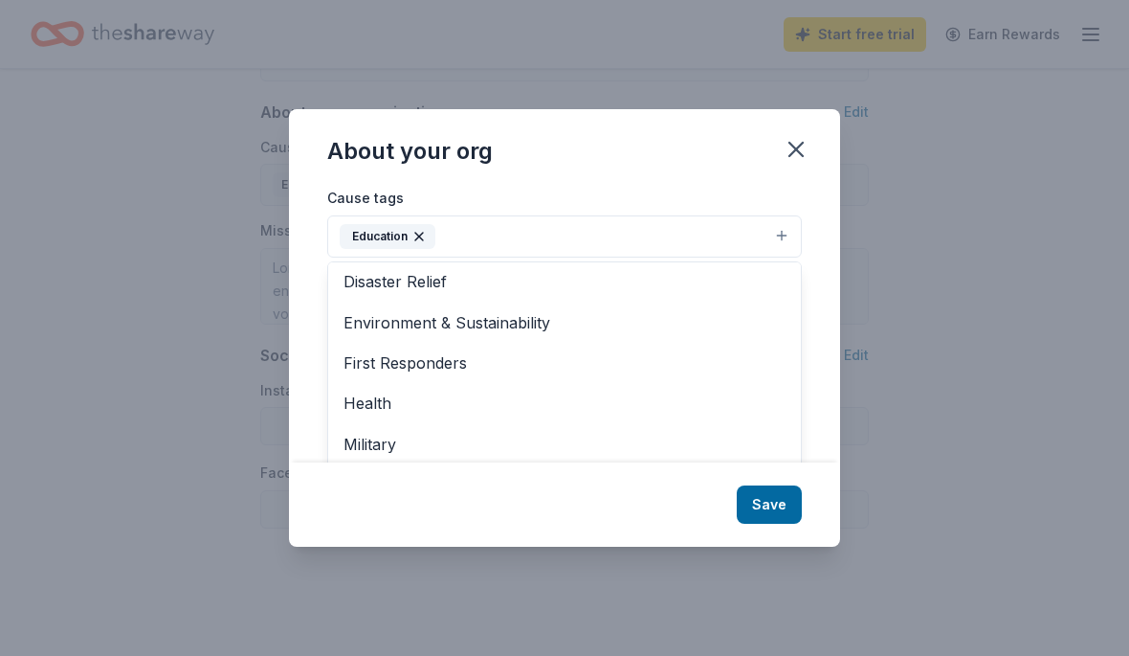
scroll to position [138, 0]
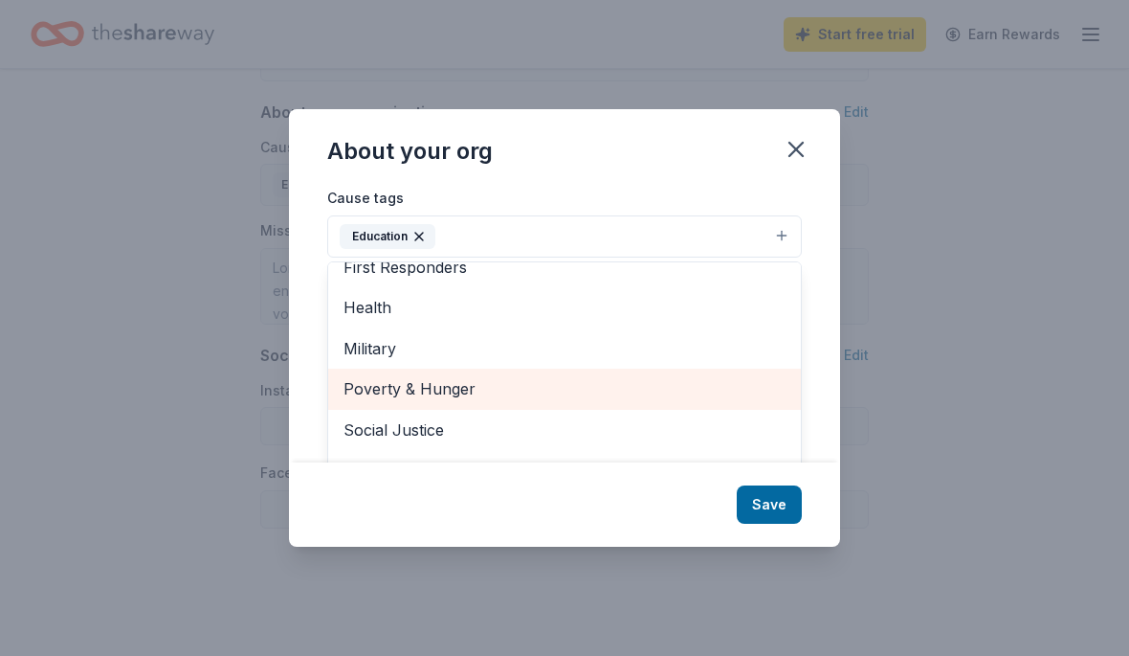
click at [475, 401] on span "Poverty & Hunger" at bounding box center [565, 388] width 442 height 25
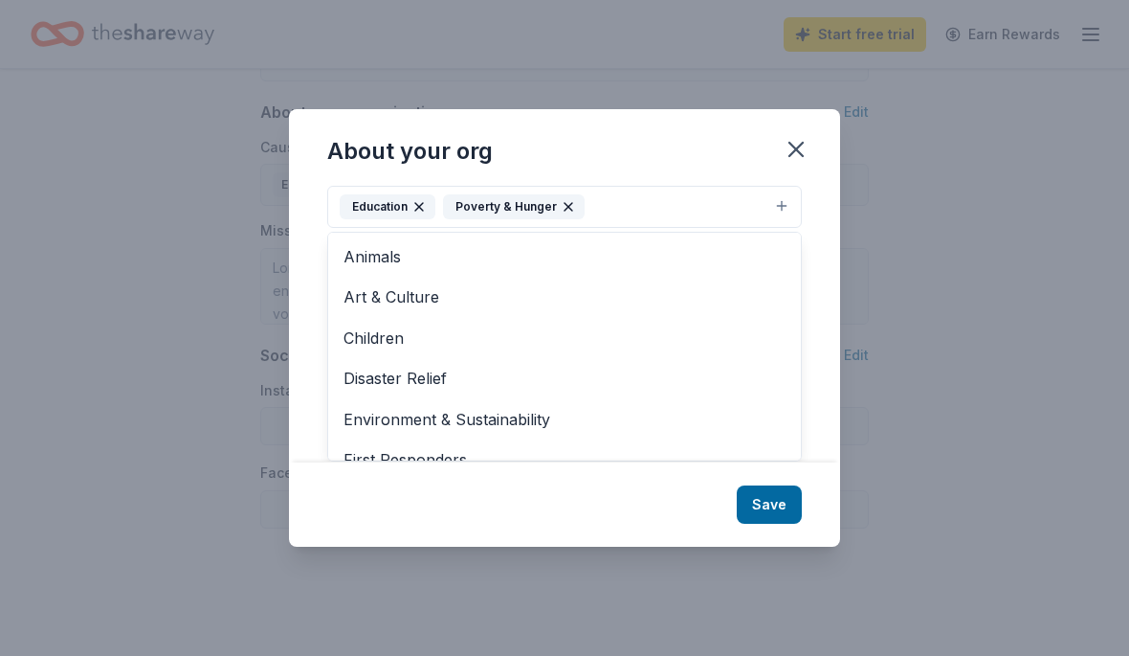
scroll to position [0, 0]
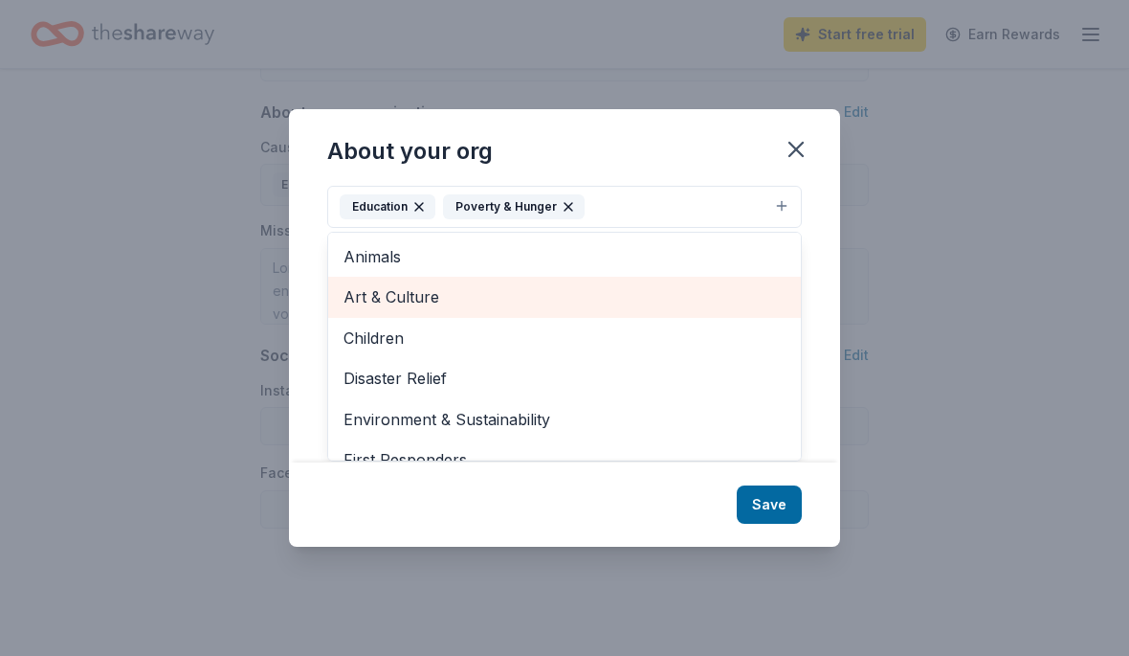
click at [433, 309] on span "Art & Culture" at bounding box center [565, 296] width 442 height 25
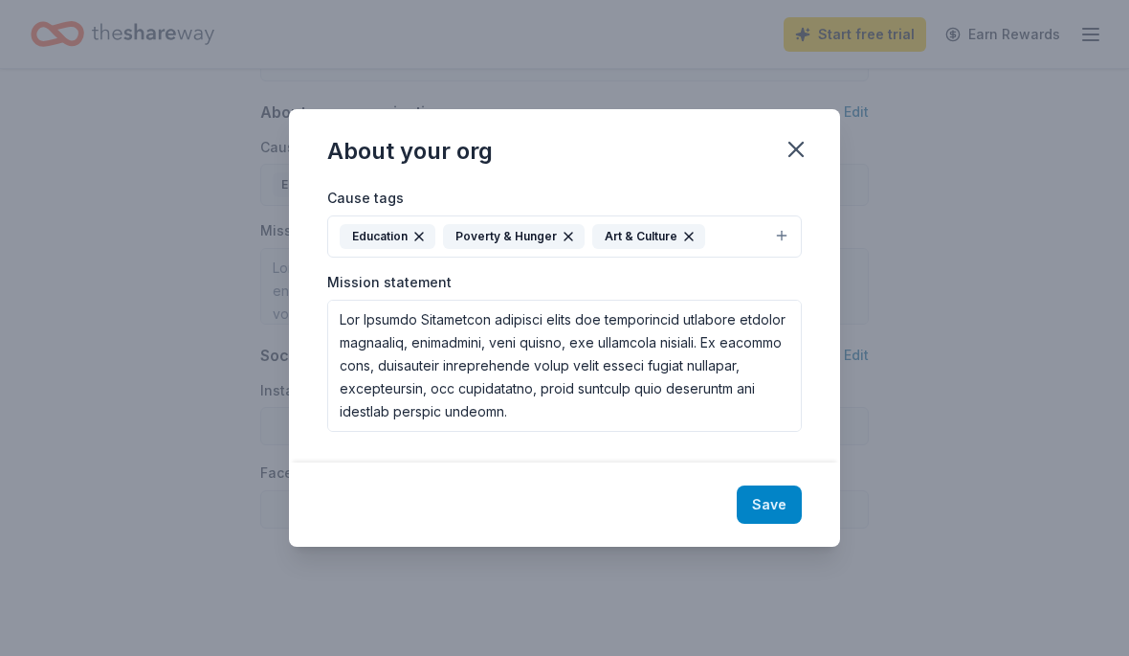
click at [773, 524] on button "Save" at bounding box center [769, 504] width 65 height 38
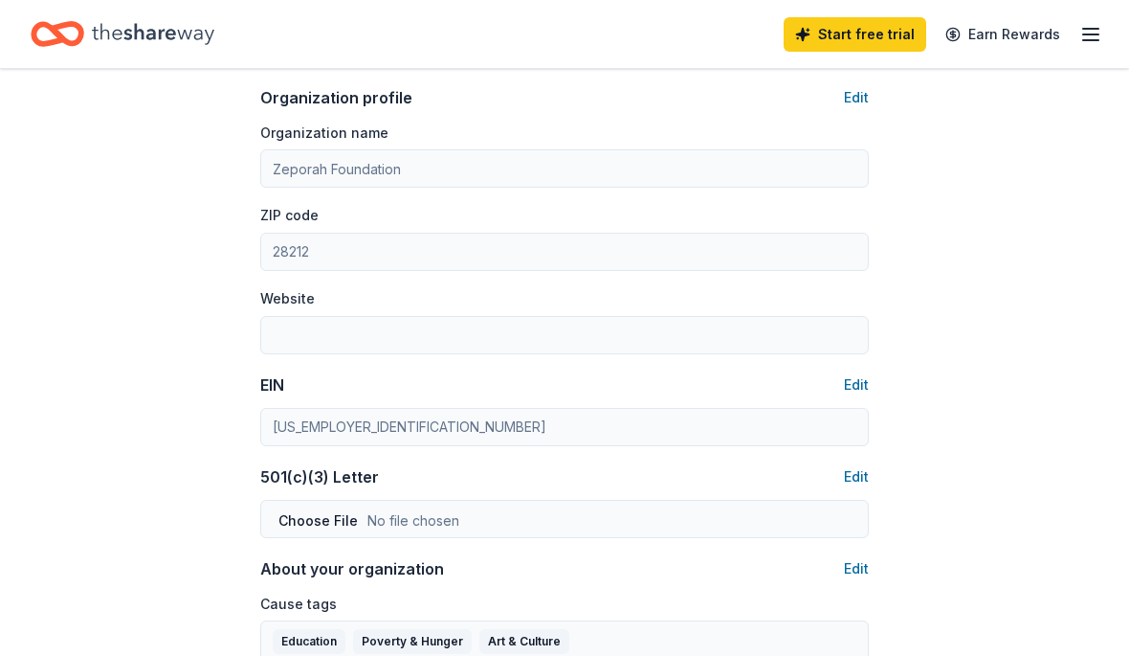
scroll to position [622, 0]
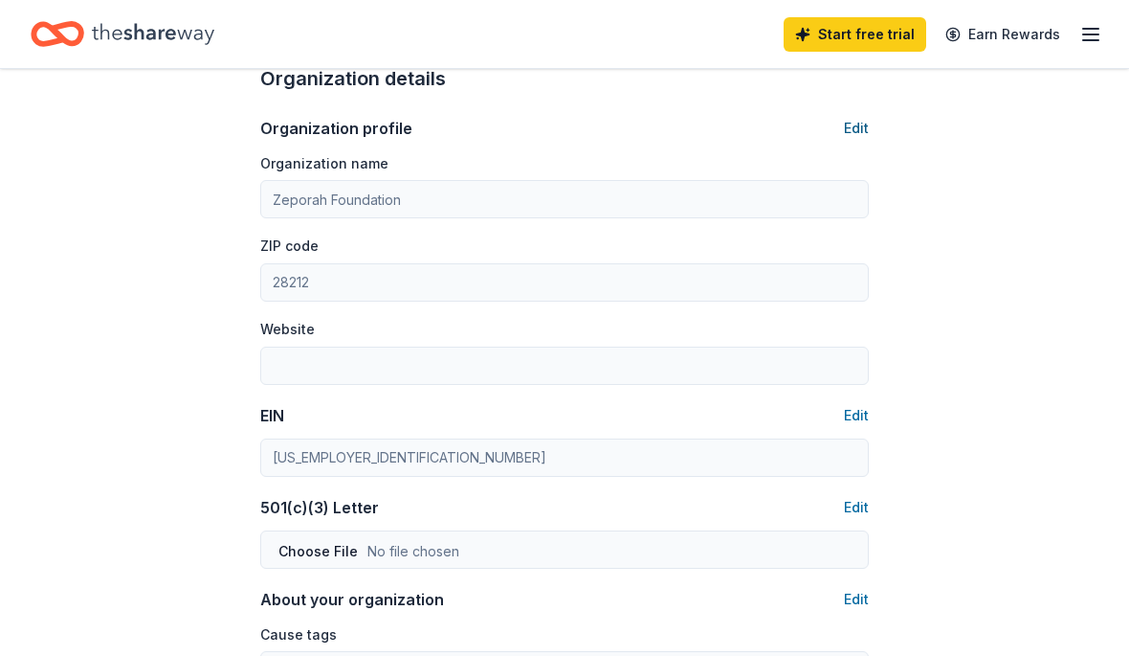
click at [861, 129] on button "Edit" at bounding box center [856, 128] width 25 height 23
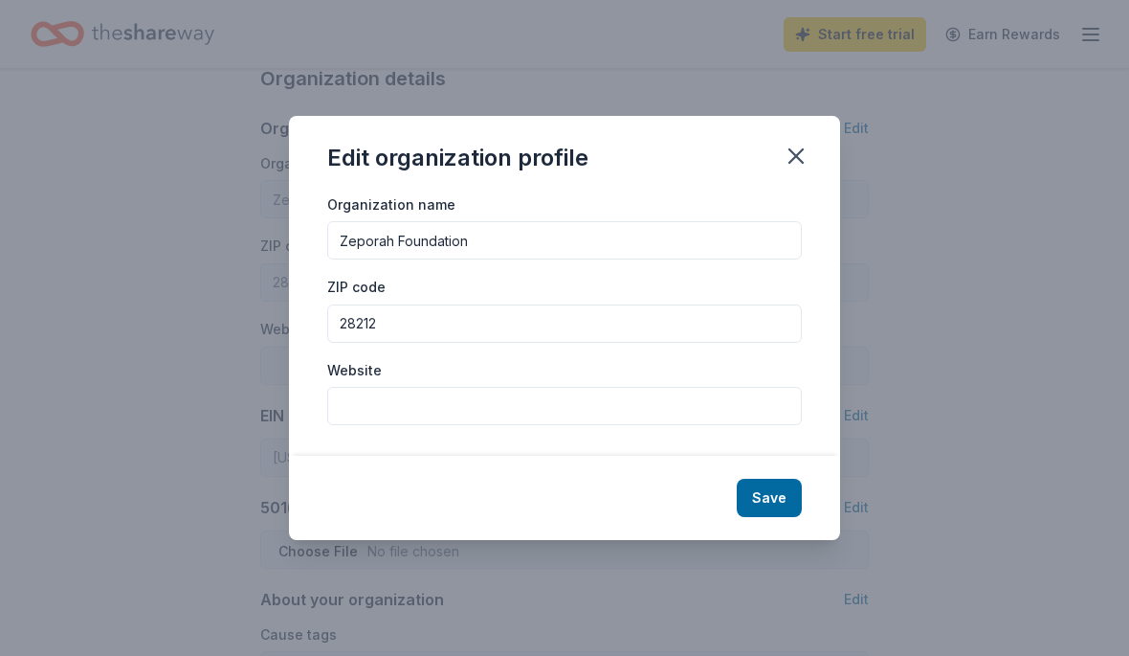
click at [594, 412] on input "Website" at bounding box center [564, 406] width 475 height 38
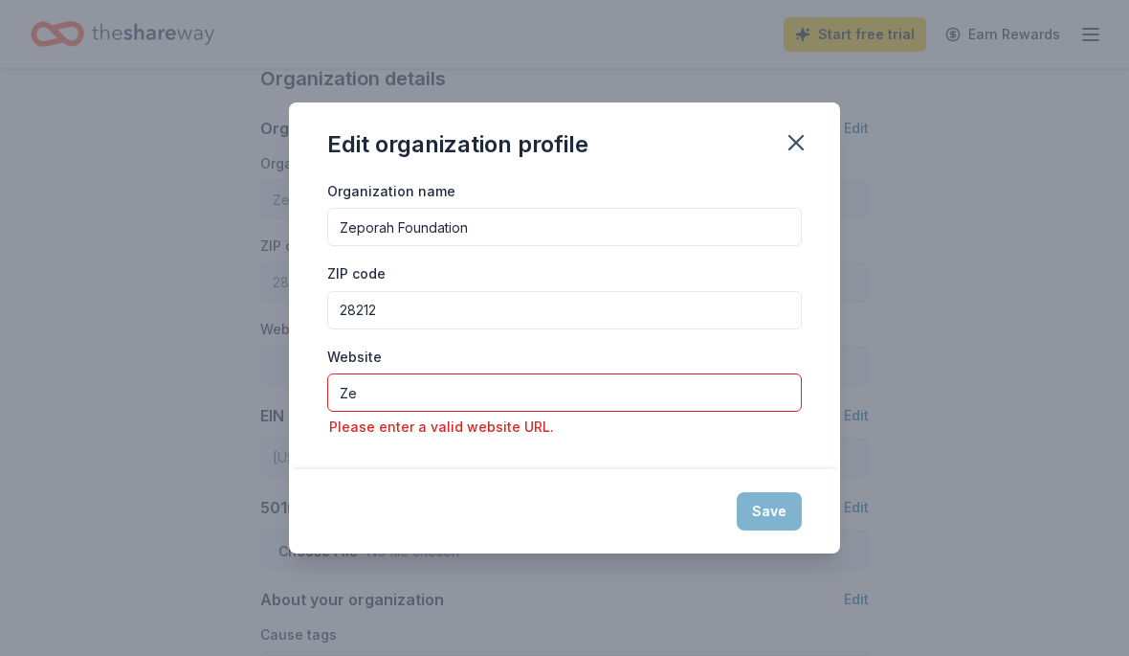
type input "Z"
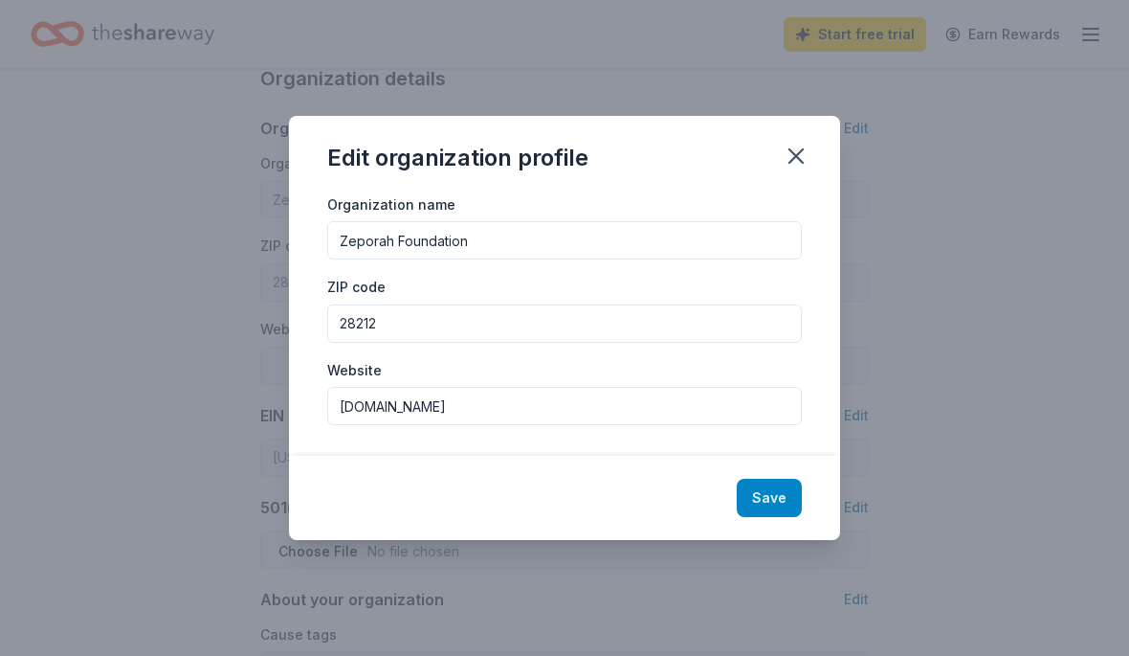
type input "Www.zeporahfoundation.org"
click at [790, 494] on button "Save" at bounding box center [769, 498] width 65 height 38
type input "Www.zeporahfoundation.org"
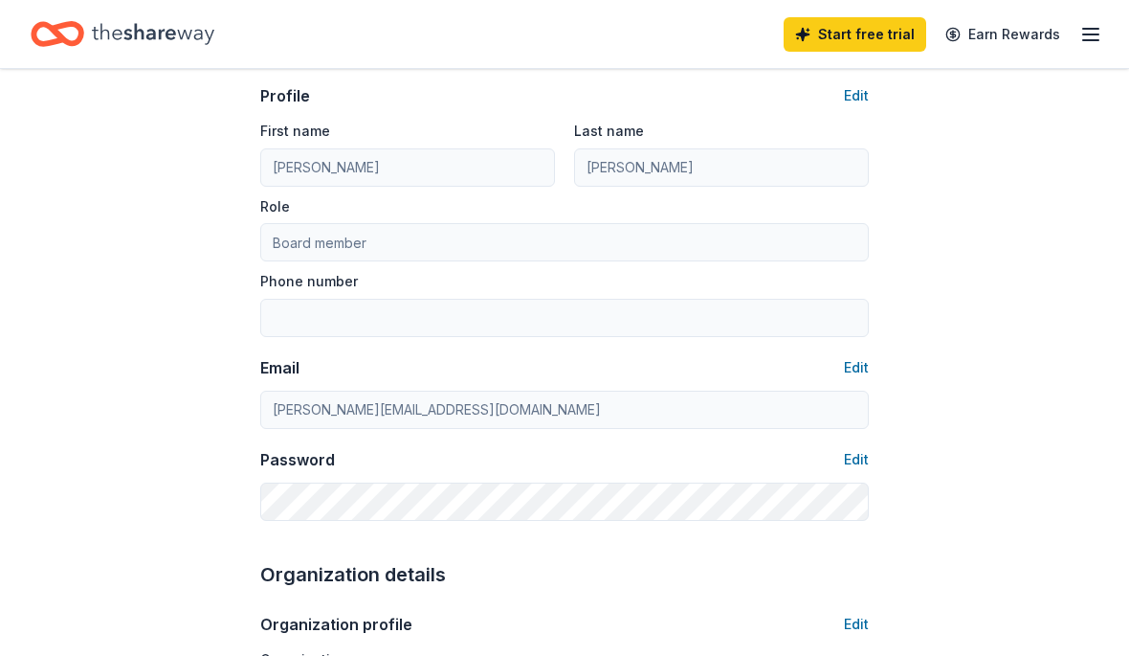
scroll to position [0, 0]
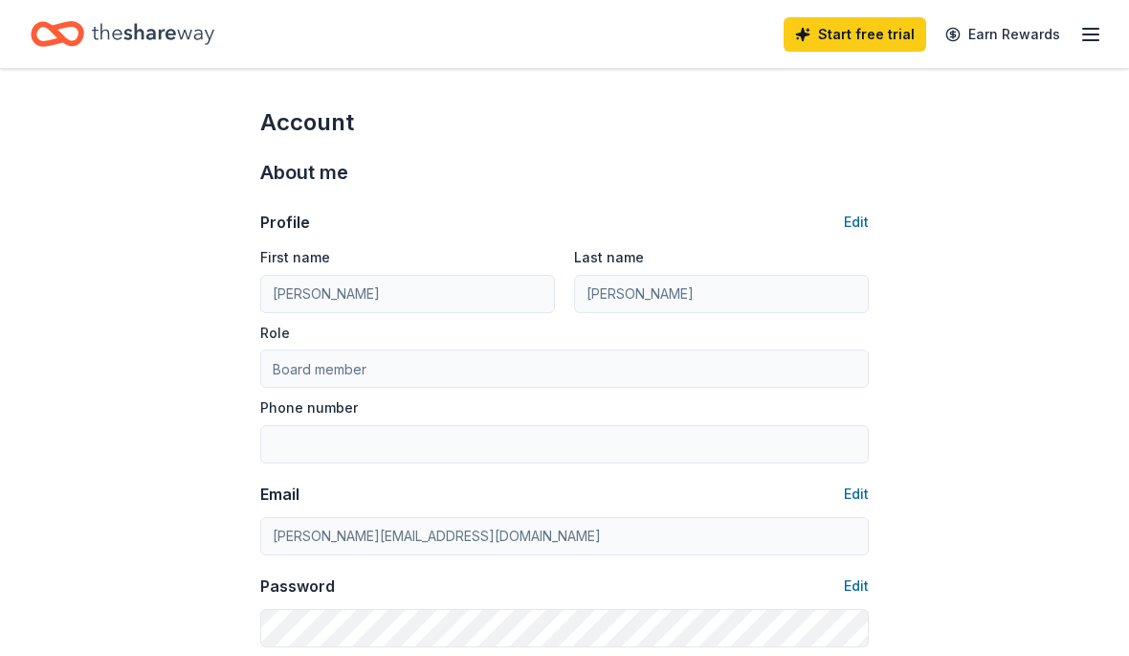
click at [1100, 28] on icon "button" at bounding box center [1091, 34] width 23 height 23
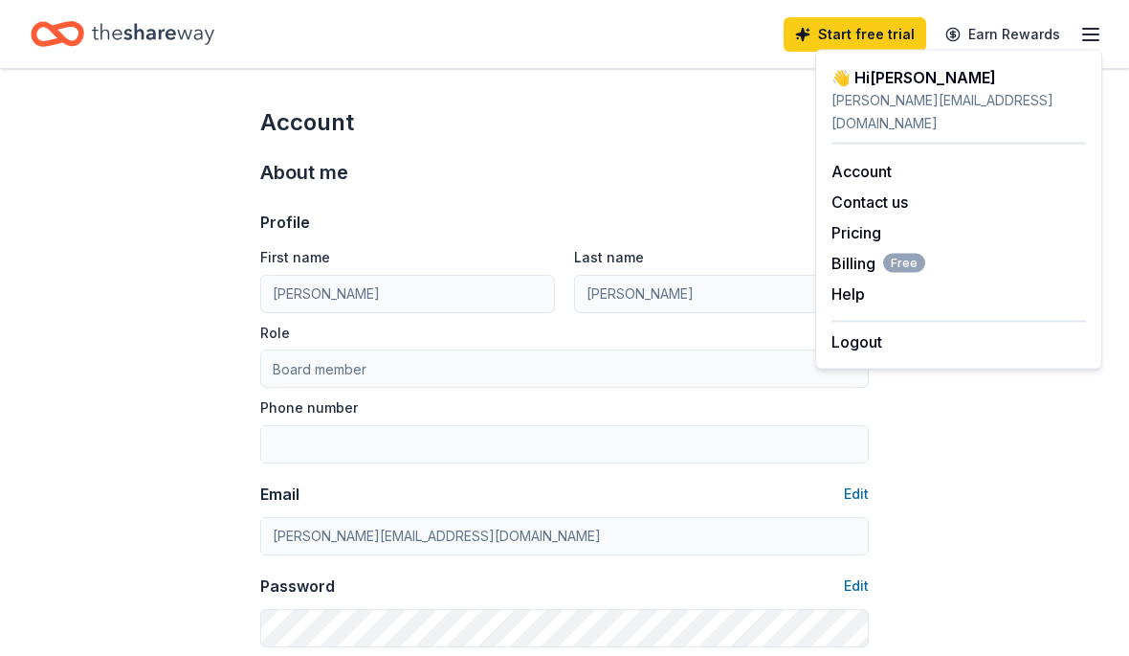
click at [791, 192] on div "Profile Edit First name Kevin Last name Kinchen Role Board member Phone number …" at bounding box center [564, 417] width 609 height 459
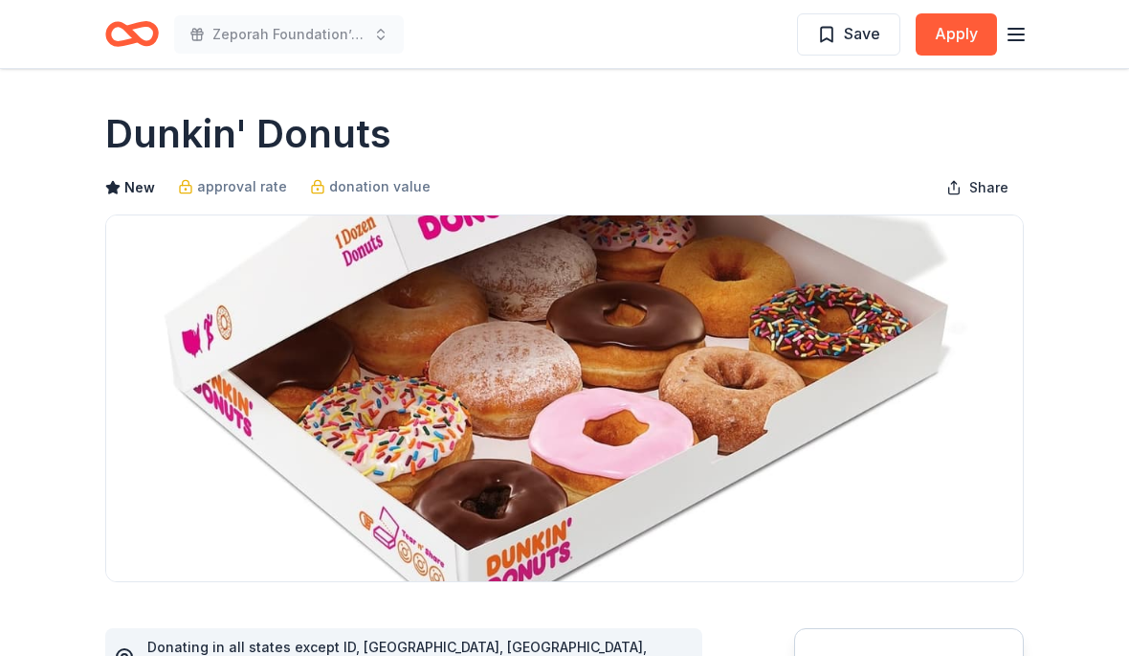
click at [1019, 42] on icon "button" at bounding box center [1016, 34] width 23 height 23
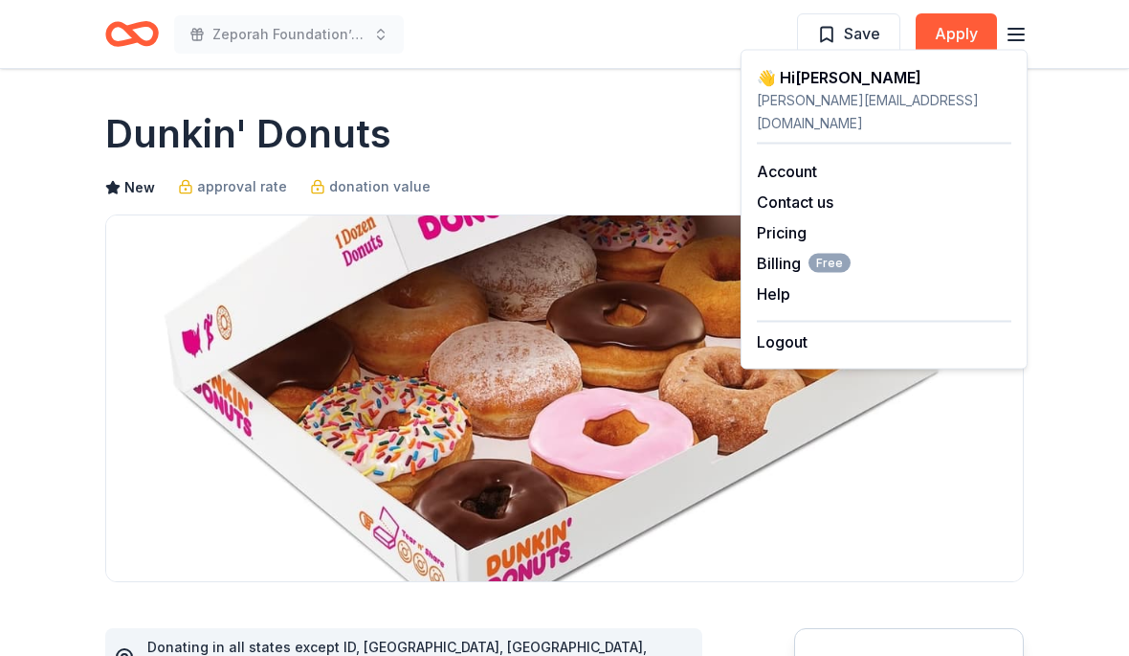
click at [1018, 31] on icon "button" at bounding box center [1016, 34] width 23 height 23
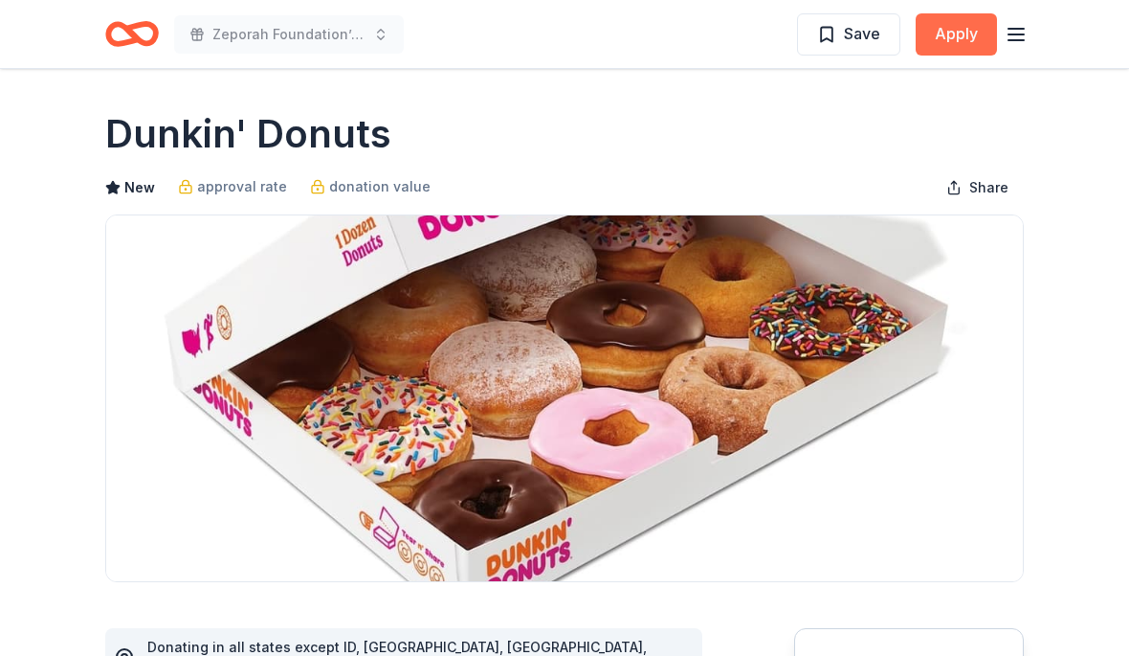
click at [973, 35] on button "Apply" at bounding box center [956, 34] width 81 height 42
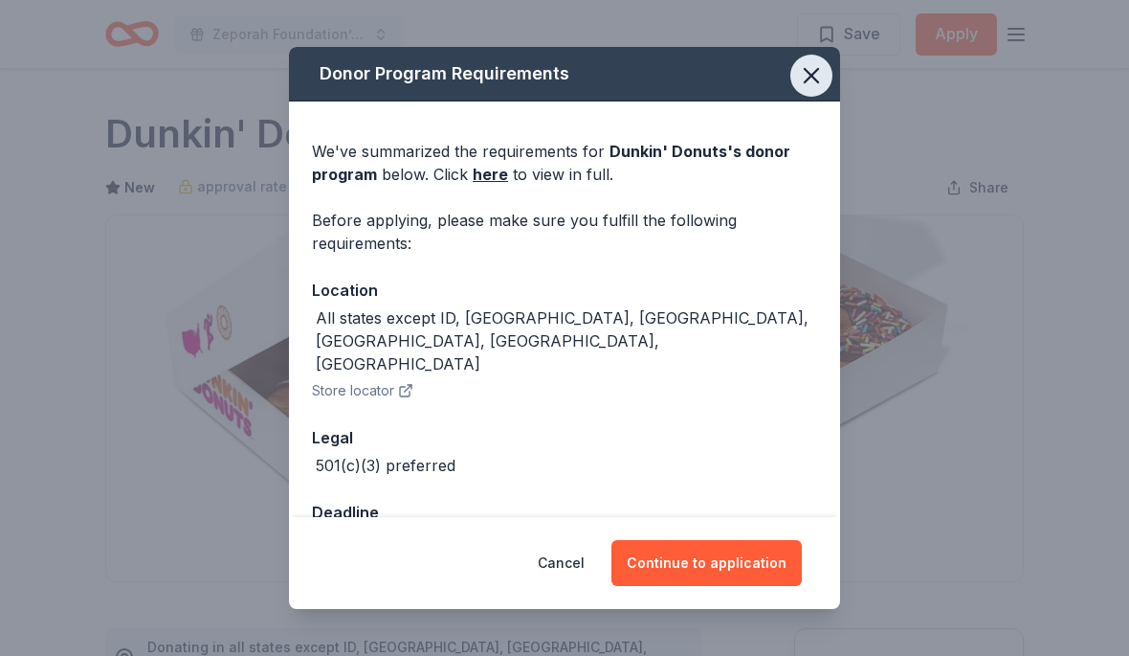
click at [816, 73] on icon "button" at bounding box center [811, 75] width 27 height 27
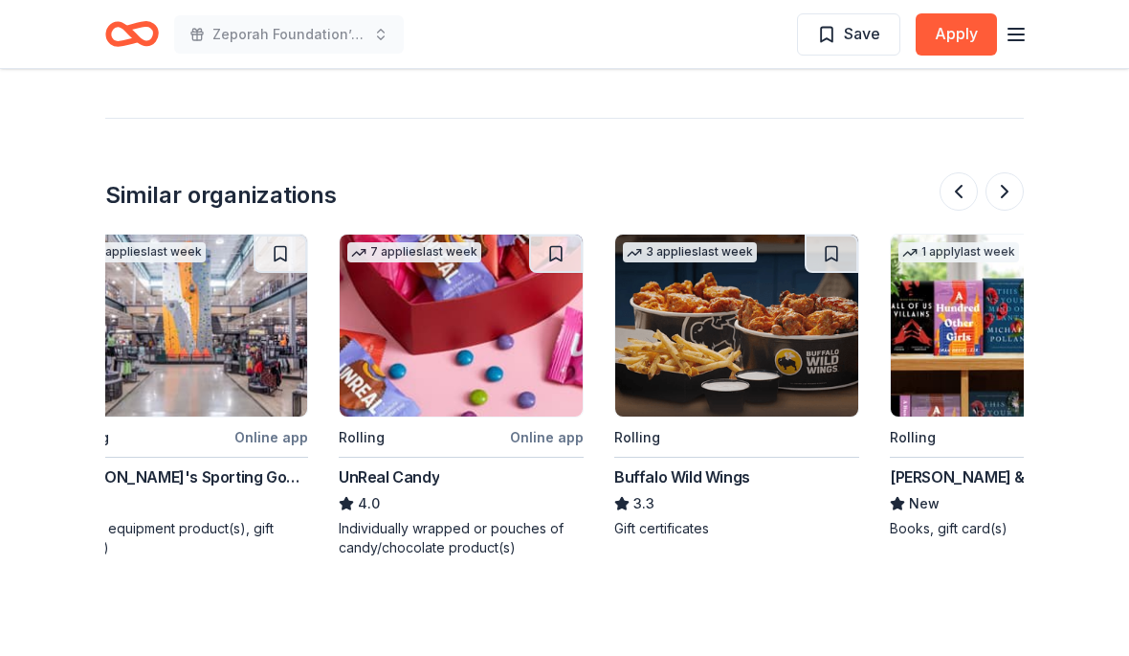
scroll to position [0, 319]
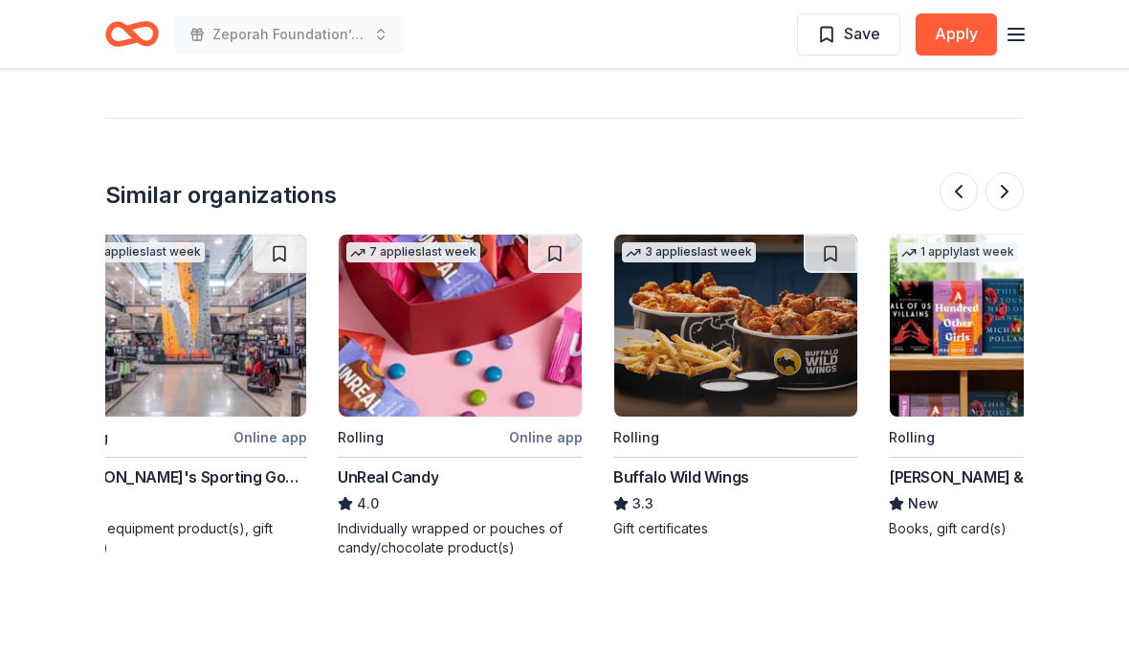
click at [775, 465] on div "Buffalo Wild Wings" at bounding box center [735, 476] width 245 height 23
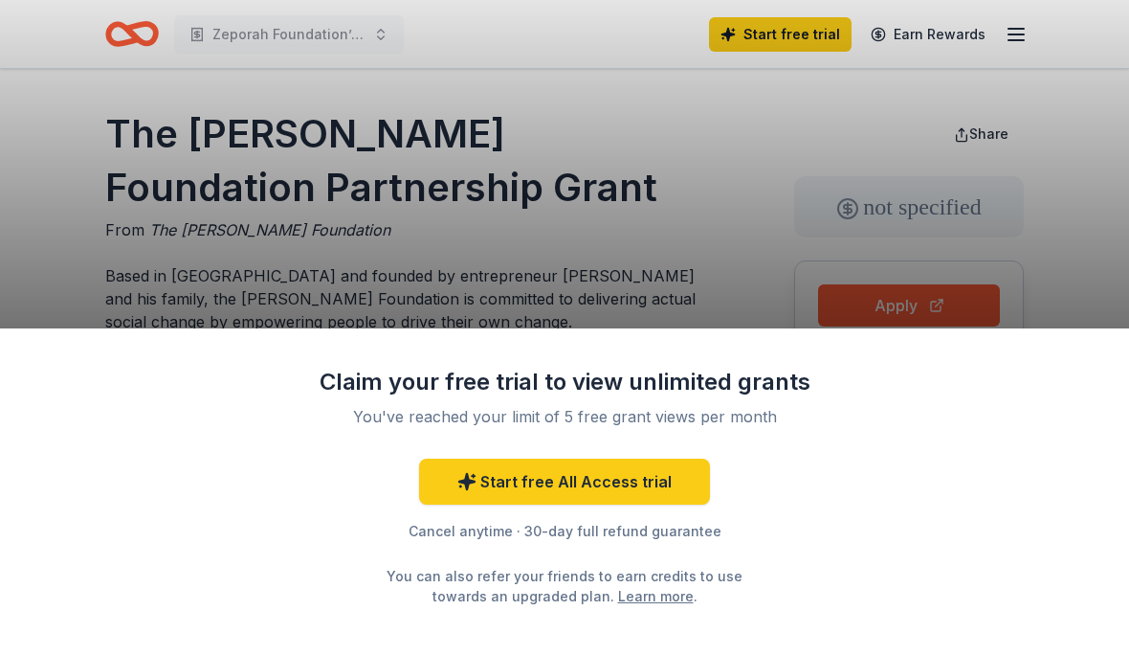
click at [679, 203] on div "Claim your free trial to view unlimited grants You've reached your limit of 5 f…" at bounding box center [564, 328] width 1129 height 656
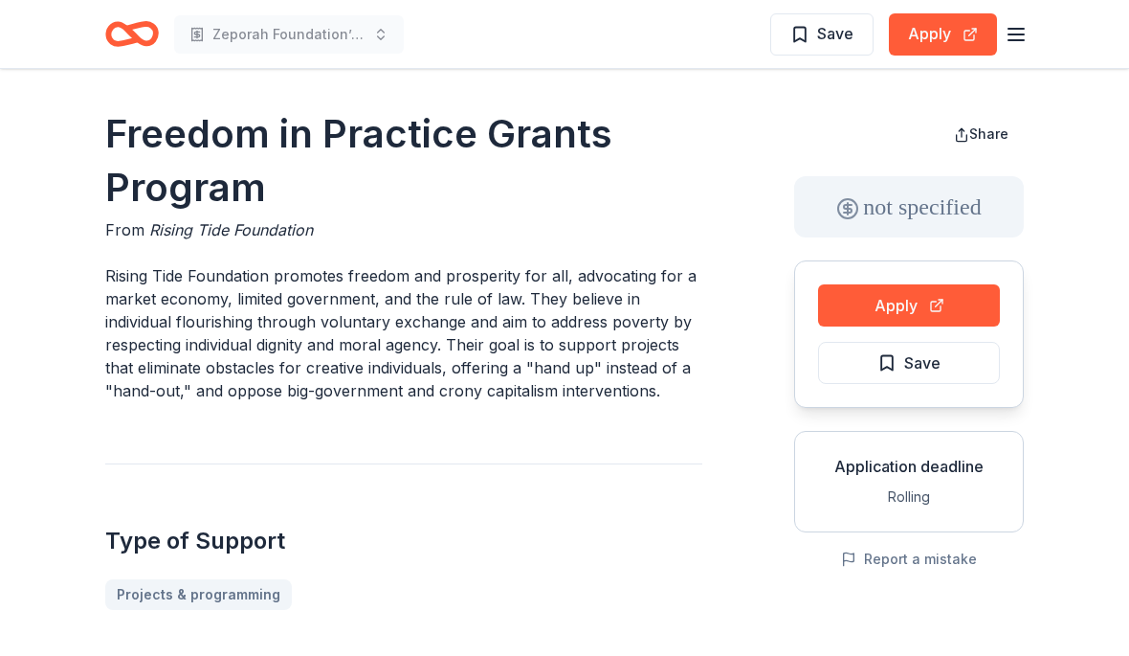
scroll to position [2186, 0]
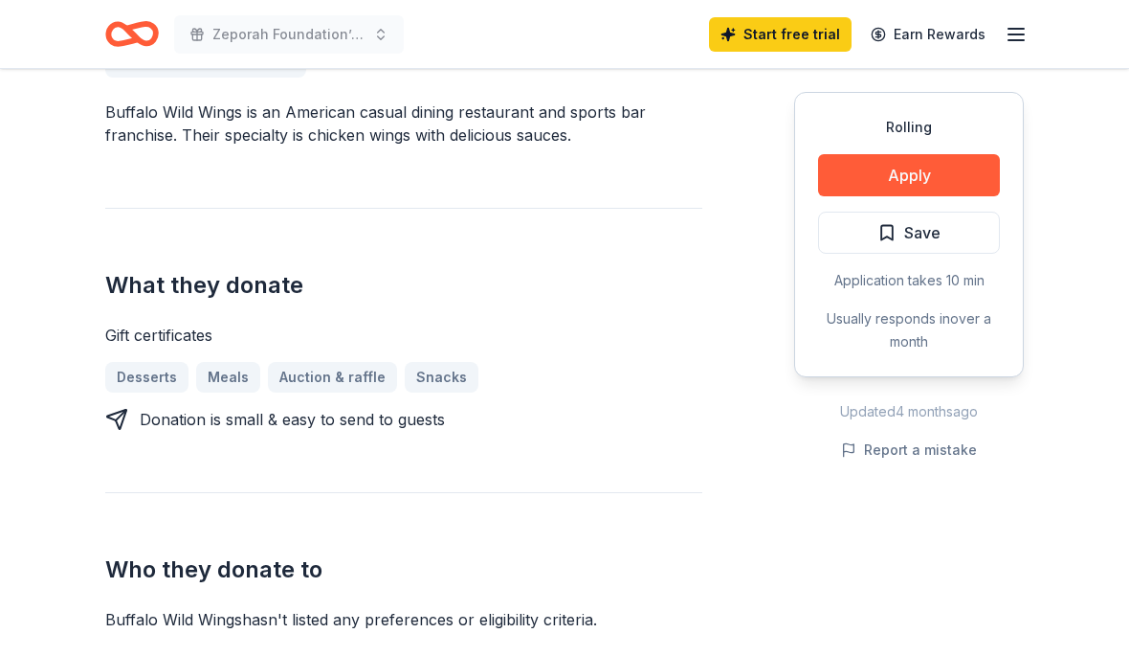
scroll to position [575, 0]
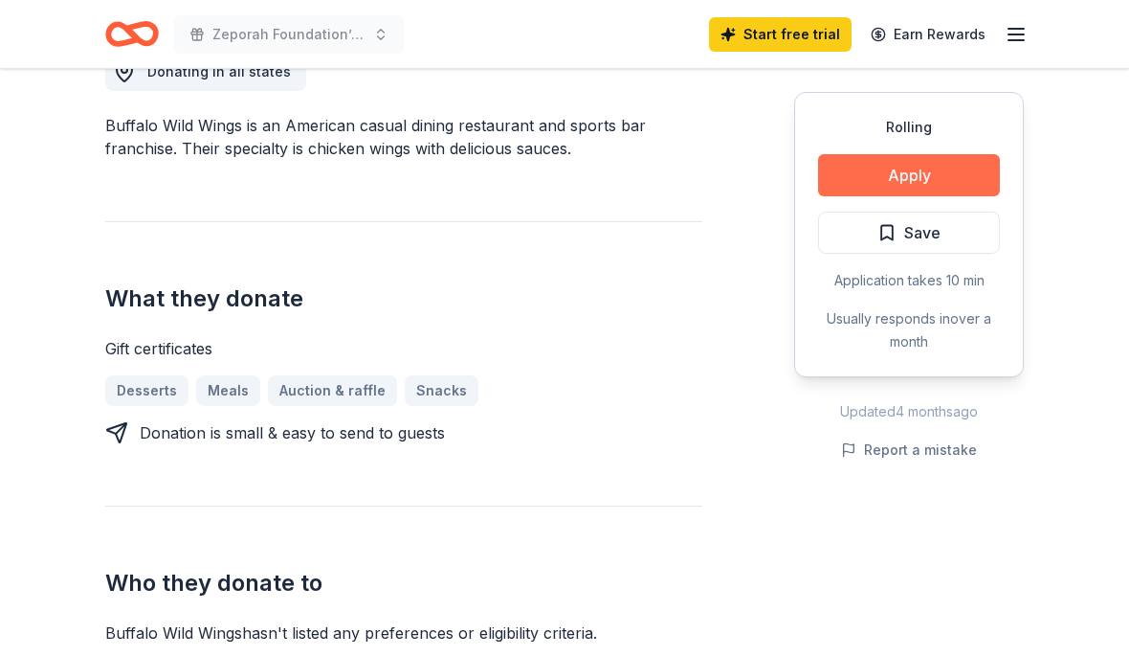
click at [980, 181] on button "Apply" at bounding box center [909, 175] width 182 height 42
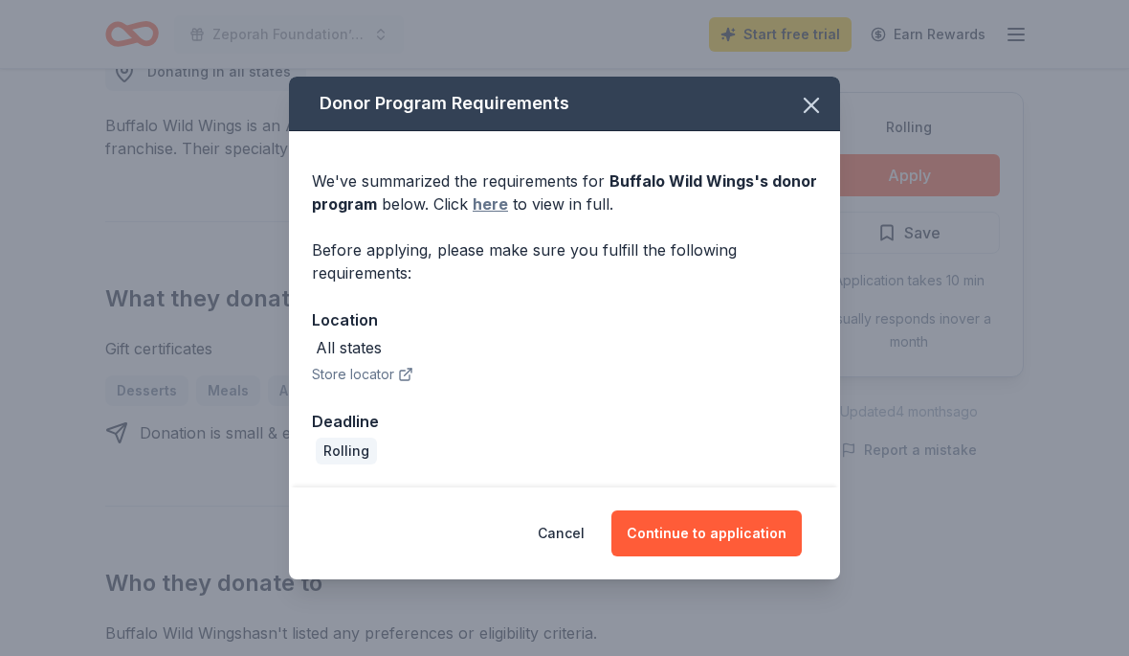
click at [488, 200] on link "here" at bounding box center [490, 203] width 35 height 23
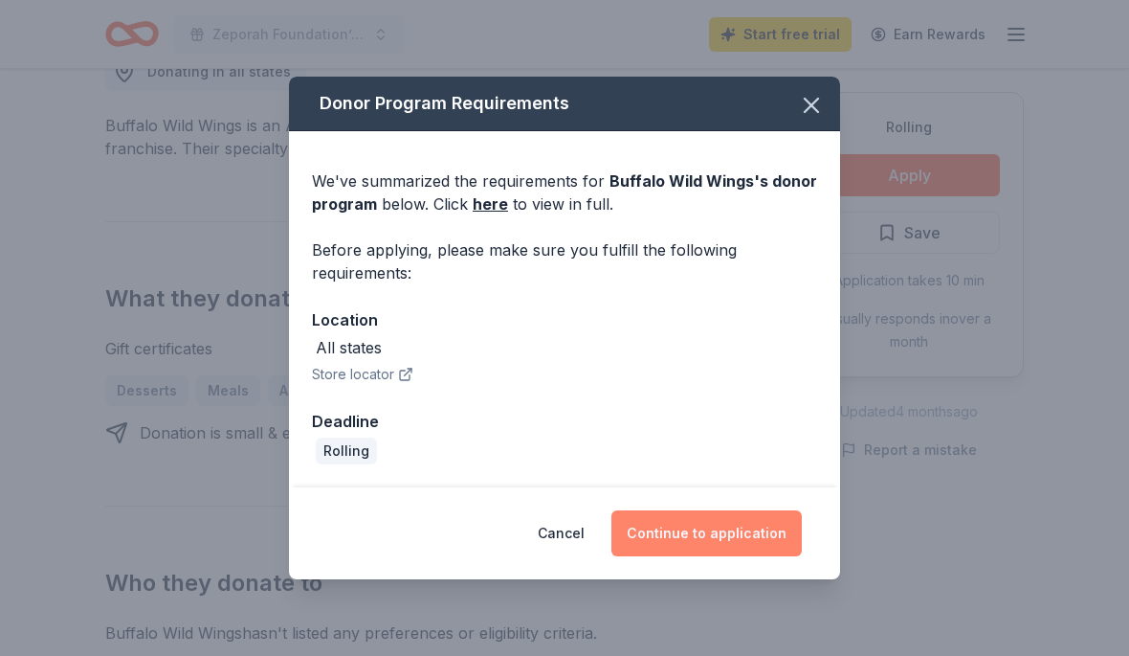
click at [767, 537] on button "Continue to application" at bounding box center [707, 533] width 190 height 46
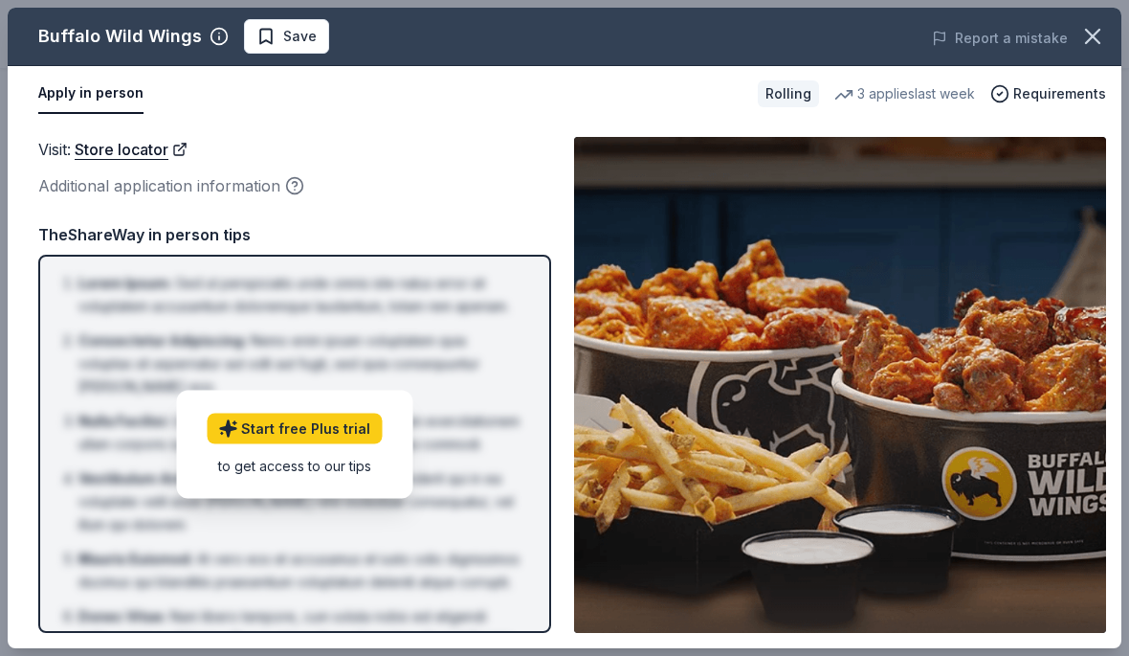
click at [113, 102] on button "Apply in person" at bounding box center [90, 94] width 105 height 40
click at [1101, 37] on icon "button" at bounding box center [1093, 36] width 27 height 27
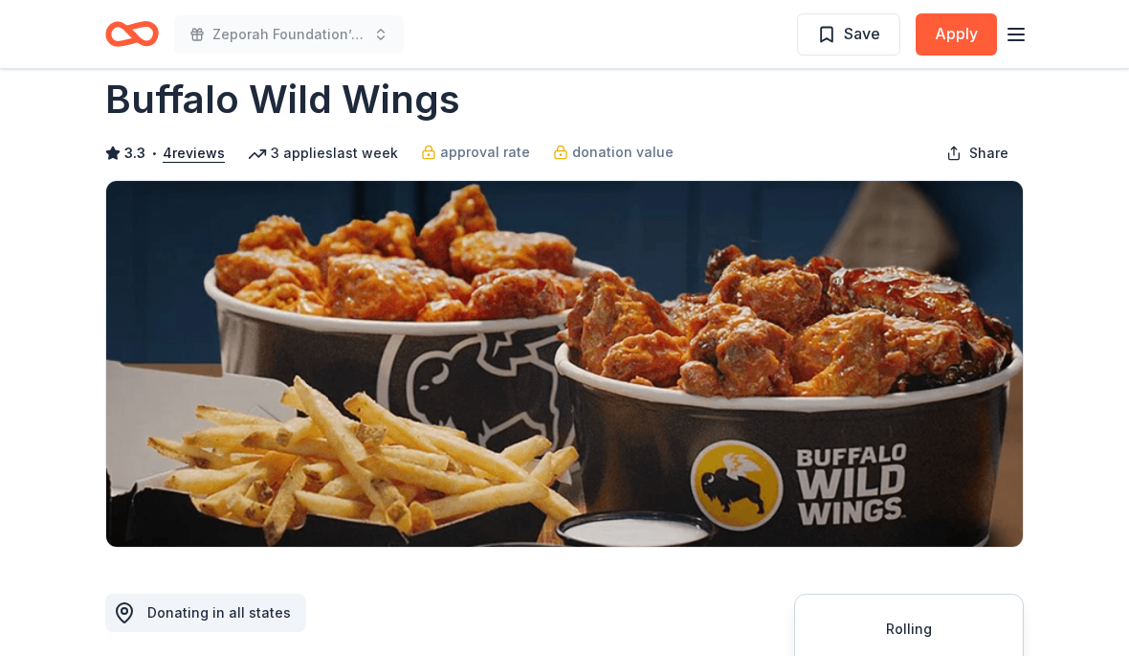
scroll to position [0, 0]
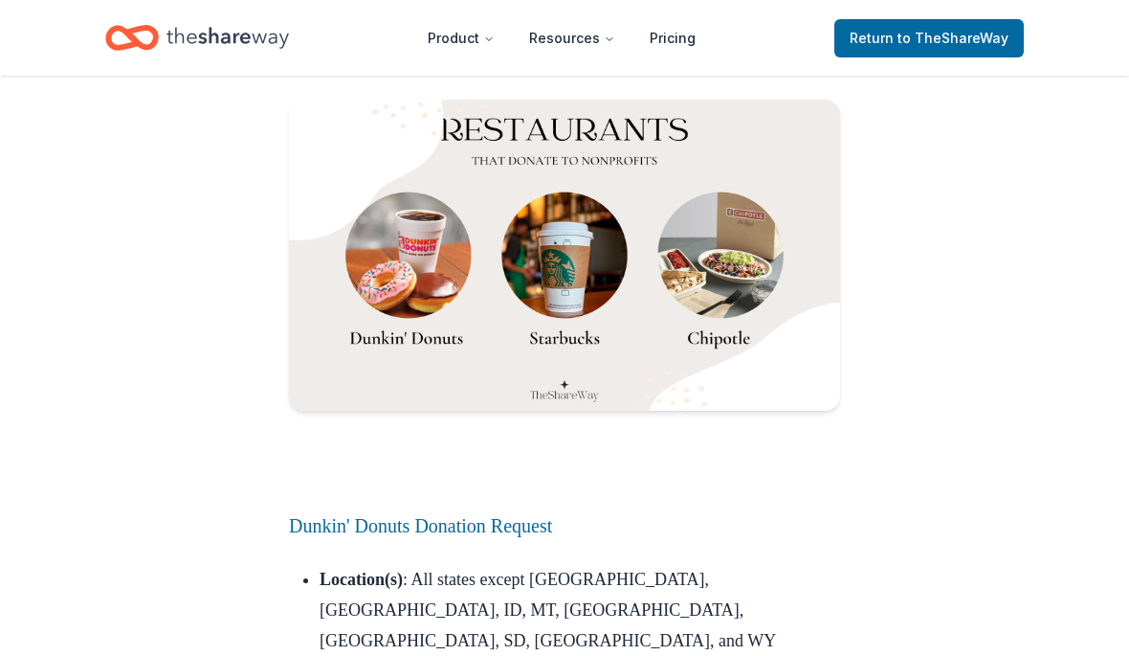
scroll to position [3996, 0]
click at [397, 281] on img at bounding box center [564, 254] width 551 height 311
click at [423, 273] on img at bounding box center [564, 254] width 551 height 311
click at [398, 212] on img at bounding box center [564, 254] width 551 height 311
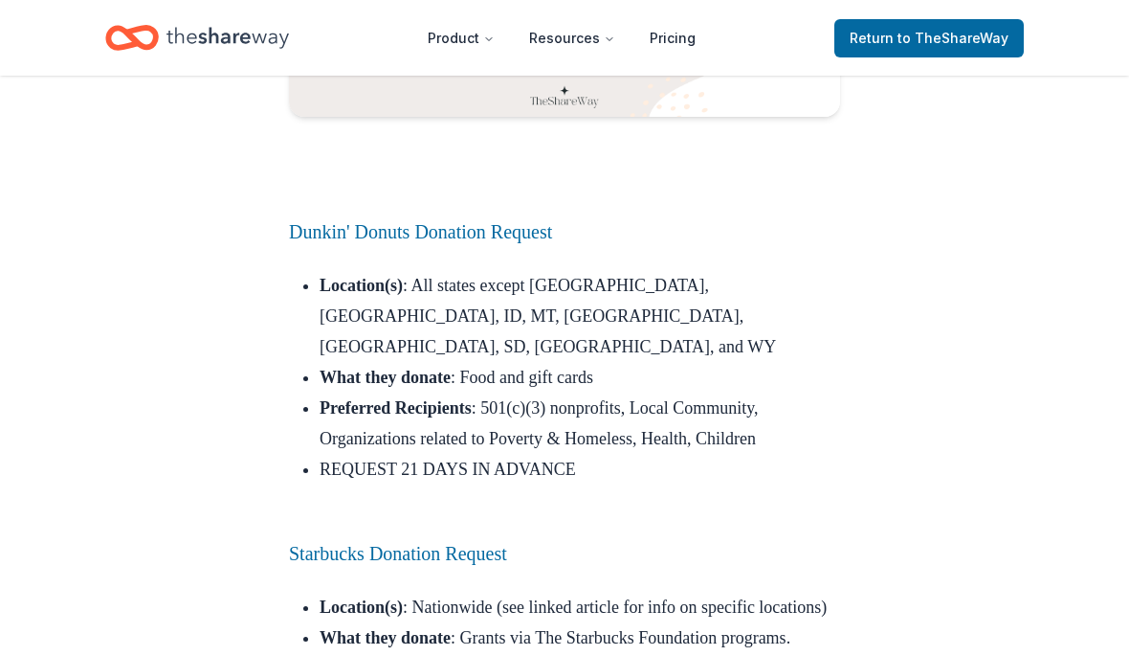
scroll to position [4292, 0]
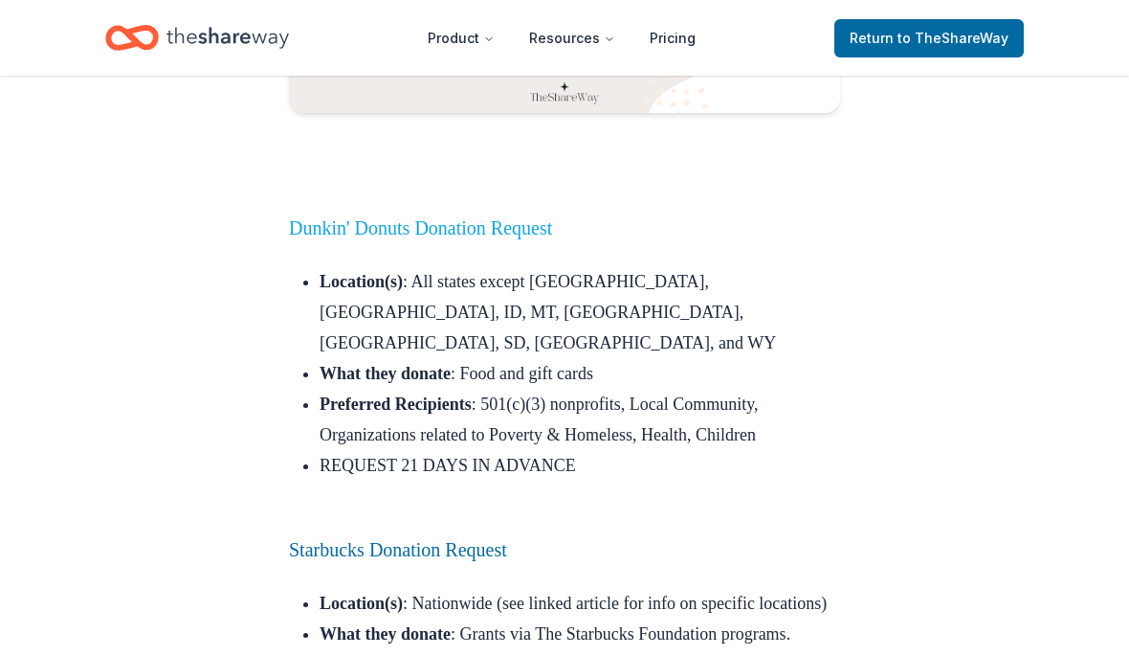
click at [474, 217] on link "Dunkin' Donuts Donation Request" at bounding box center [420, 227] width 263 height 21
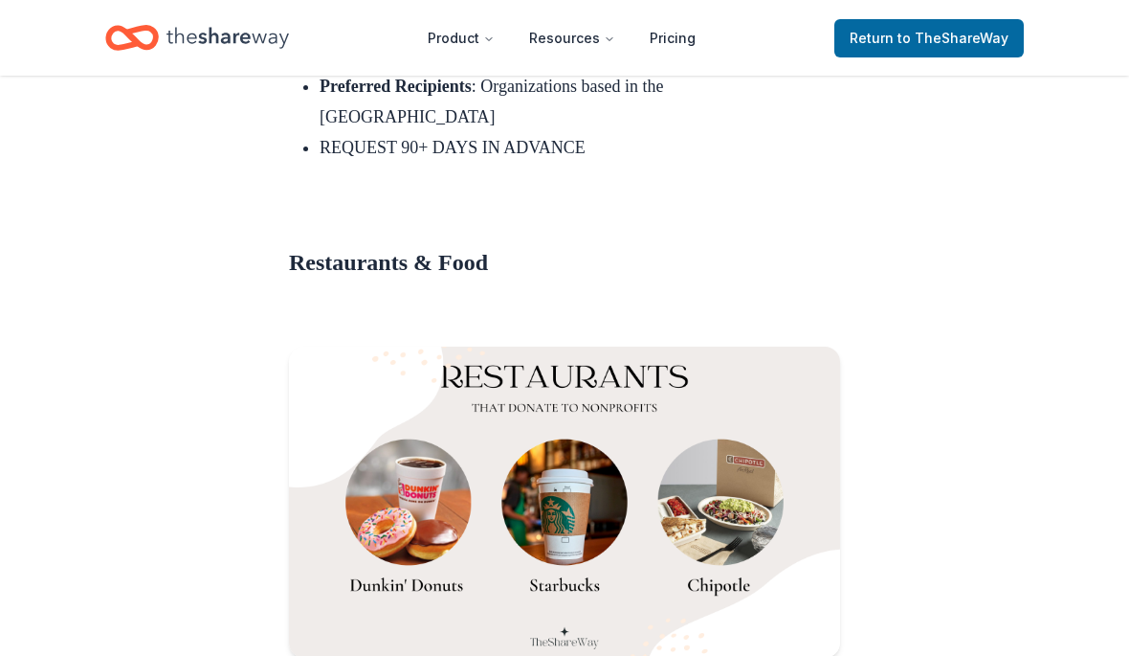
scroll to position [3773, 0]
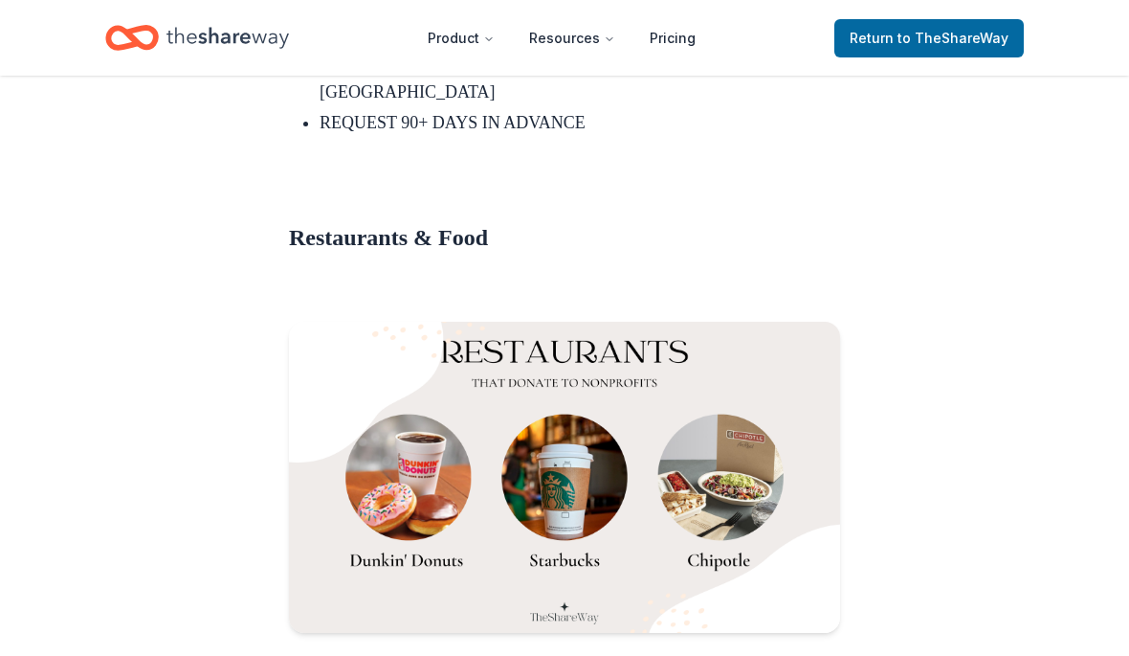
click at [734, 483] on img at bounding box center [564, 477] width 551 height 311
click at [764, 427] on img at bounding box center [564, 477] width 551 height 311
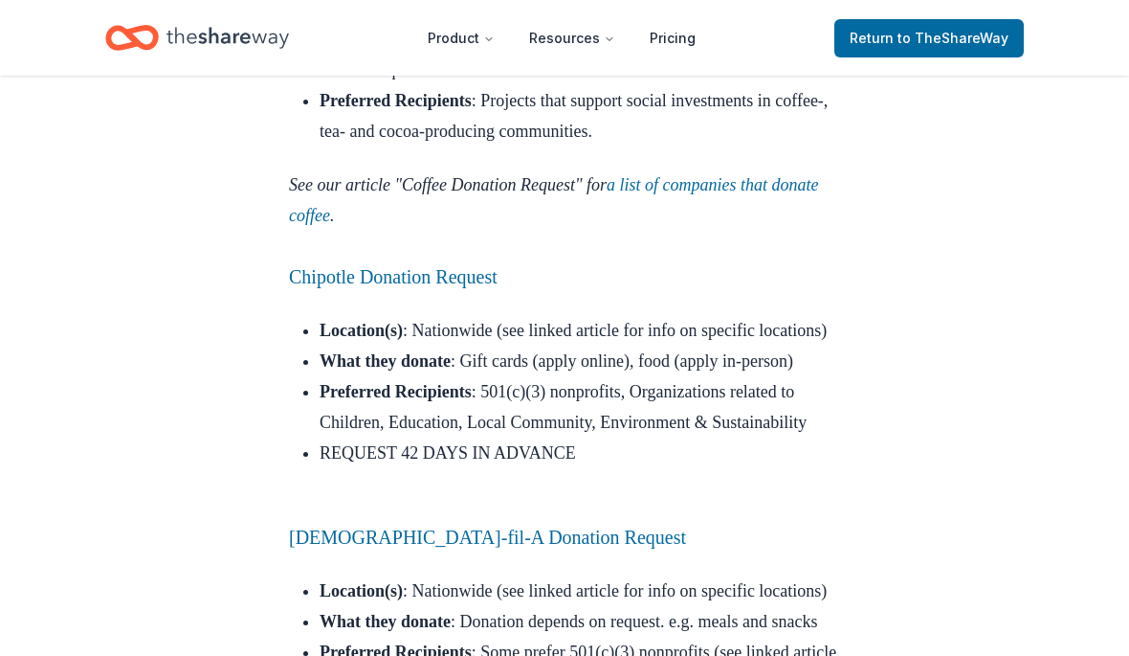
scroll to position [4914, 0]
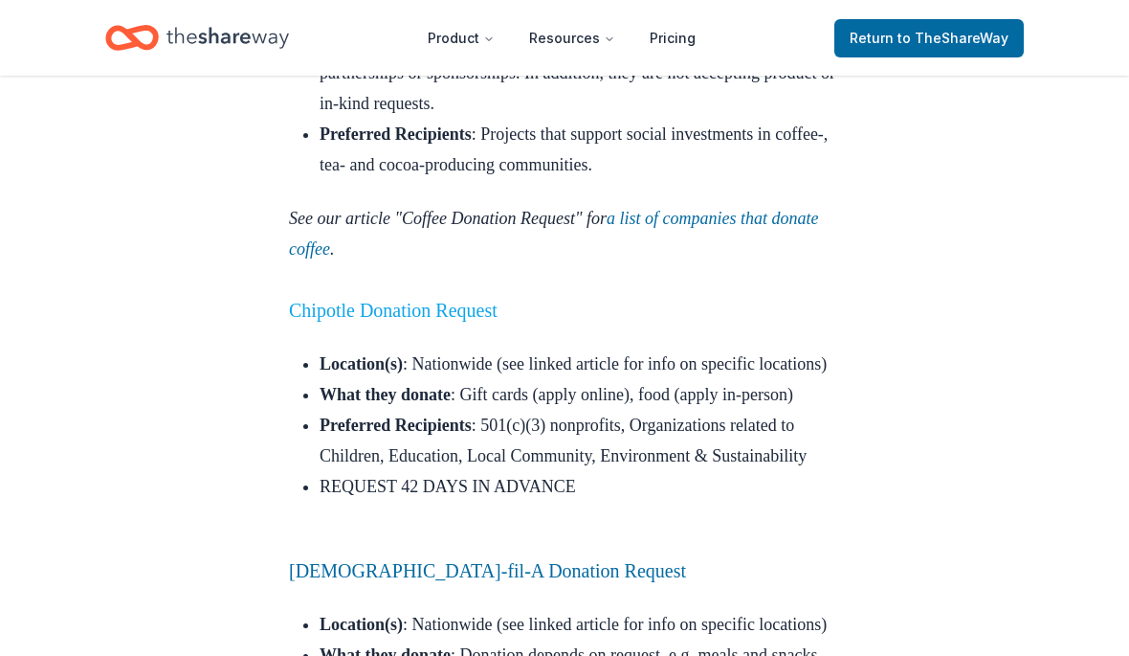
click at [481, 300] on link "Chipotle Donation Request" at bounding box center [393, 310] width 209 height 21
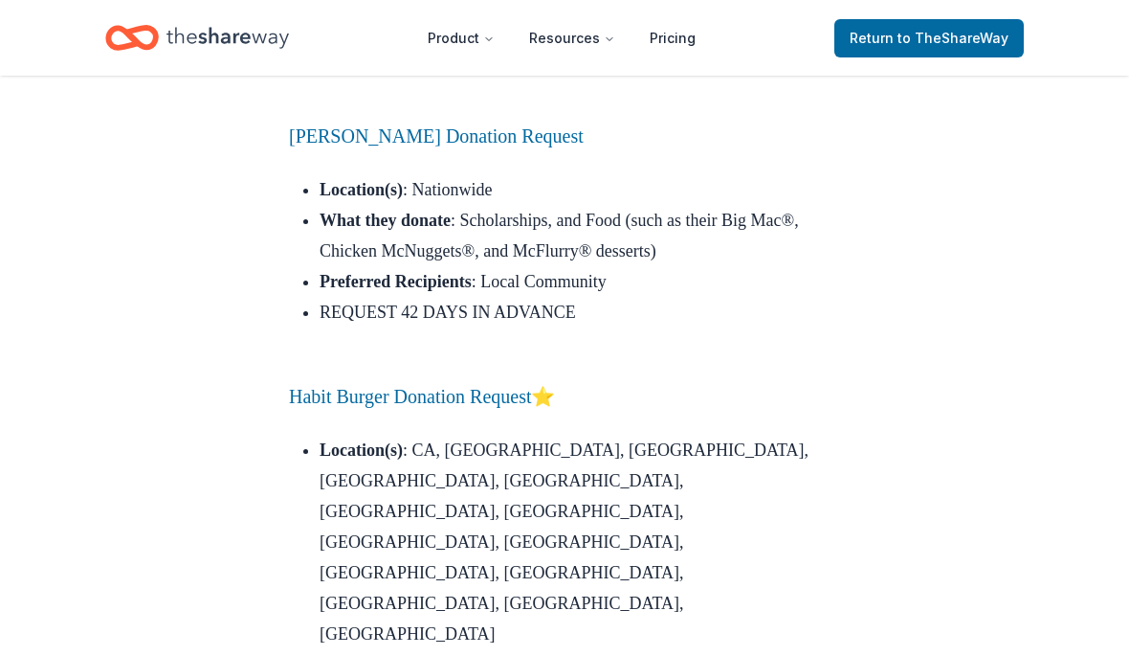
scroll to position [5670, 0]
click at [521, 408] on link "Habit Burger Donation Request" at bounding box center [410, 397] width 242 height 21
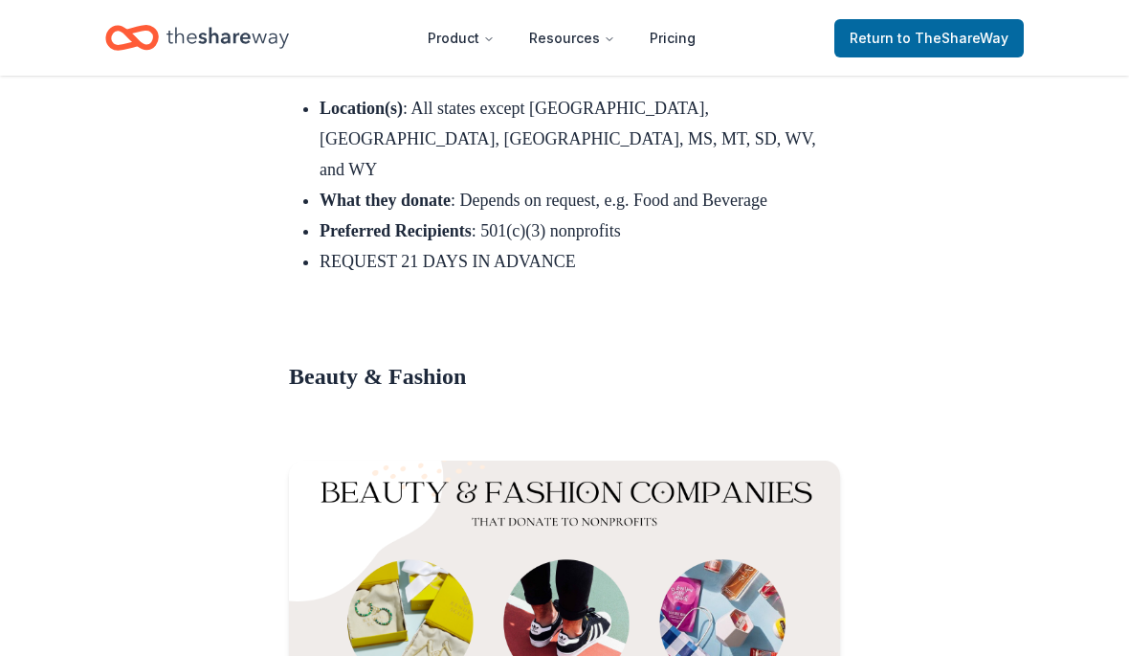
scroll to position [12249, 0]
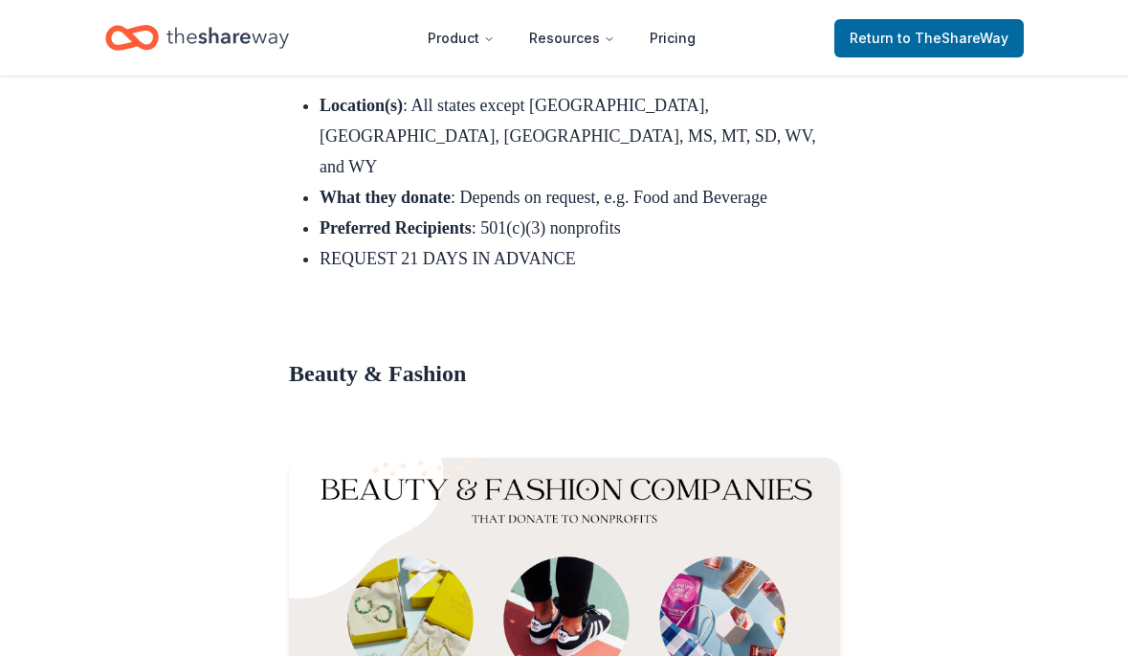
click at [1035, 405] on div "Tips & Tricks Feb 16, 2022 1000+ Companies with Online Donation Requests Discov…" at bounding box center [564, 429] width 1129 height 25208
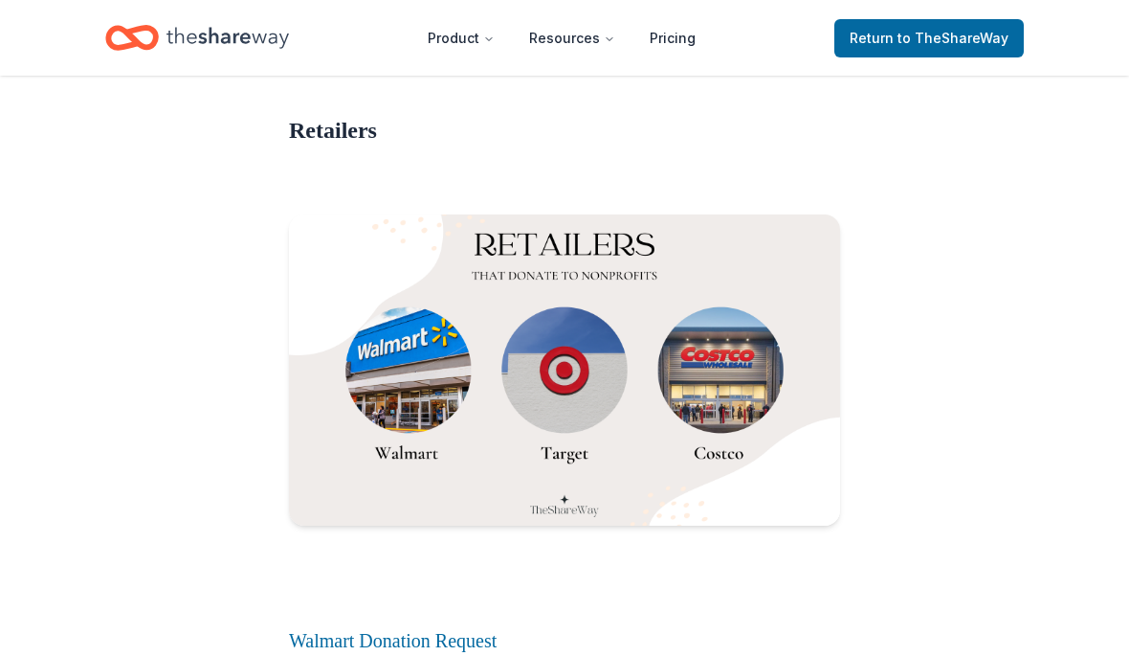
scroll to position [15502, 0]
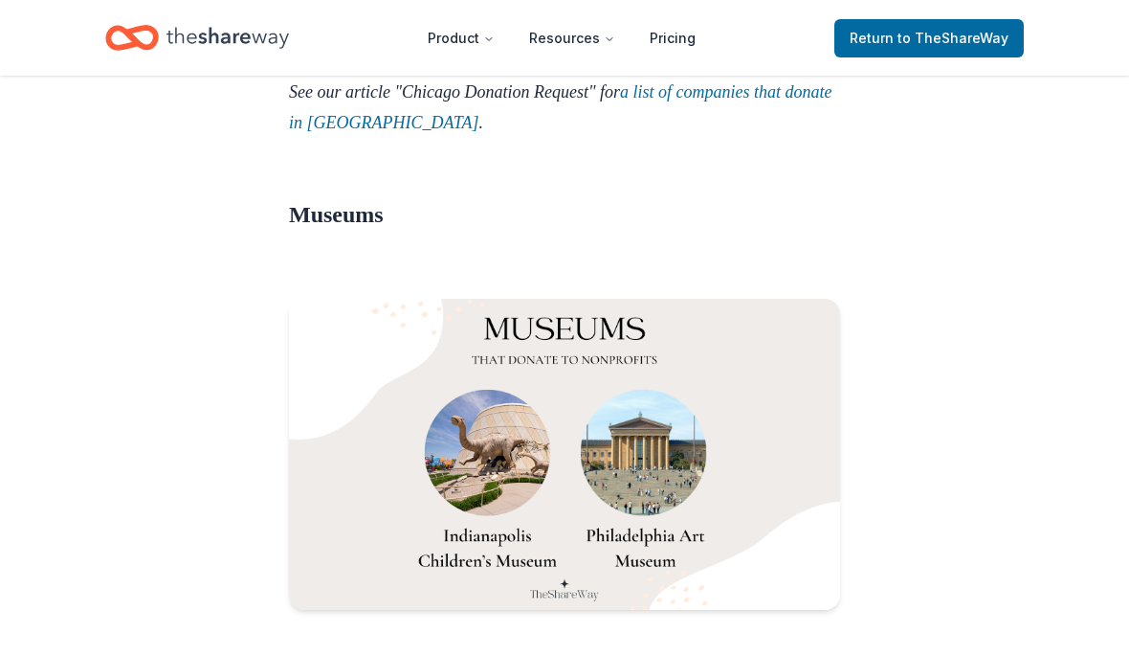
scroll to position [21032, 0]
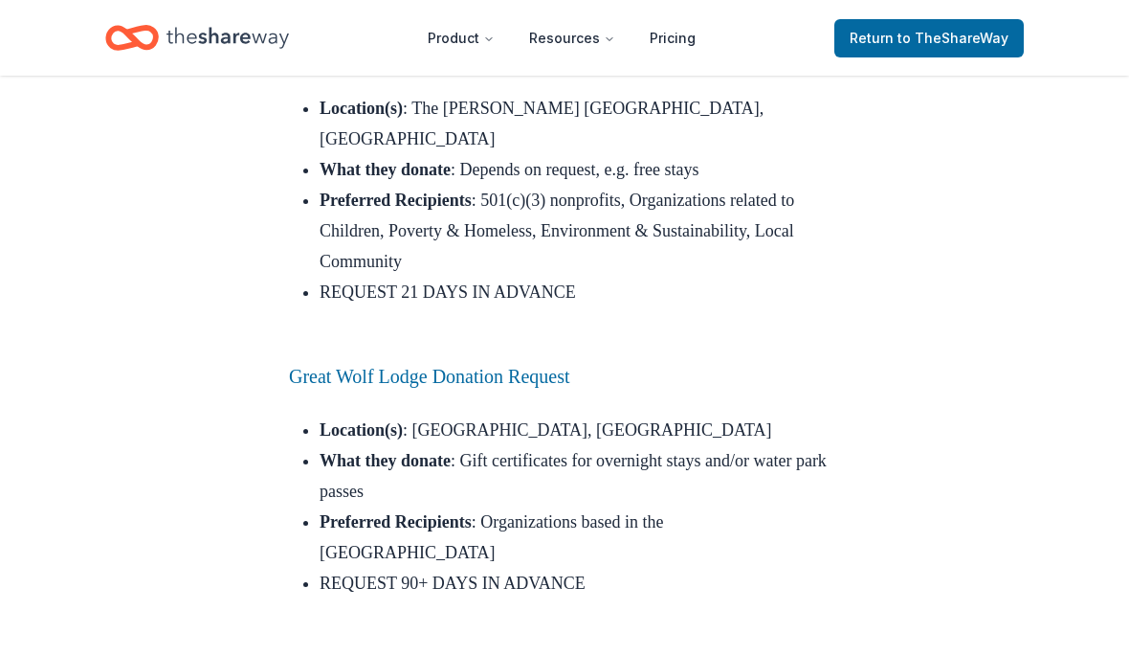
scroll to position [3313, 0]
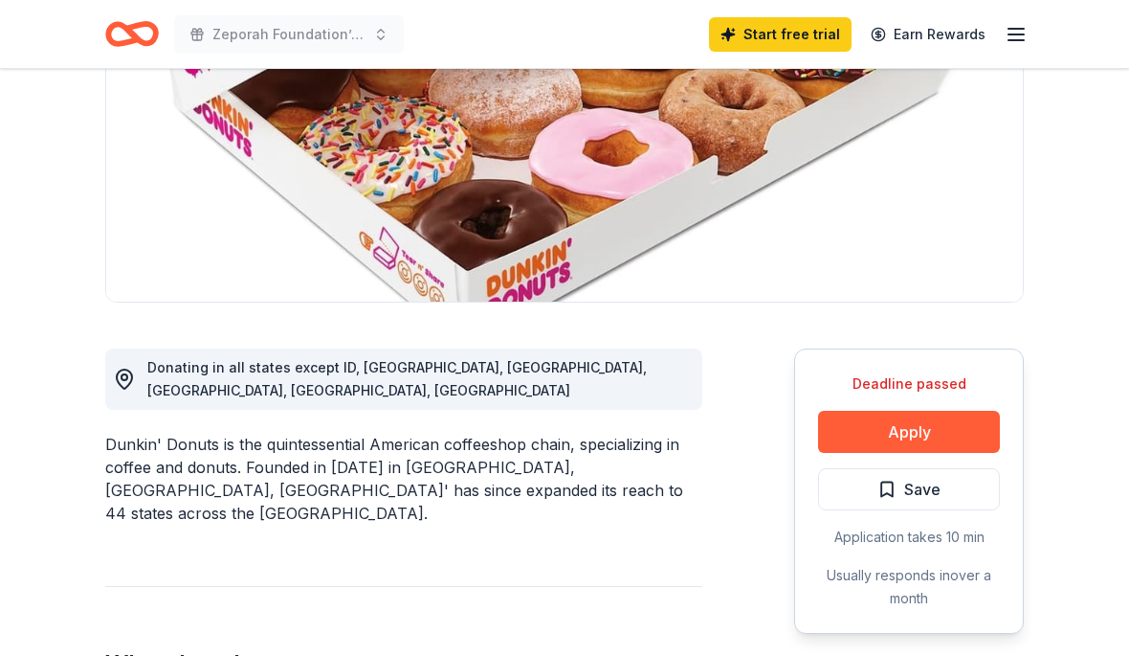
scroll to position [298, 0]
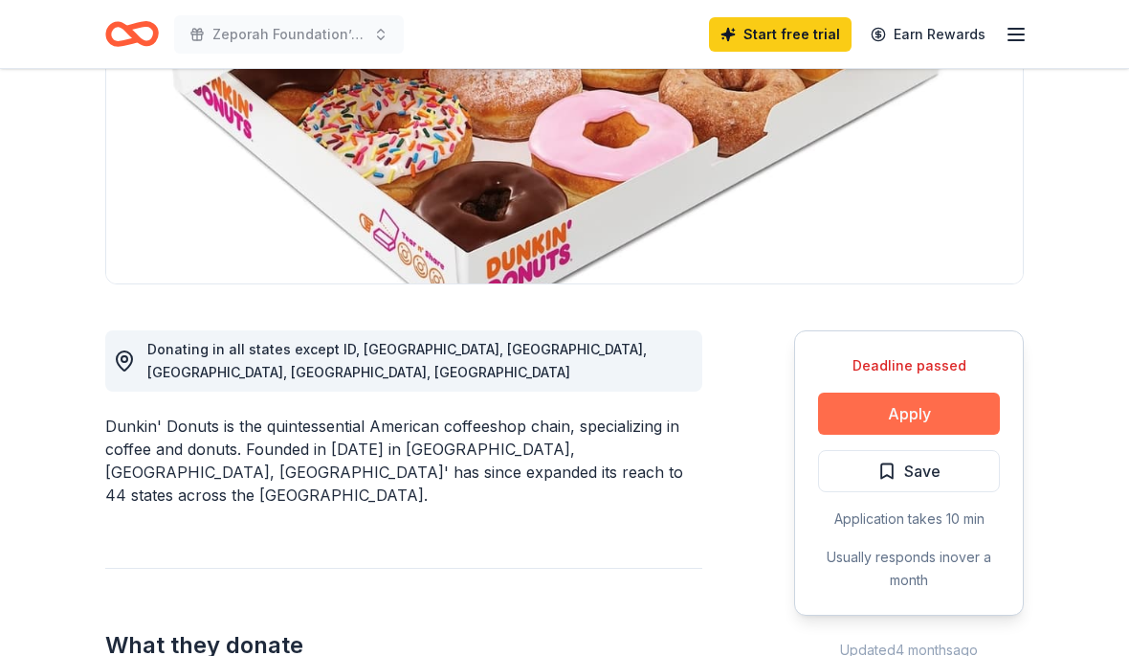
click at [969, 414] on button "Apply" at bounding box center [909, 413] width 182 height 42
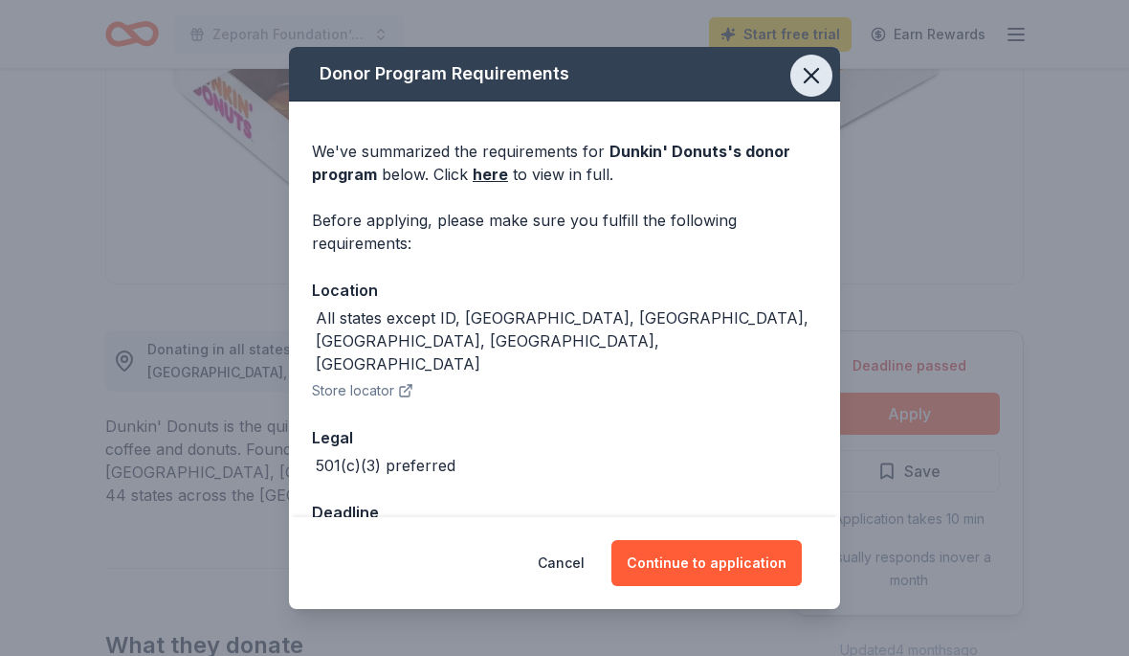
click at [815, 89] on icon "button" at bounding box center [811, 75] width 27 height 27
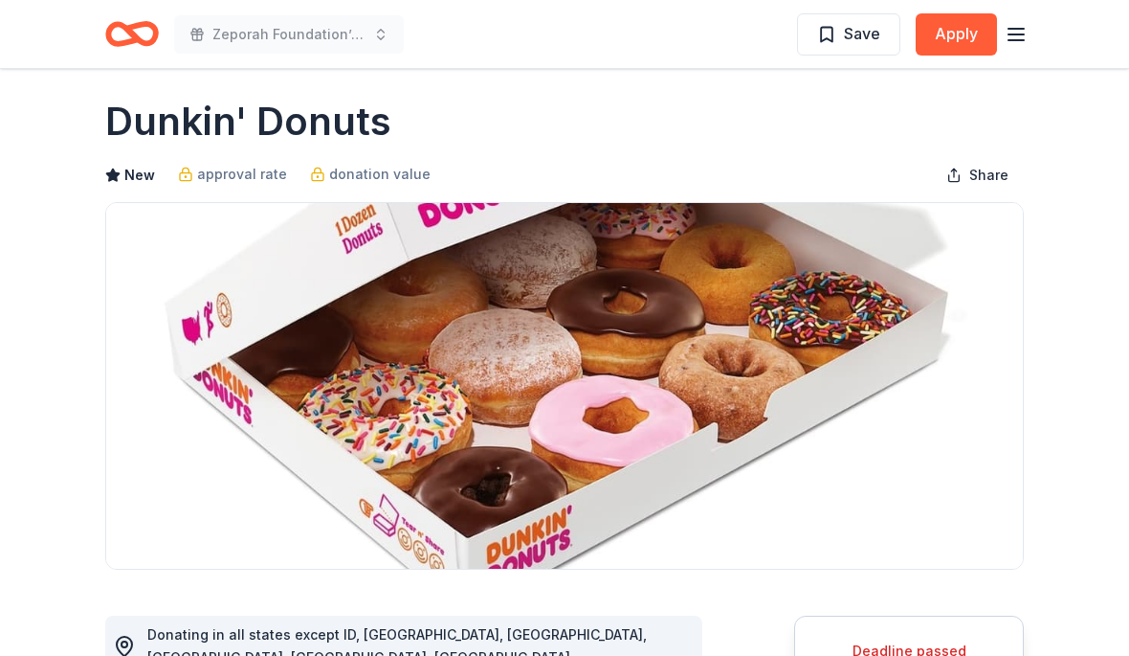
scroll to position [0, 0]
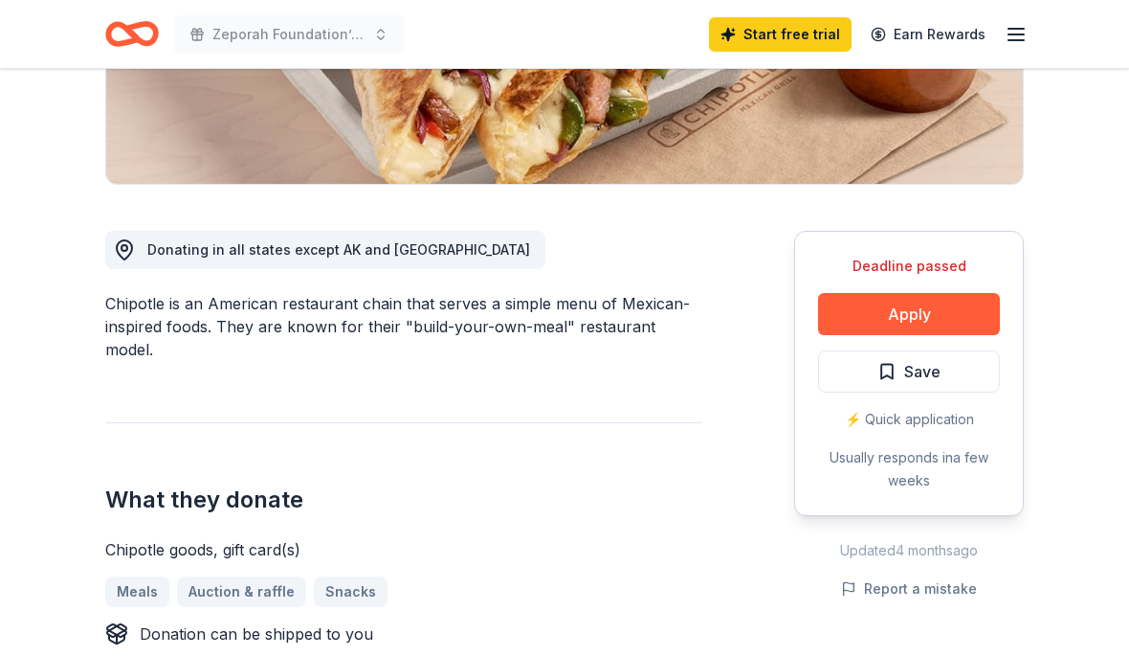
scroll to position [401, 0]
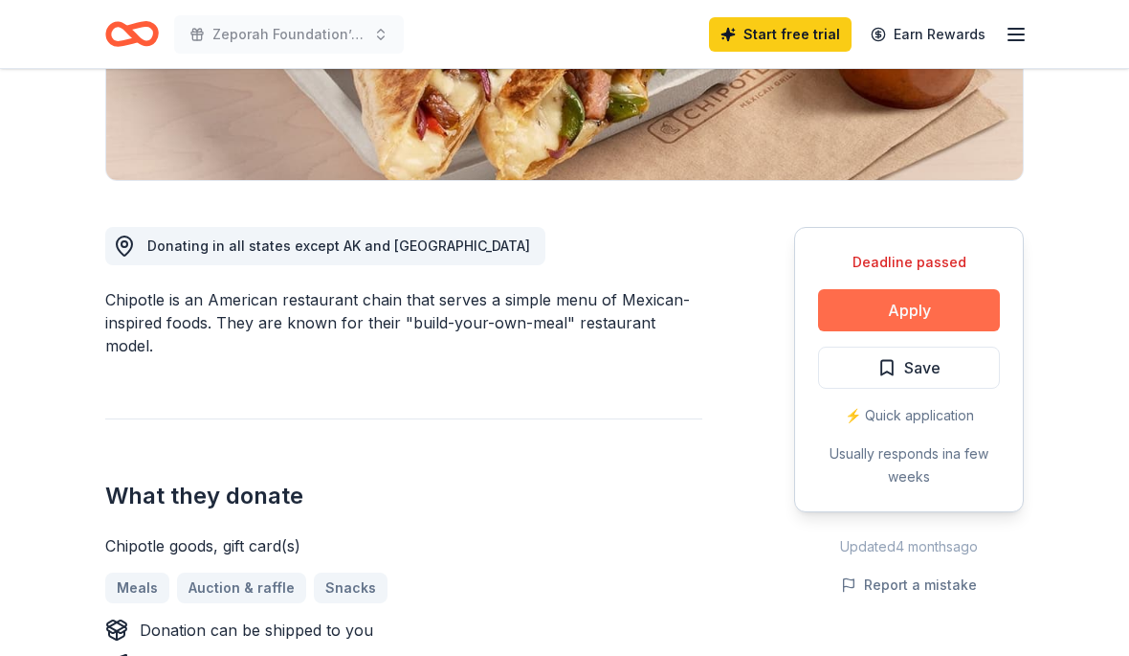
click at [974, 305] on button "Apply" at bounding box center [909, 310] width 182 height 42
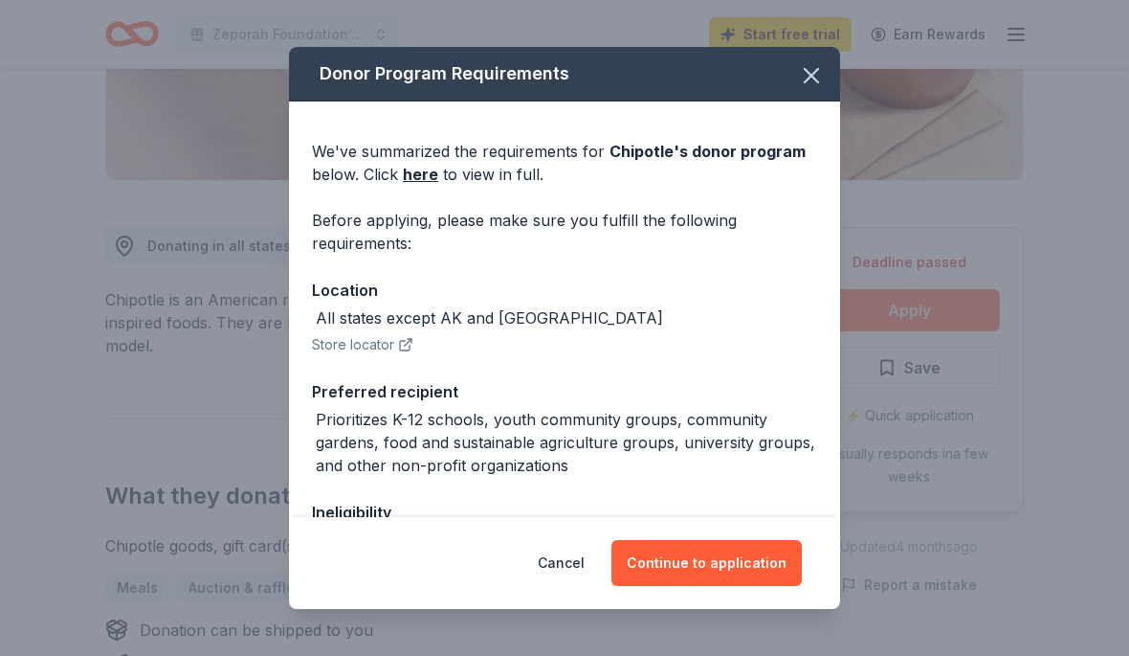
scroll to position [0, 0]
click at [817, 82] on icon "button" at bounding box center [811, 75] width 13 height 13
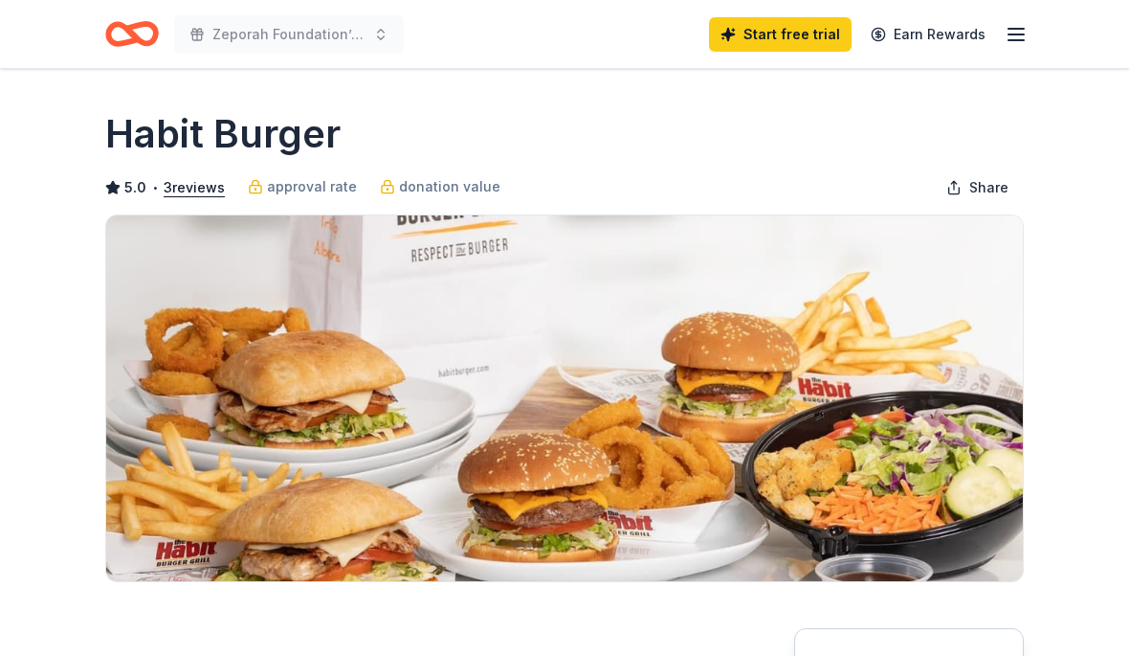
click at [502, 309] on img at bounding box center [564, 398] width 917 height 366
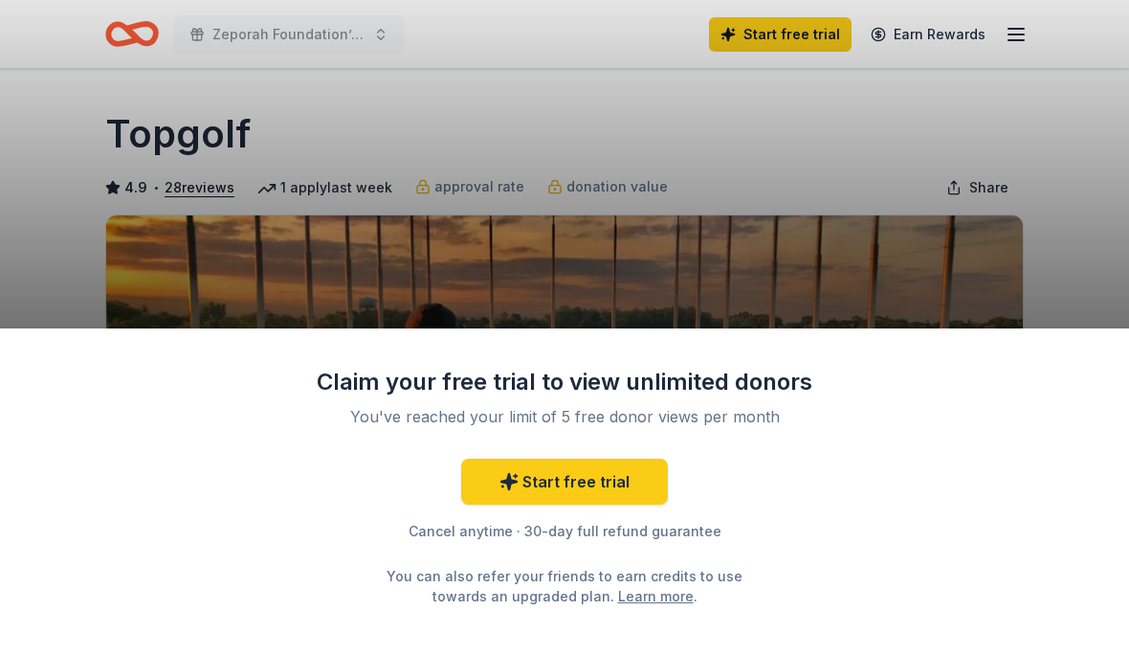
click at [1069, 234] on div "Claim your free trial to view unlimited donors You've reached your limit of 5 f…" at bounding box center [564, 328] width 1129 height 656
